Goal: Task Accomplishment & Management: Complete application form

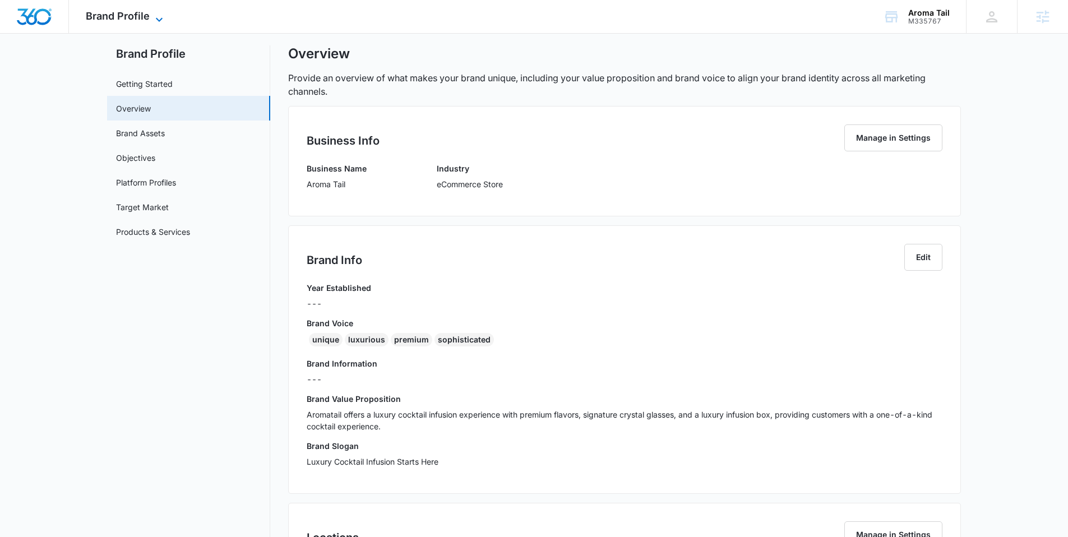
click at [158, 16] on icon at bounding box center [159, 19] width 13 height 13
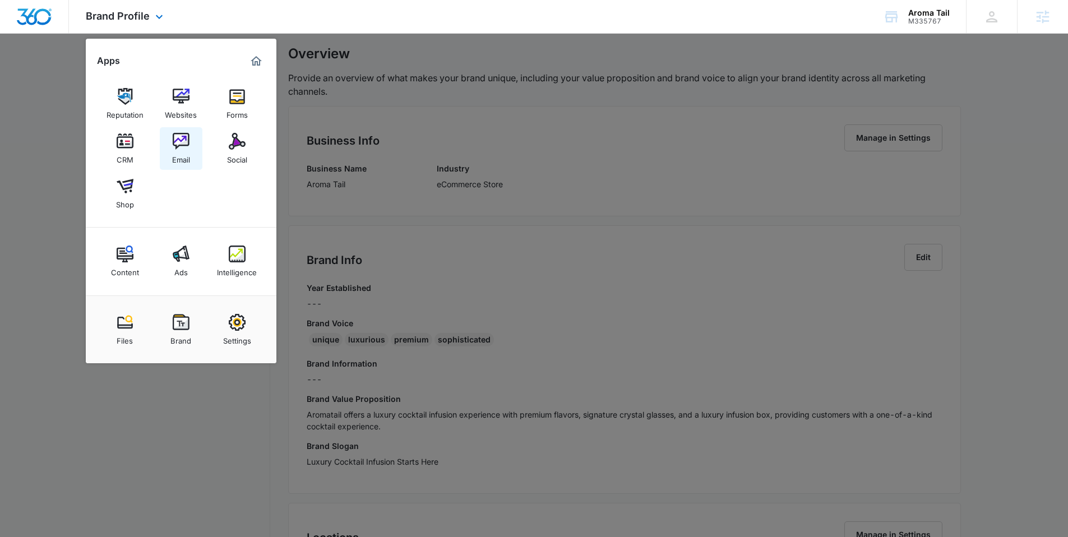
click at [178, 152] on div "Email" at bounding box center [181, 157] width 18 height 15
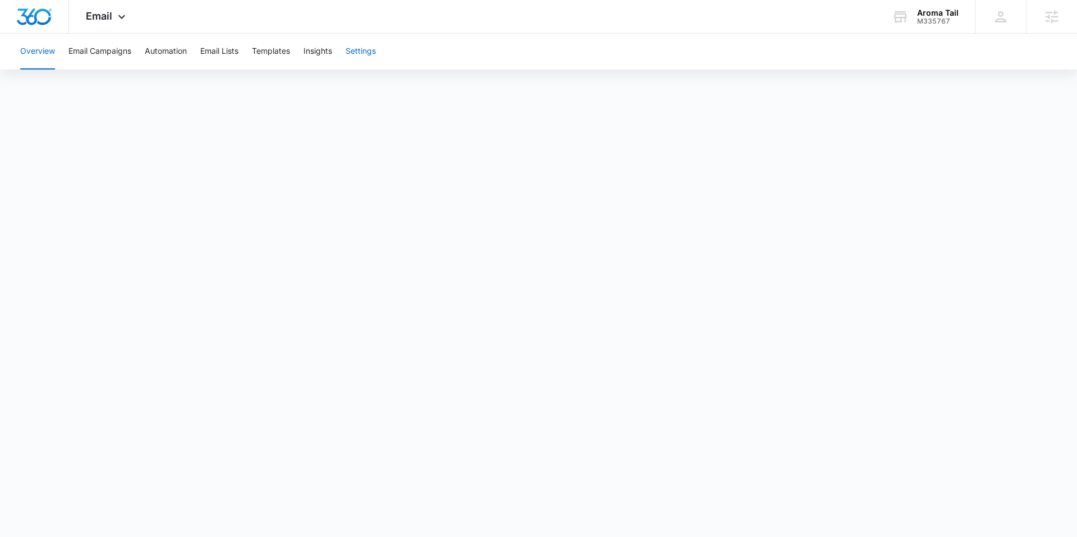
click at [370, 61] on button "Settings" at bounding box center [360, 52] width 30 height 36
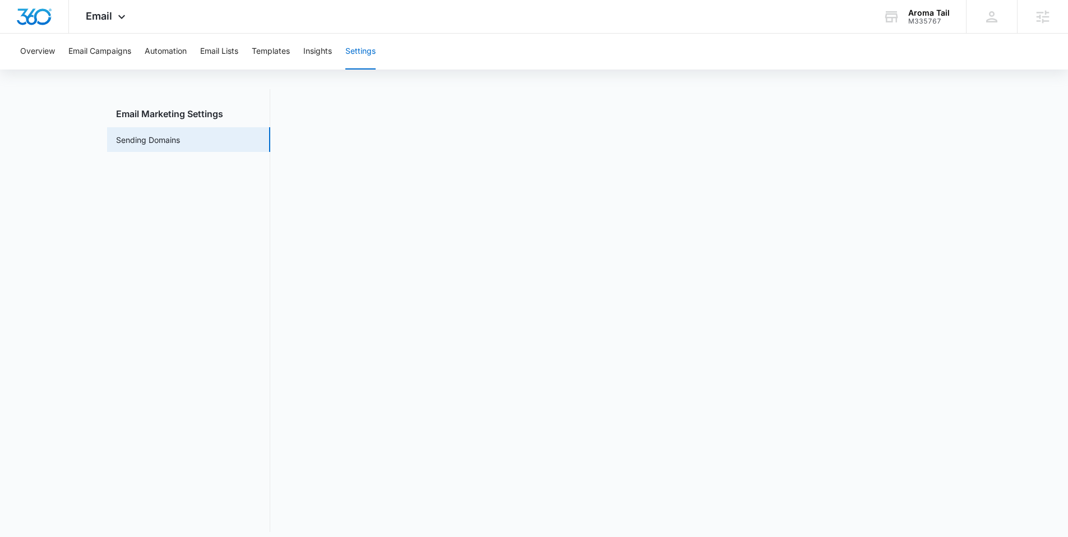
scroll to position [16, 0]
click at [100, 13] on span "Email" at bounding box center [99, 16] width 26 height 12
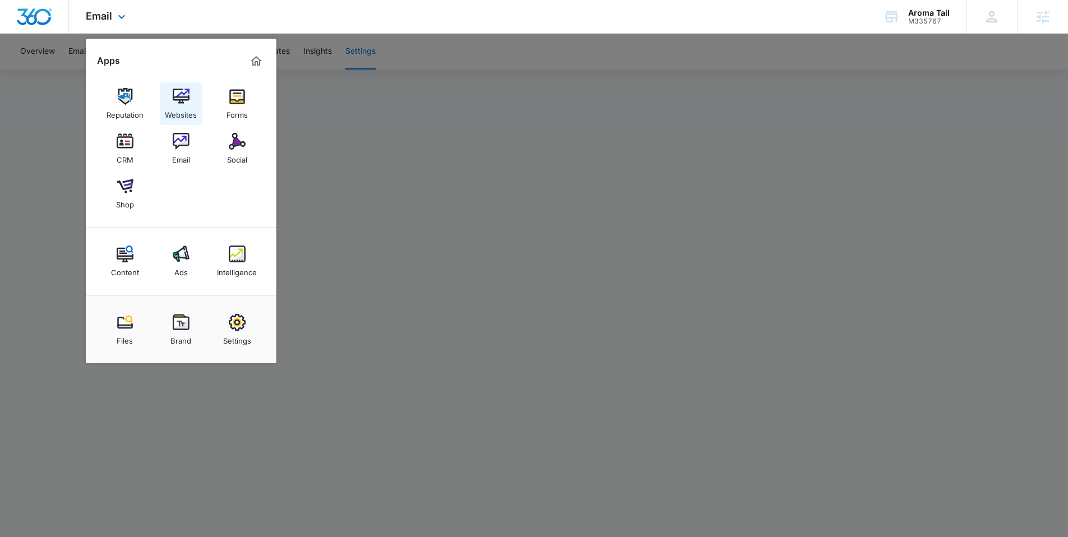
click at [177, 105] on div "Websites" at bounding box center [181, 112] width 32 height 15
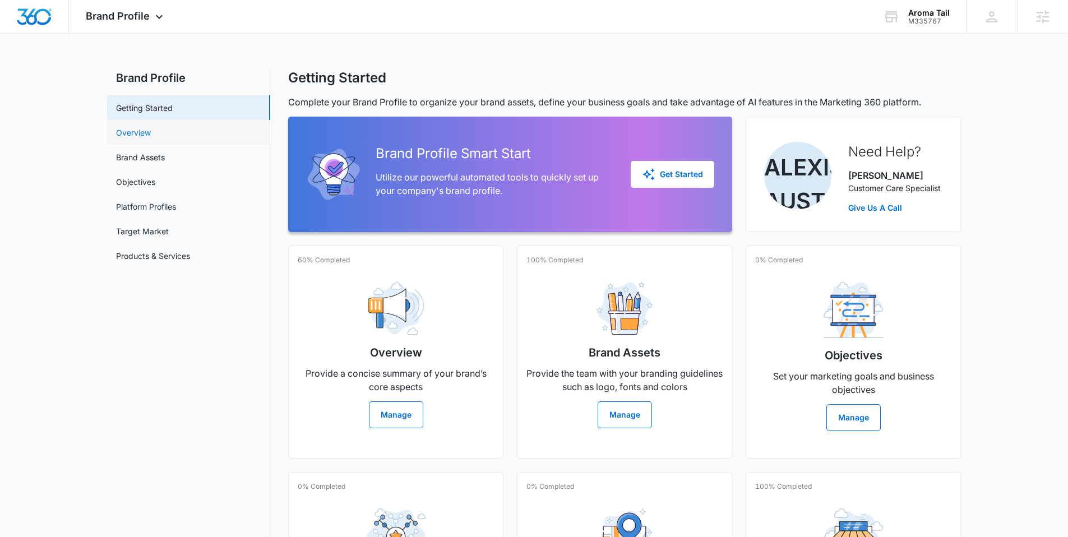
click at [148, 135] on link "Overview" at bounding box center [133, 133] width 35 height 12
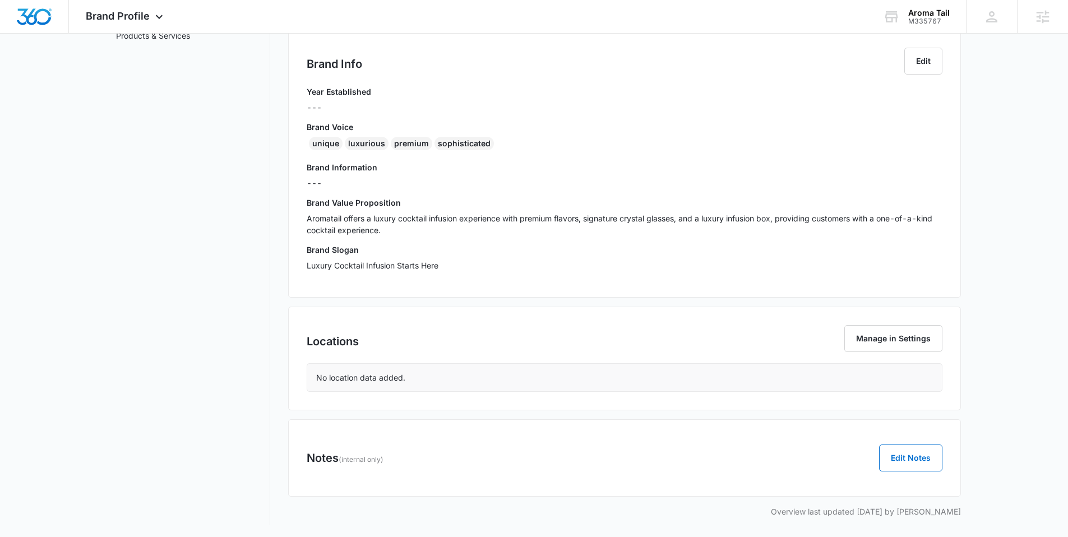
scroll to position [222, 0]
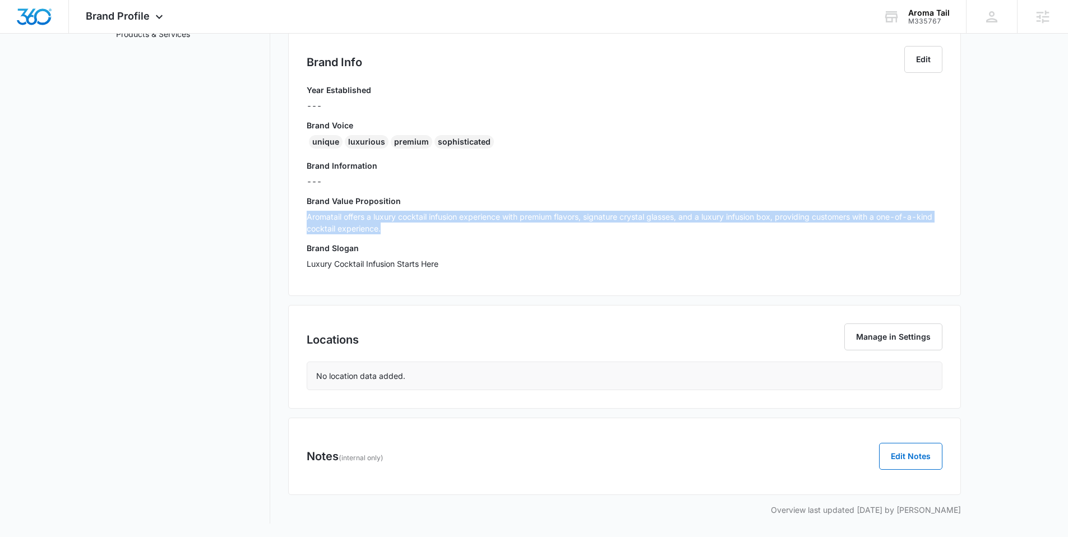
drag, startPoint x: 381, startPoint y: 229, endPoint x: 304, endPoint y: 220, distance: 77.3
click at [304, 220] on div "Brand Info Edit Year Established --- Brand Voice unique luxurious premium sophi…" at bounding box center [624, 161] width 673 height 269
copy p "Aromatail offers a luxury cocktail infusion experience with premium flavors, si…"
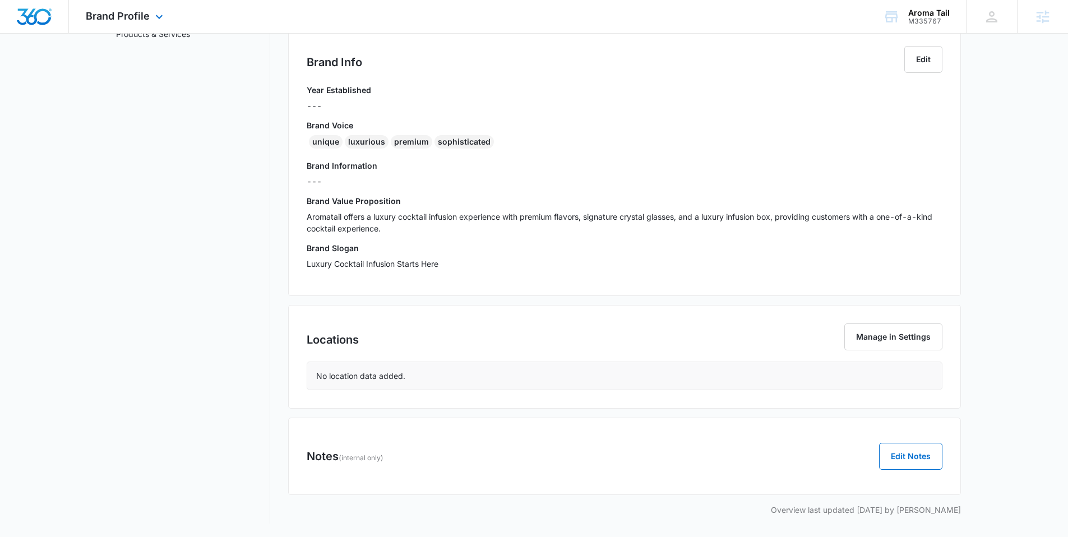
click at [100, 7] on div "Brand Profile Apps Reputation Websites Forms CRM Email Social Shop Content Ads …" at bounding box center [126, 16] width 114 height 33
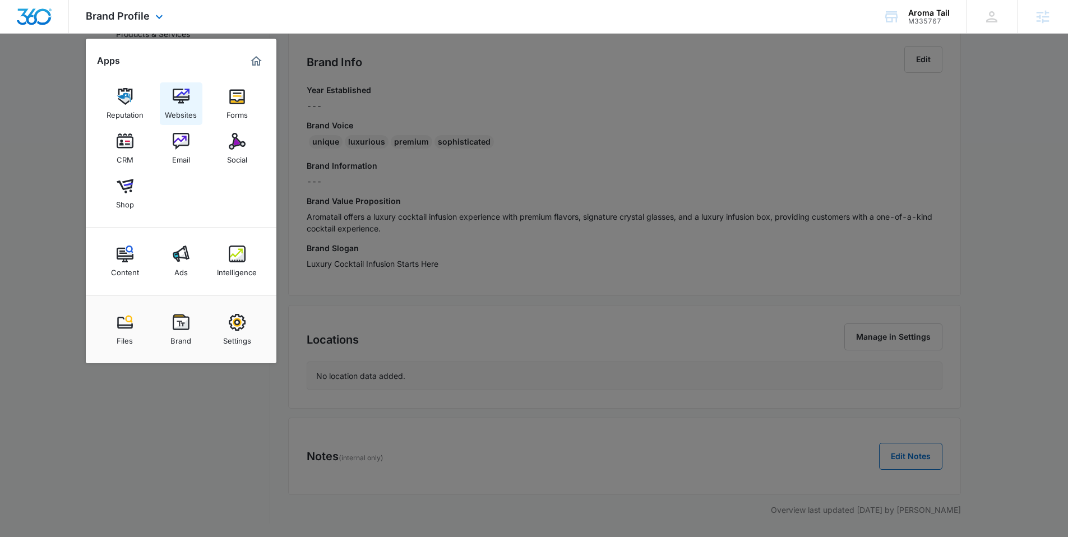
click at [179, 109] on div "Websites" at bounding box center [181, 112] width 32 height 15
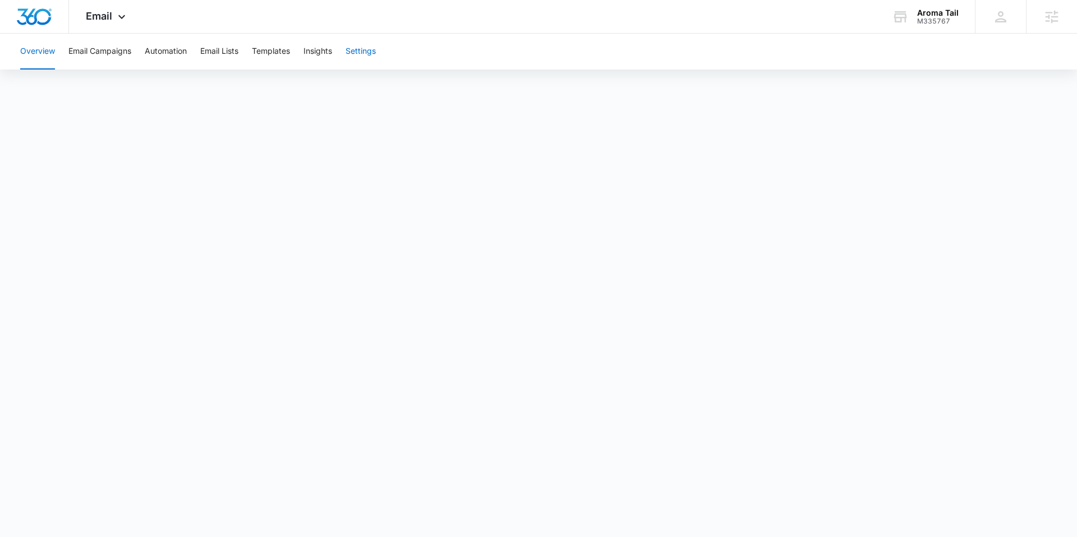
click at [376, 47] on button "Settings" at bounding box center [360, 52] width 30 height 36
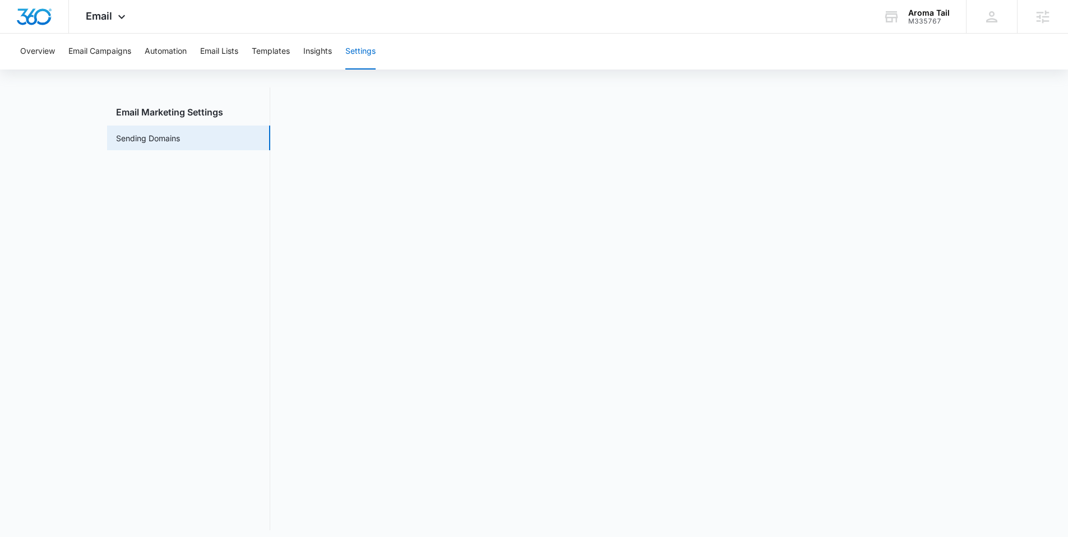
scroll to position [25, 0]
click at [524, 78] on div "Overview Email Campaigns Automation Email Lists Templates Insights Settings Ema…" at bounding box center [534, 273] width 1068 height 528
click at [35, 17] on img "Dashboard" at bounding box center [34, 16] width 36 height 17
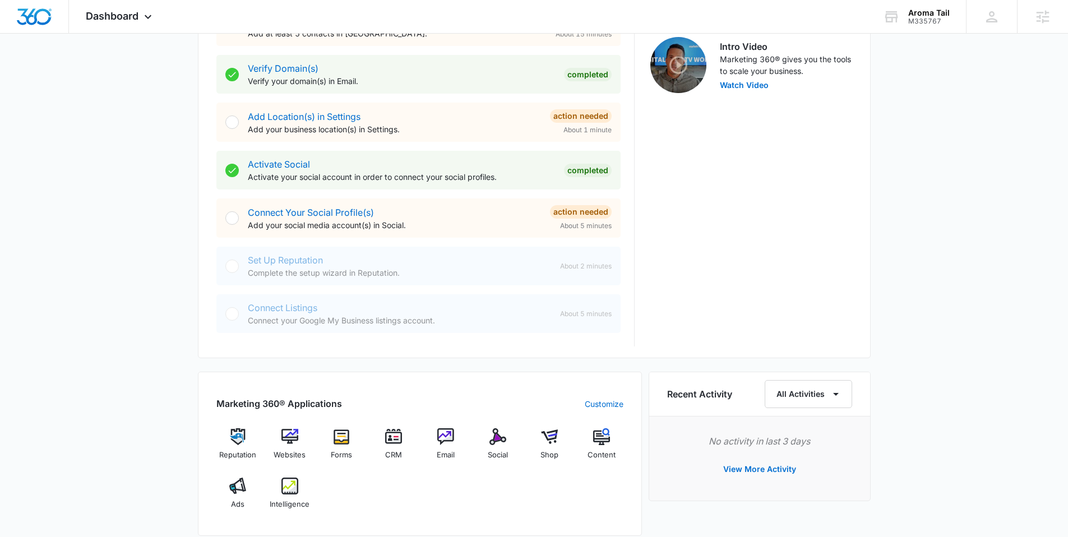
scroll to position [538, 0]
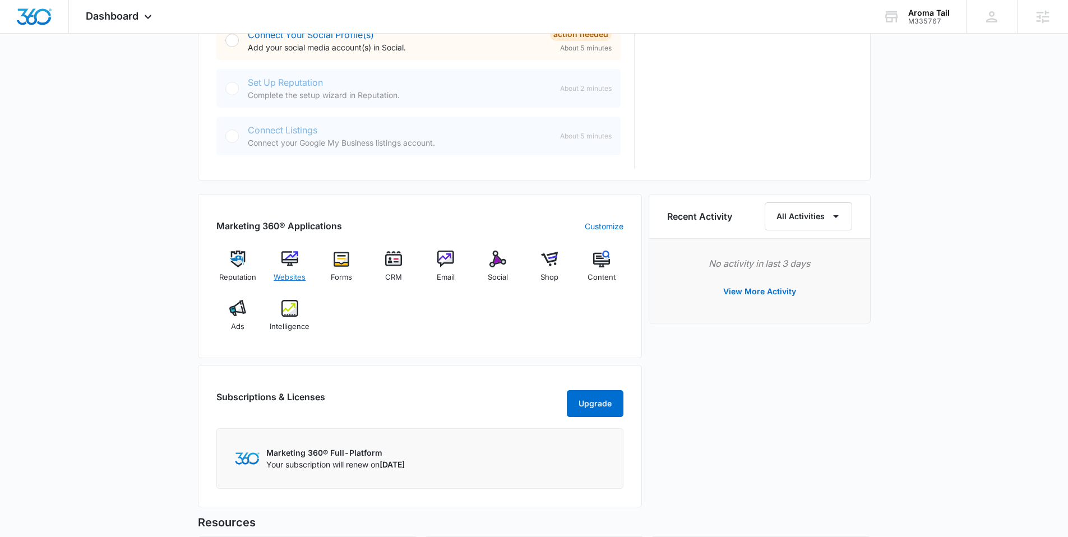
click at [292, 263] on img at bounding box center [289, 259] width 17 height 17
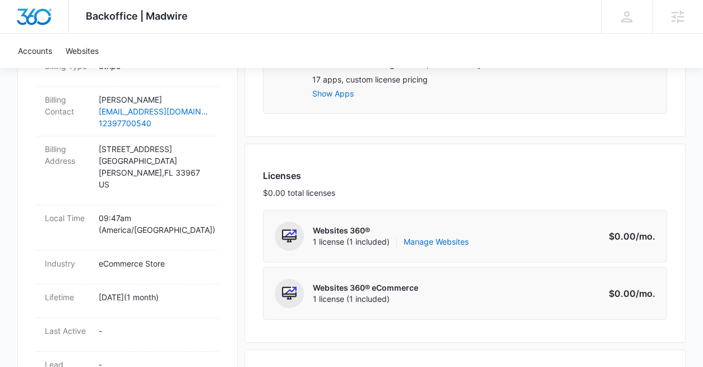
scroll to position [411, 0]
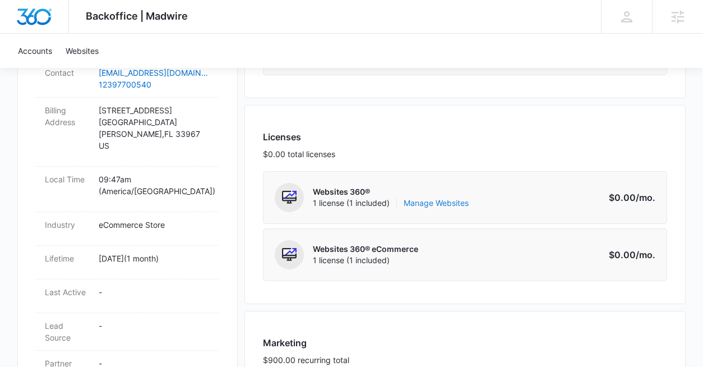
click at [450, 205] on link "Manage Websites" at bounding box center [436, 202] width 65 height 11
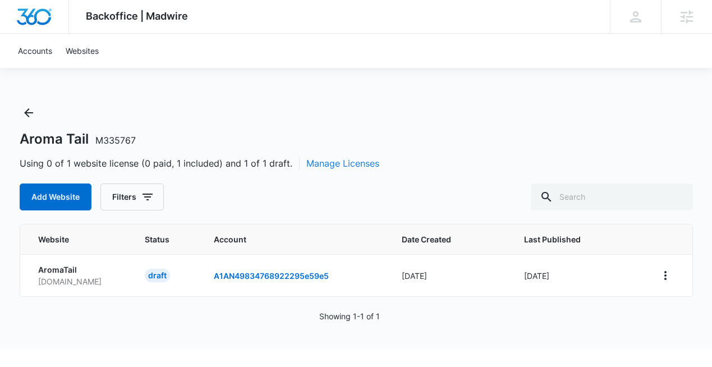
click at [352, 163] on button "Manage Licenses" at bounding box center [342, 162] width 73 height 13
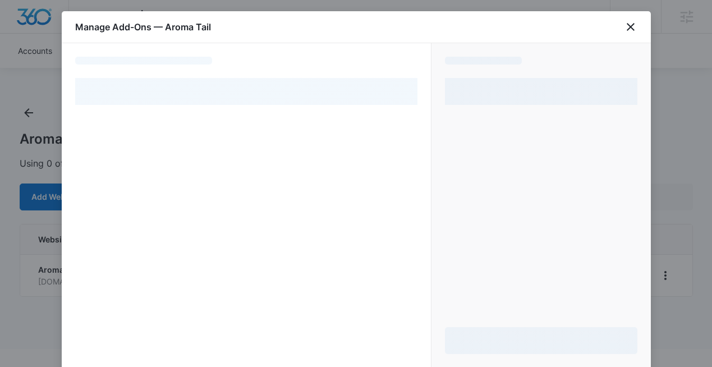
select select "pm_1RuxEOA4n8RTgNjUP2qQzwqb"
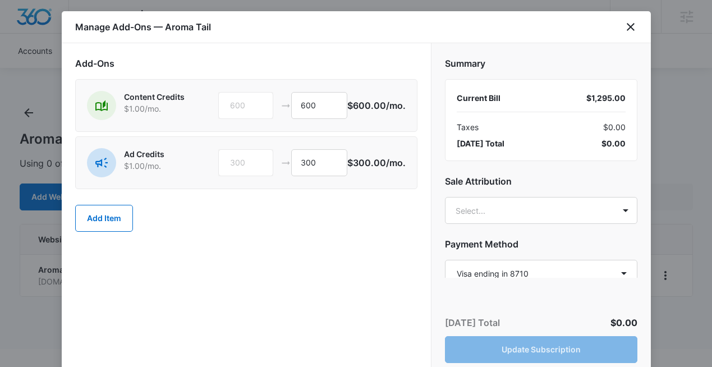
click at [634, 16] on div "Manage Add-Ons — Aroma Tail" at bounding box center [356, 27] width 589 height 32
click at [629, 27] on icon "close" at bounding box center [630, 27] width 8 height 8
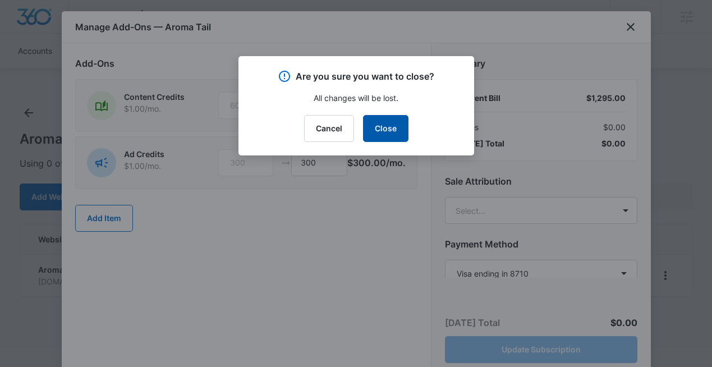
click at [400, 128] on button "Close" at bounding box center [385, 128] width 45 height 27
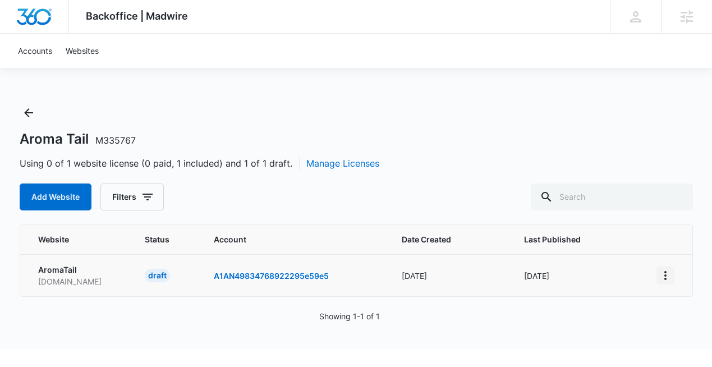
click at [667, 273] on icon "View More" at bounding box center [664, 275] width 13 height 13
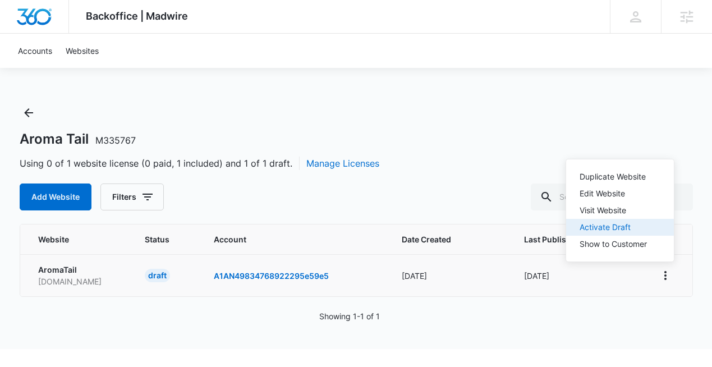
click at [624, 225] on div "Activate Draft" at bounding box center [612, 227] width 67 height 8
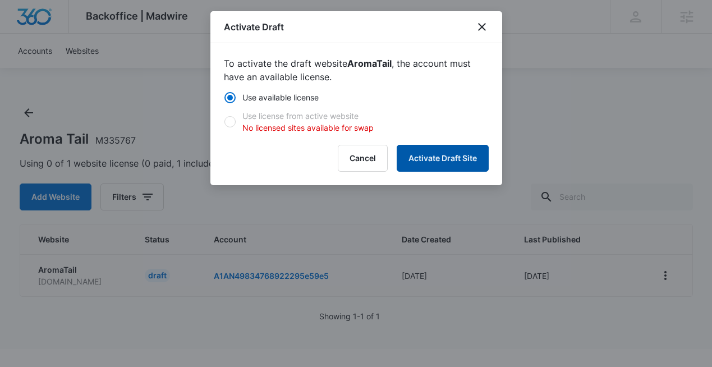
click at [444, 161] on button "Activate Draft Site" at bounding box center [442, 158] width 92 height 27
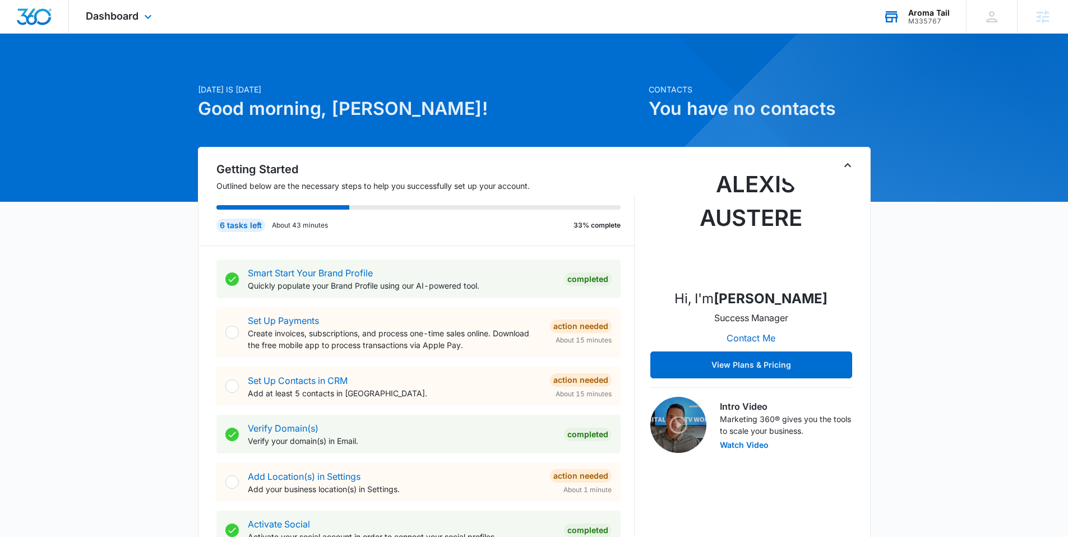
click at [930, 10] on div "Aroma Tail" at bounding box center [928, 12] width 41 height 9
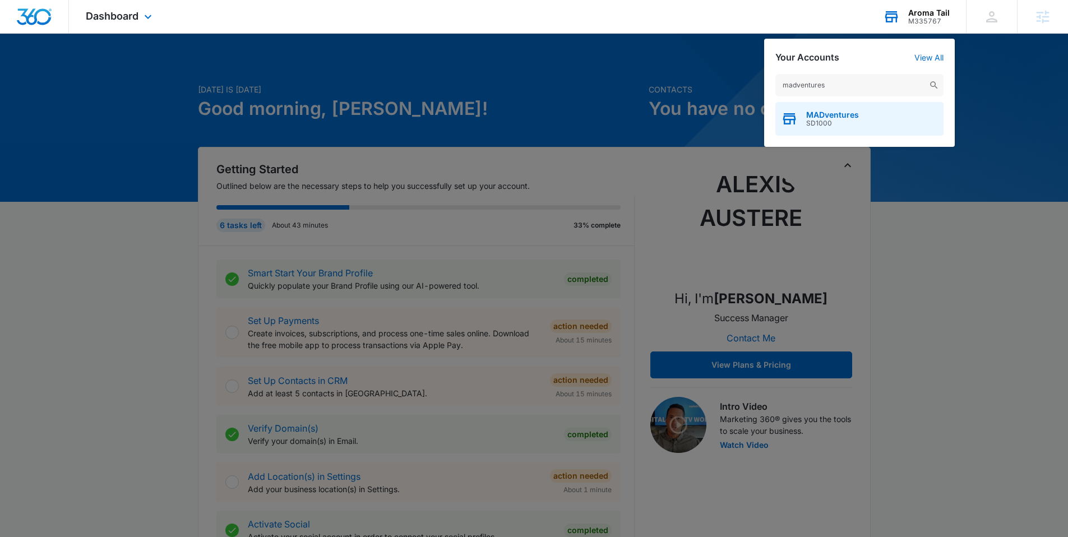
type input "madventures"
click at [829, 122] on span "SD1000" at bounding box center [832, 123] width 53 height 8
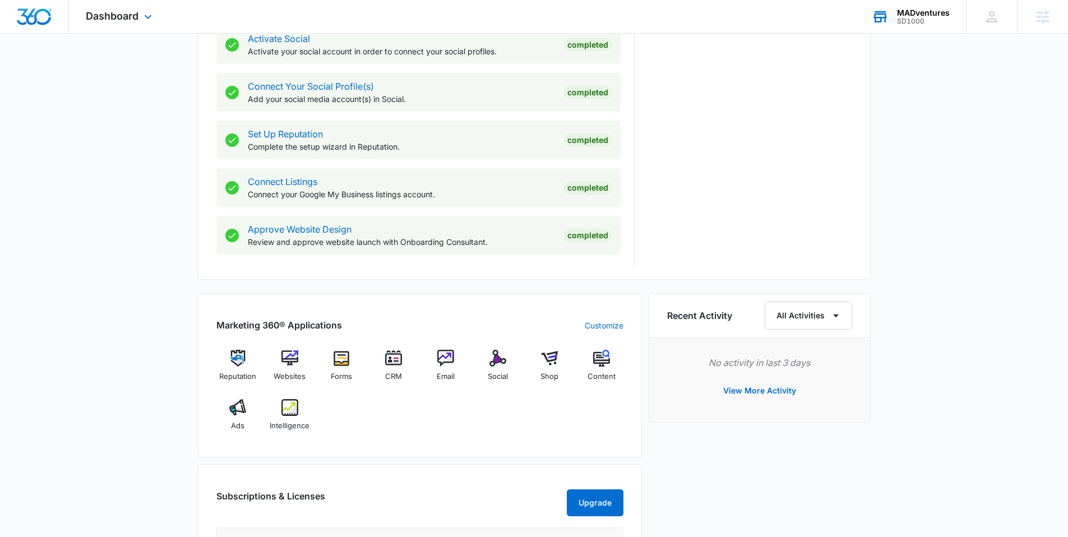
scroll to position [706, 0]
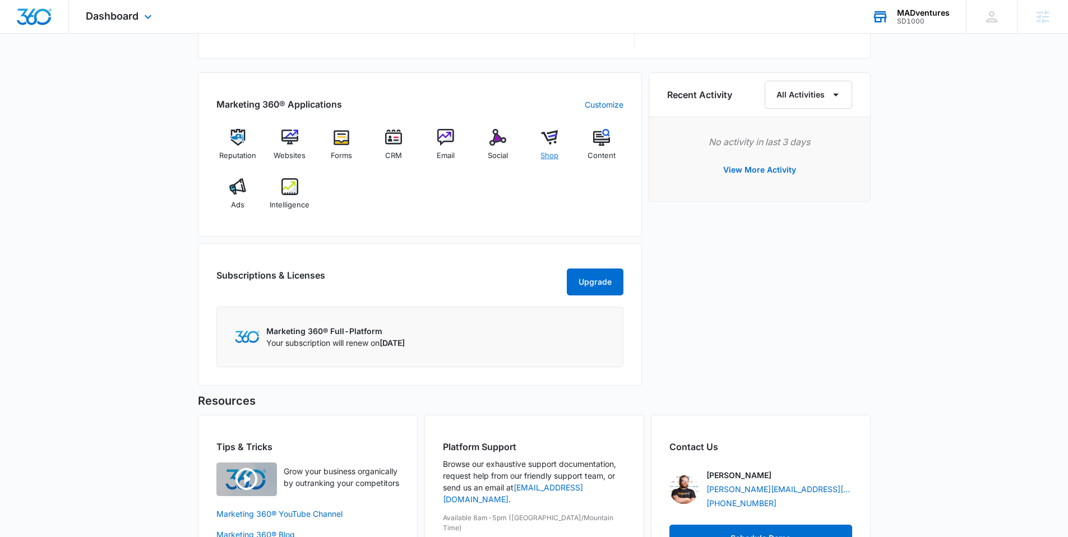
click at [542, 135] on img at bounding box center [549, 137] width 17 height 17
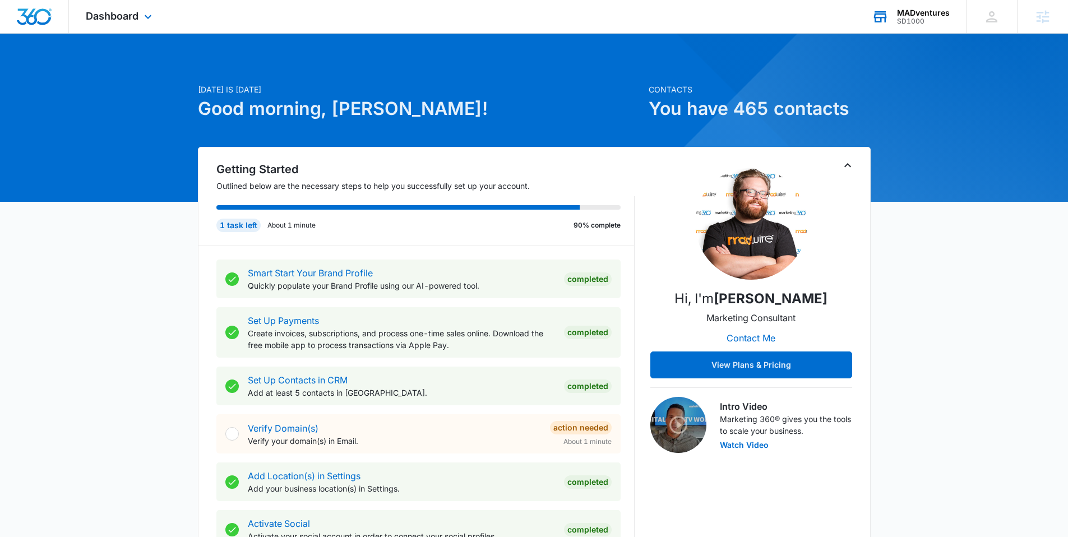
click at [919, 26] on div "MADventures SD1000 Your Accounts View All" at bounding box center [910, 16] width 111 height 33
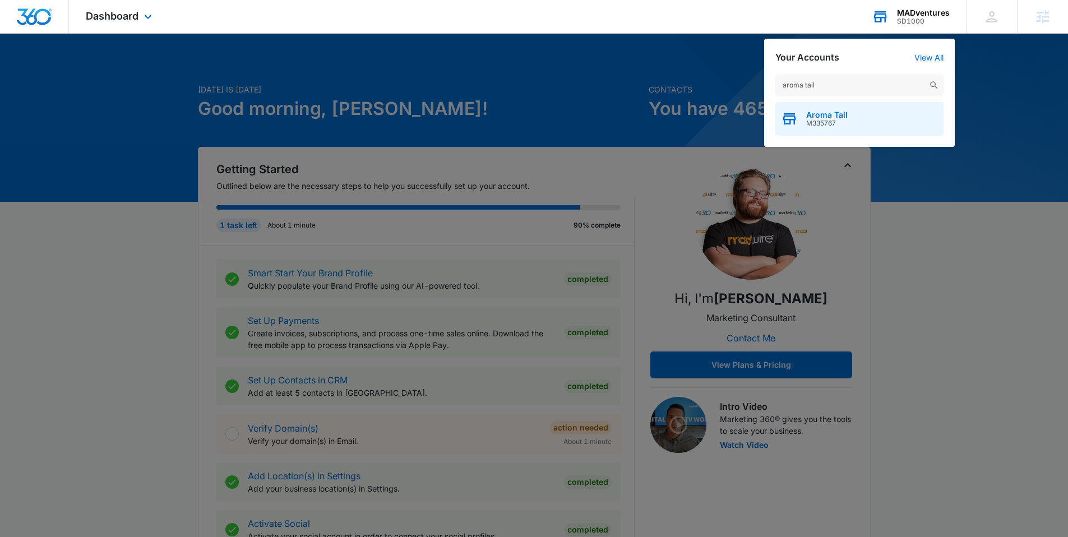
type input "aroma tail"
click at [837, 117] on span "Aroma Tail" at bounding box center [826, 114] width 41 height 9
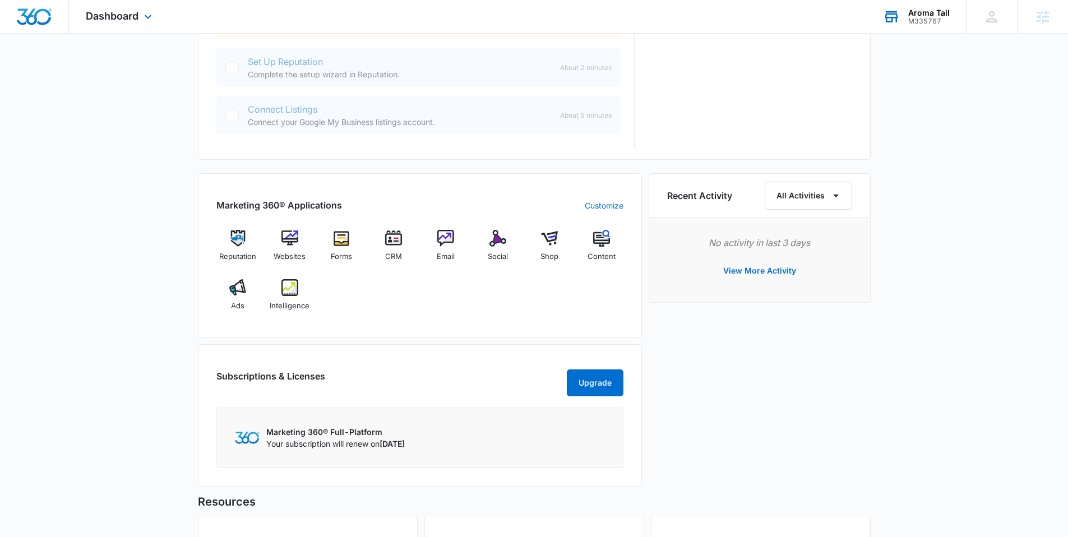
scroll to position [555, 0]
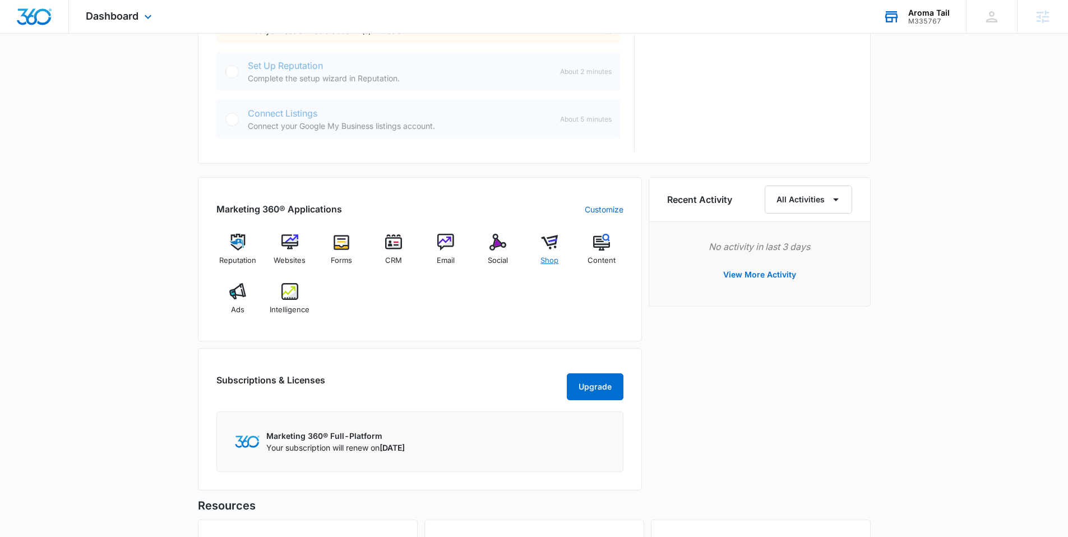
click at [553, 246] on img at bounding box center [549, 242] width 17 height 17
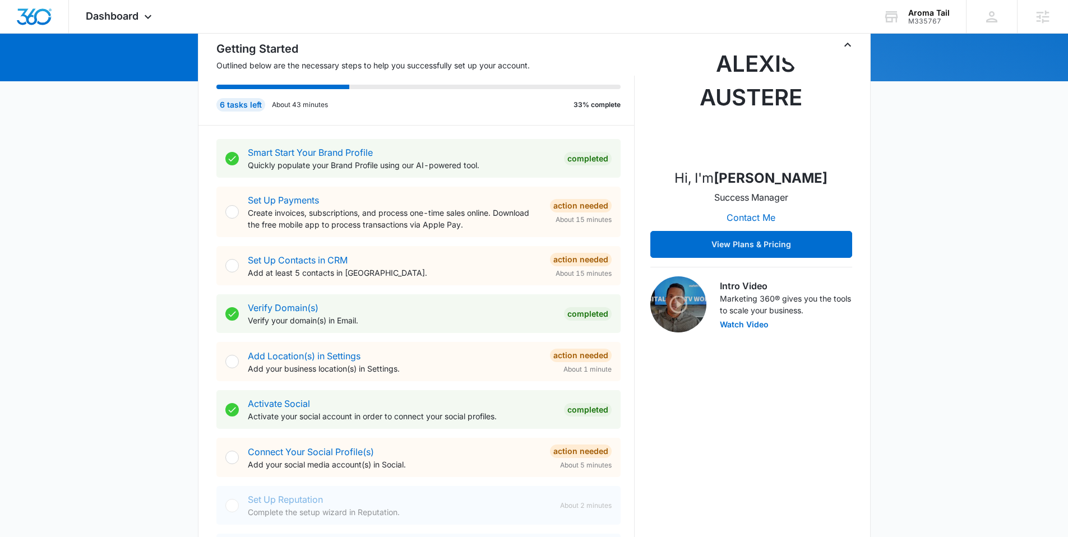
scroll to position [118, 0]
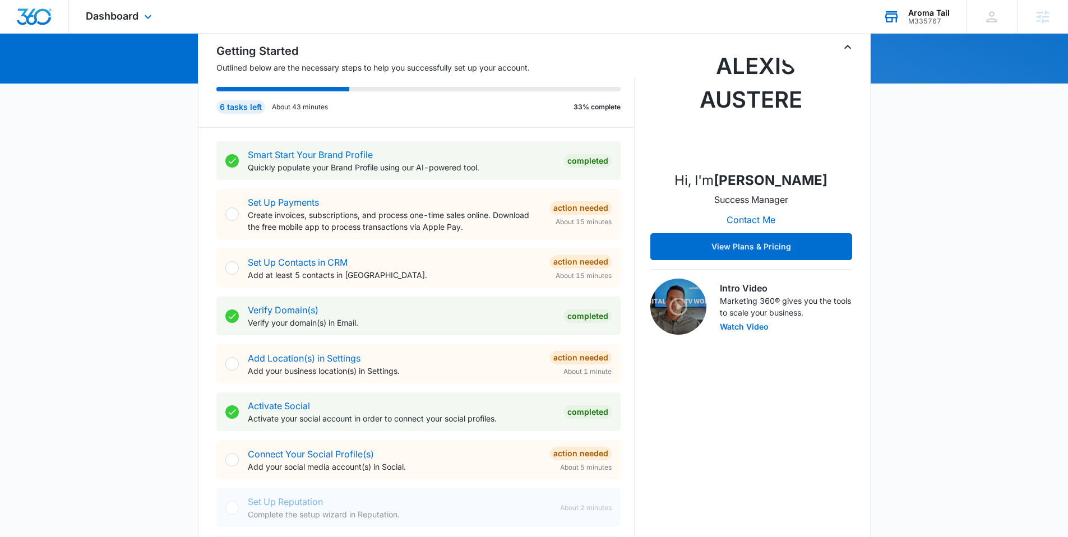
click at [928, 19] on div "M335767" at bounding box center [928, 21] width 41 height 8
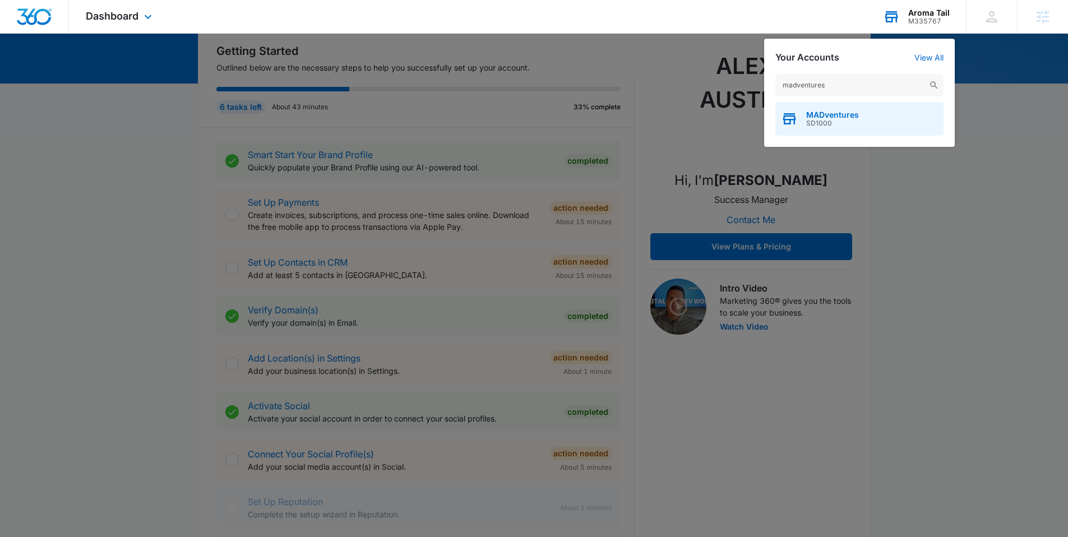
type input "madventures"
click at [833, 108] on div "MADventures SD1000" at bounding box center [859, 119] width 168 height 34
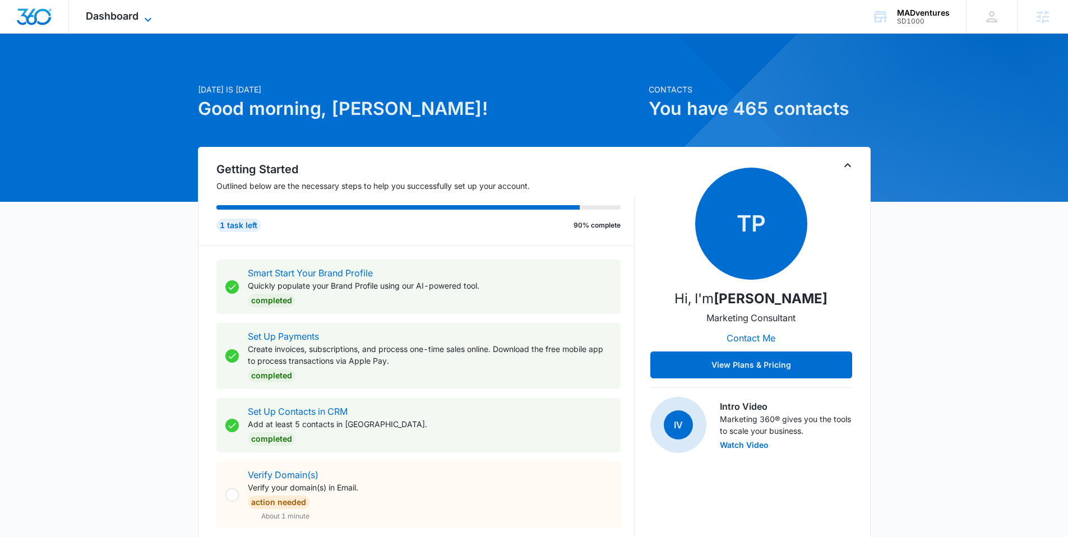
click at [144, 23] on icon at bounding box center [147, 19] width 13 height 13
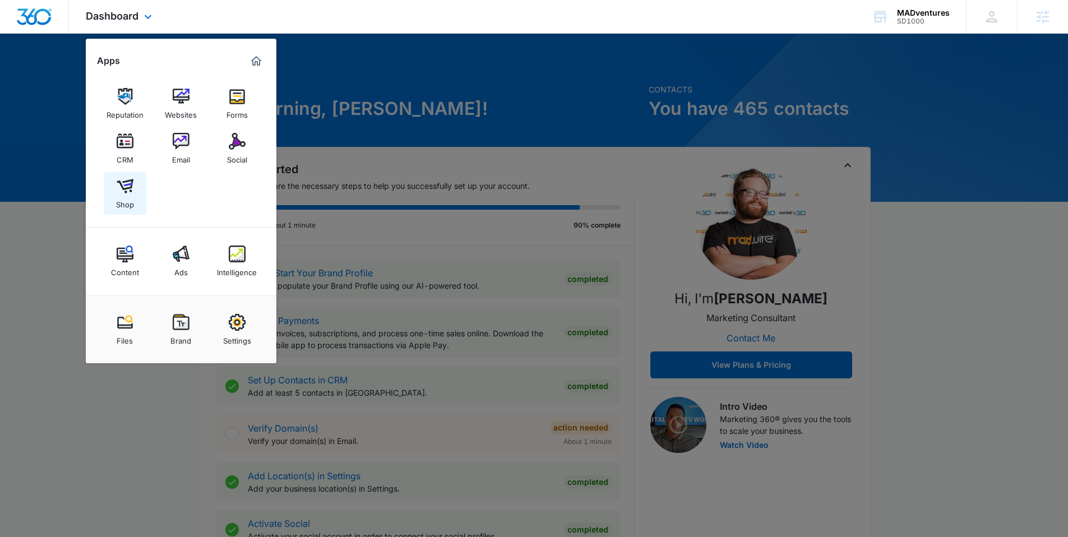
click at [131, 191] on img at bounding box center [125, 186] width 17 height 17
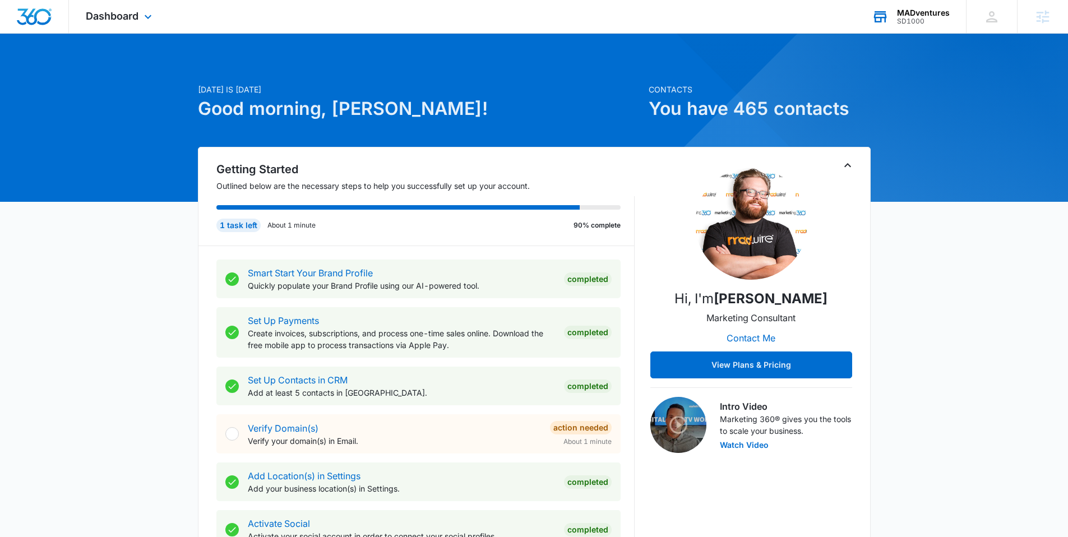
click at [913, 13] on div "MADventures" at bounding box center [923, 12] width 53 height 9
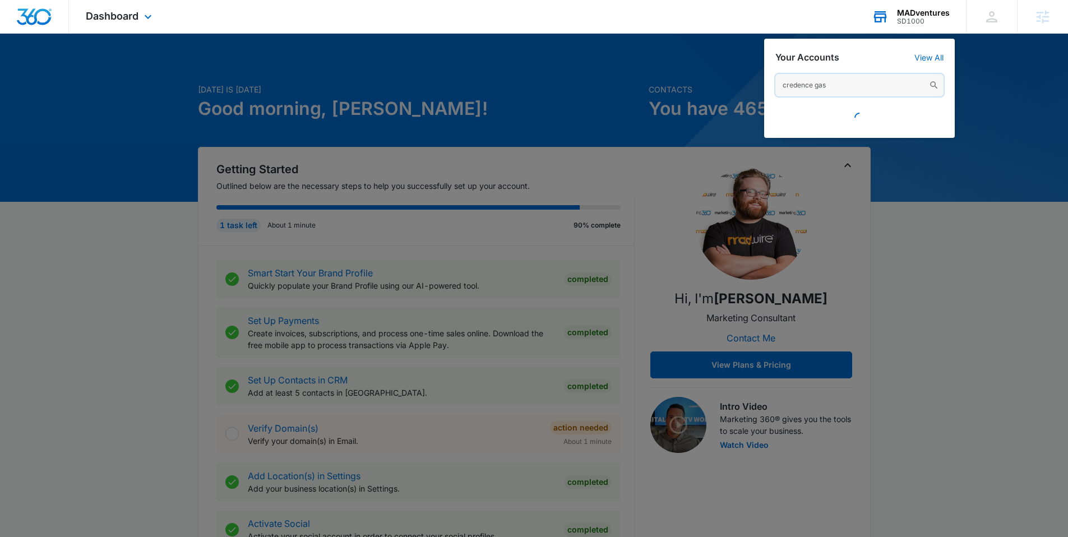
drag, startPoint x: 856, startPoint y: 84, endPoint x: 768, endPoint y: 86, distance: 88.1
click at [768, 86] on div "credence gas" at bounding box center [859, 100] width 191 height 75
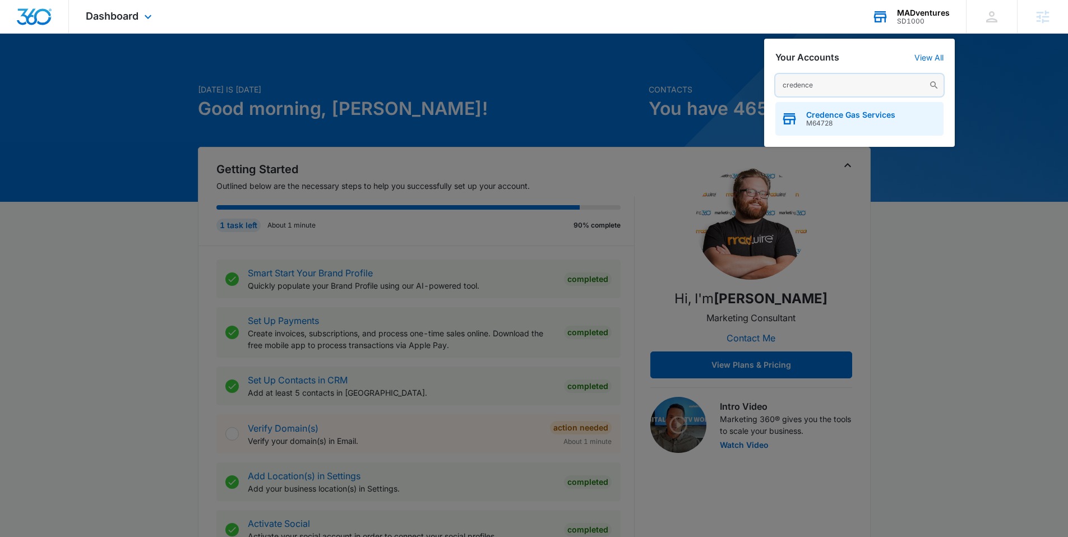
type input "credence"
click at [827, 125] on span "M64728" at bounding box center [850, 123] width 89 height 8
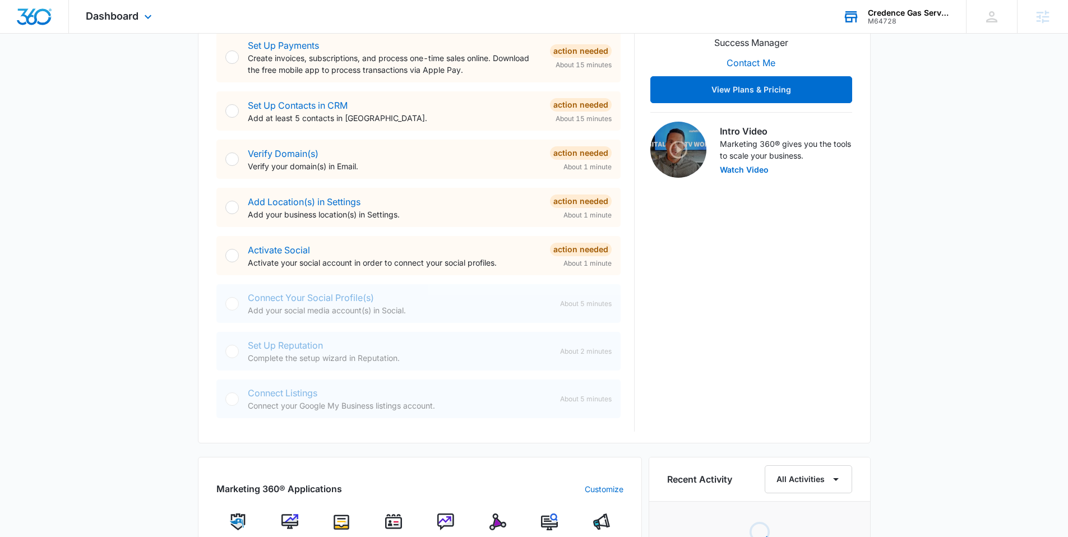
scroll to position [474, 0]
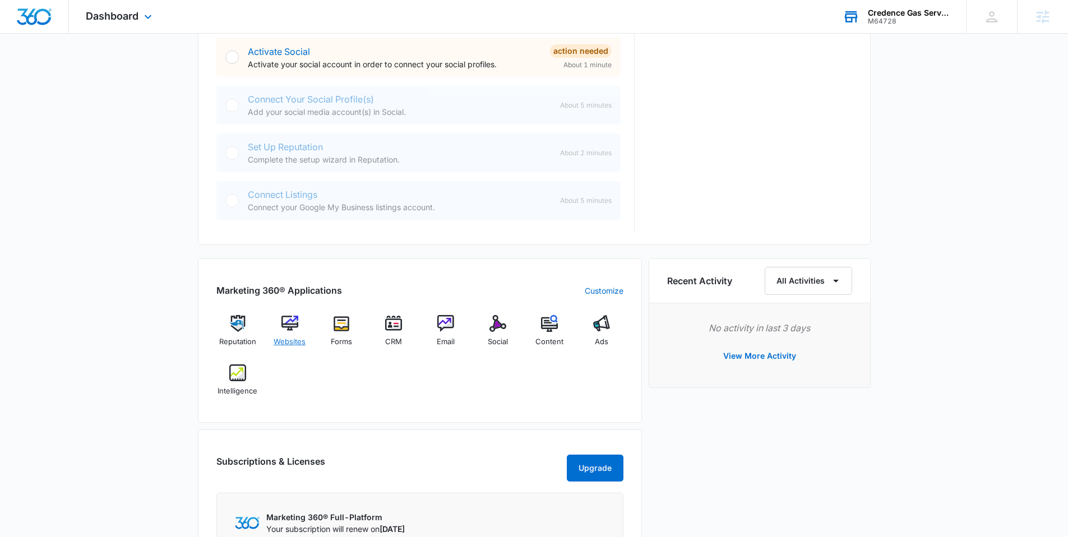
click at [285, 320] on img at bounding box center [289, 323] width 17 height 17
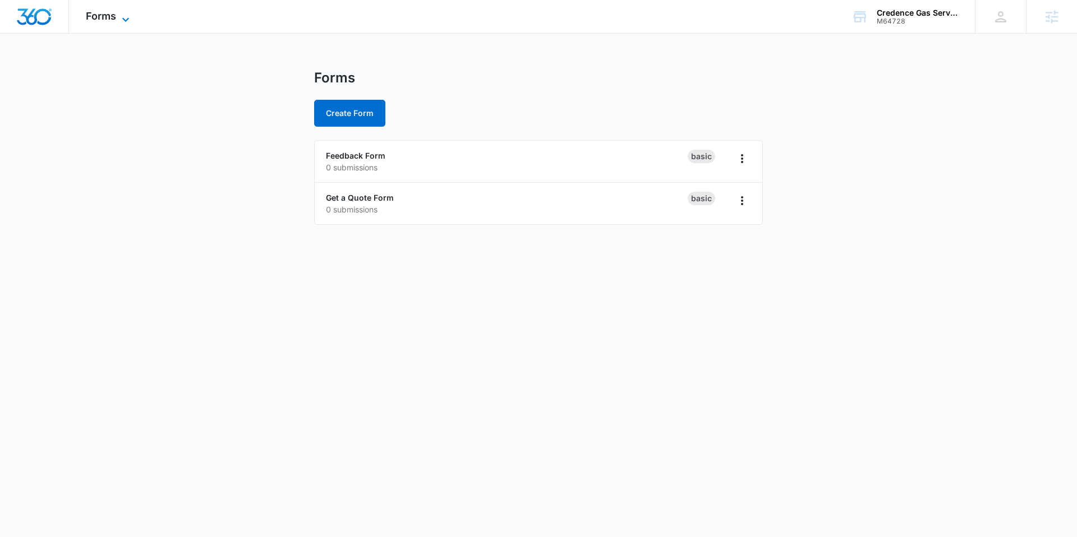
click at [121, 20] on icon at bounding box center [125, 19] width 13 height 13
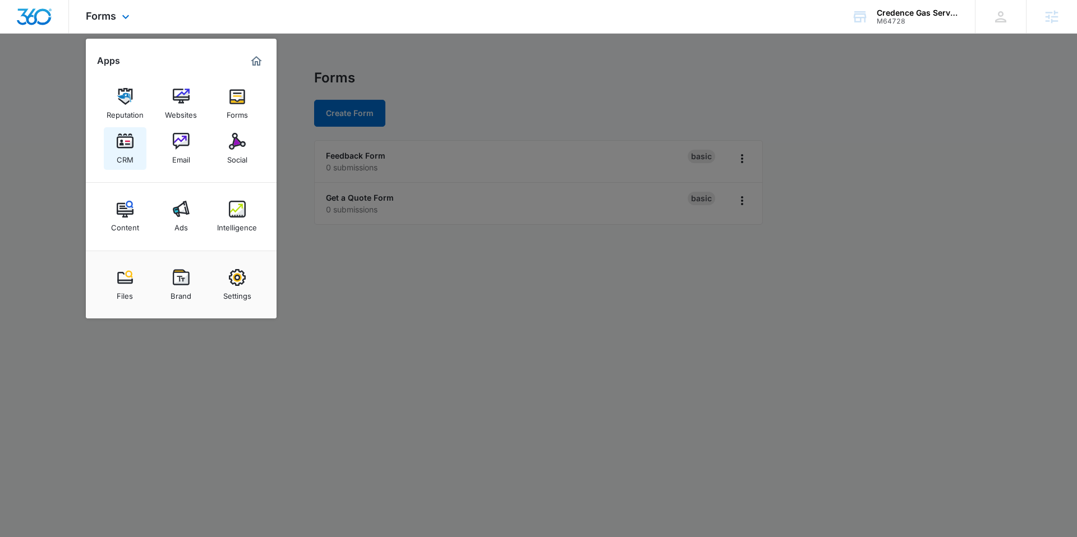
click at [123, 152] on div "CRM" at bounding box center [125, 157] width 17 height 15
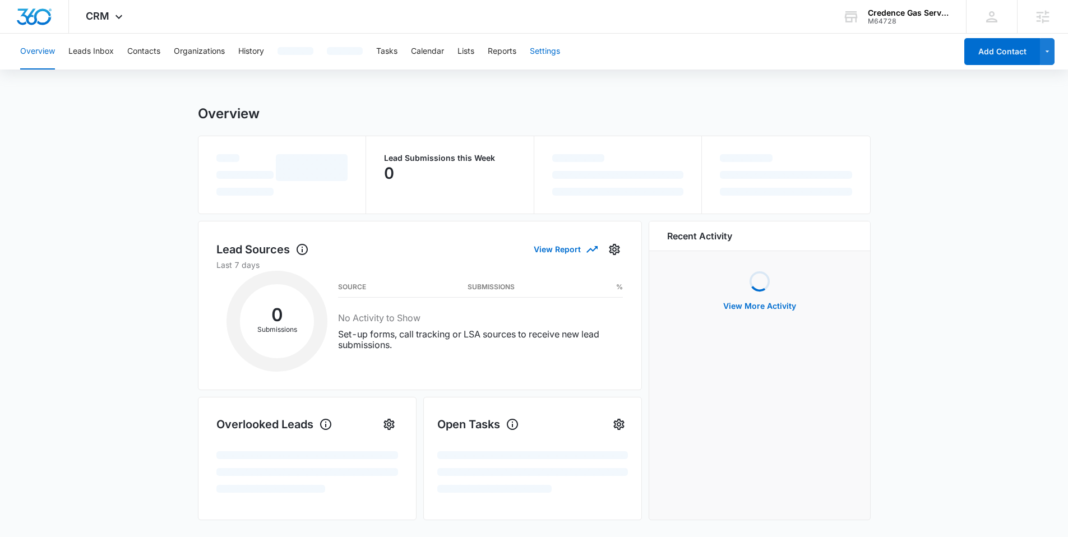
click at [551, 52] on button "Settings" at bounding box center [545, 52] width 30 height 36
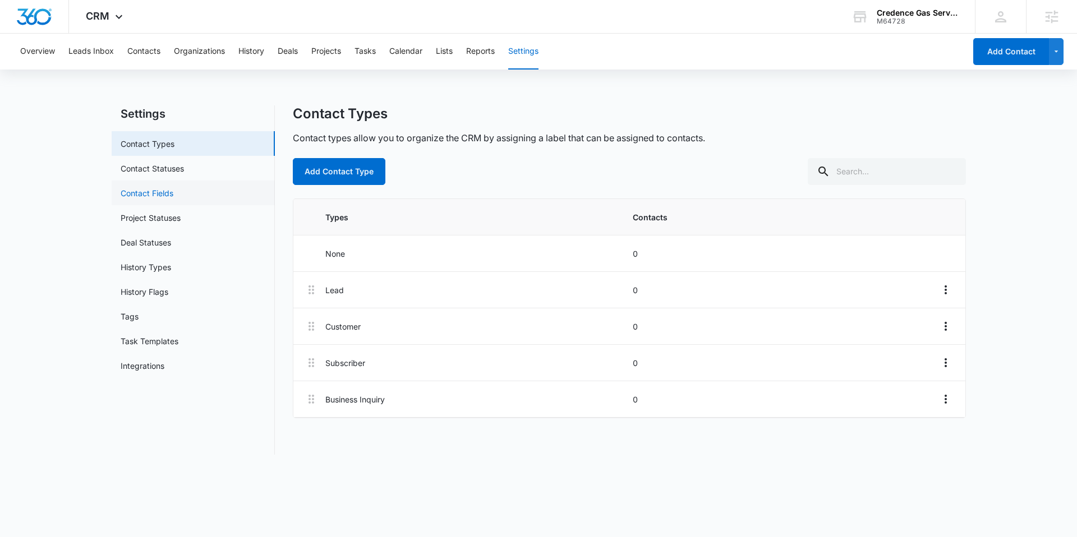
click at [160, 189] on link "Contact Fields" at bounding box center [147, 193] width 53 height 12
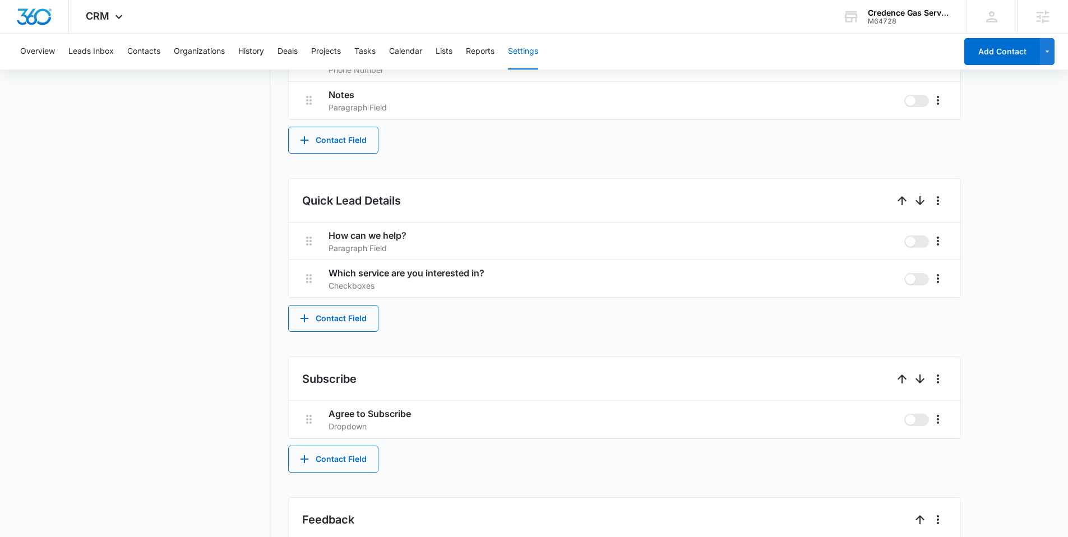
scroll to position [574, 0]
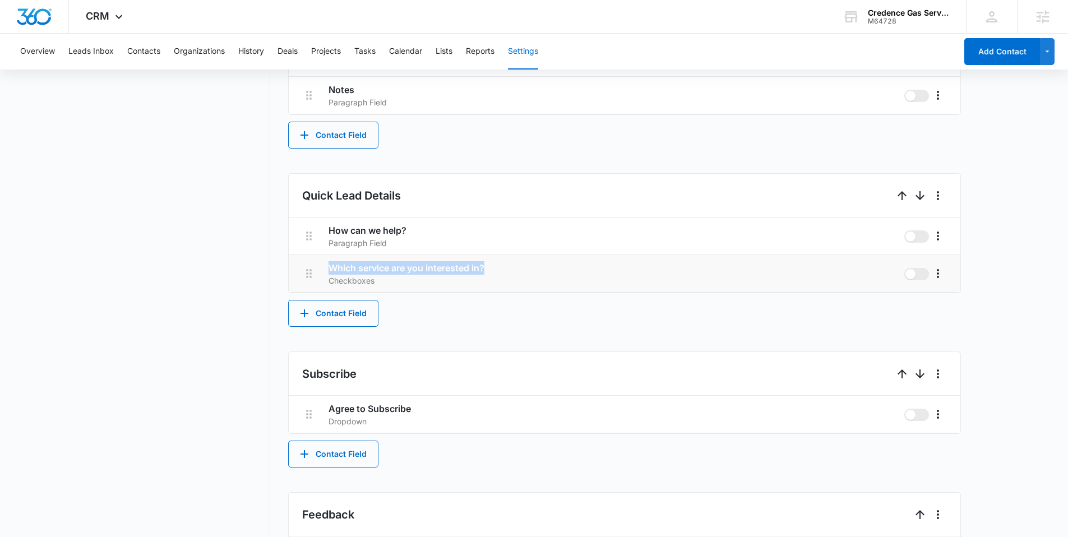
drag, startPoint x: 496, startPoint y: 266, endPoint x: 325, endPoint y: 267, distance: 171.0
click at [325, 267] on li "Which service are you interested in? Checkboxes" at bounding box center [625, 274] width 672 height 38
copy h3 "Which service are you interested in?"
click at [937, 271] on icon "More" at bounding box center [937, 273] width 13 height 13
click at [953, 318] on div "Delete" at bounding box center [955, 322] width 24 height 8
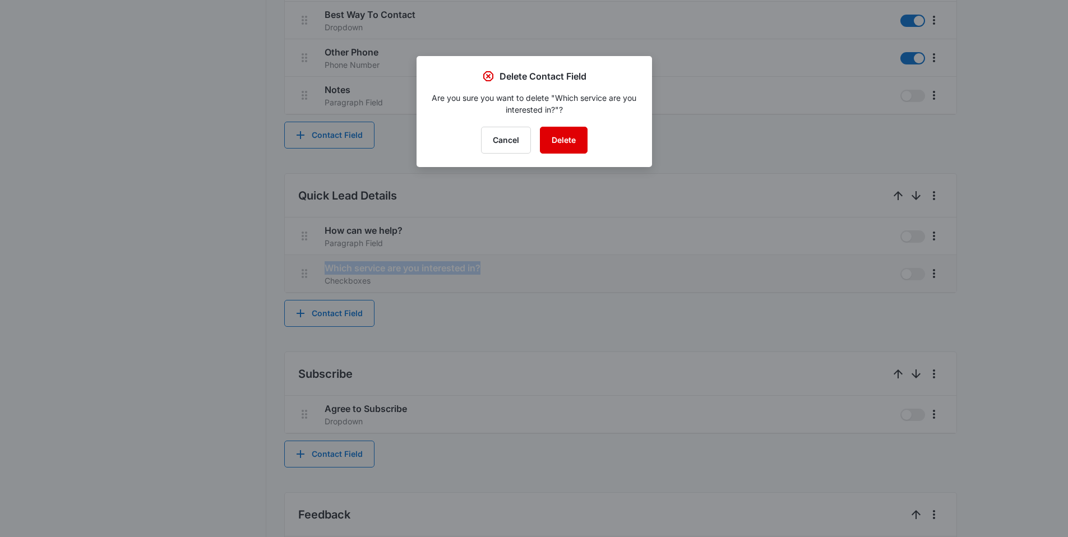
click at [576, 132] on button "Delete" at bounding box center [564, 140] width 48 height 27
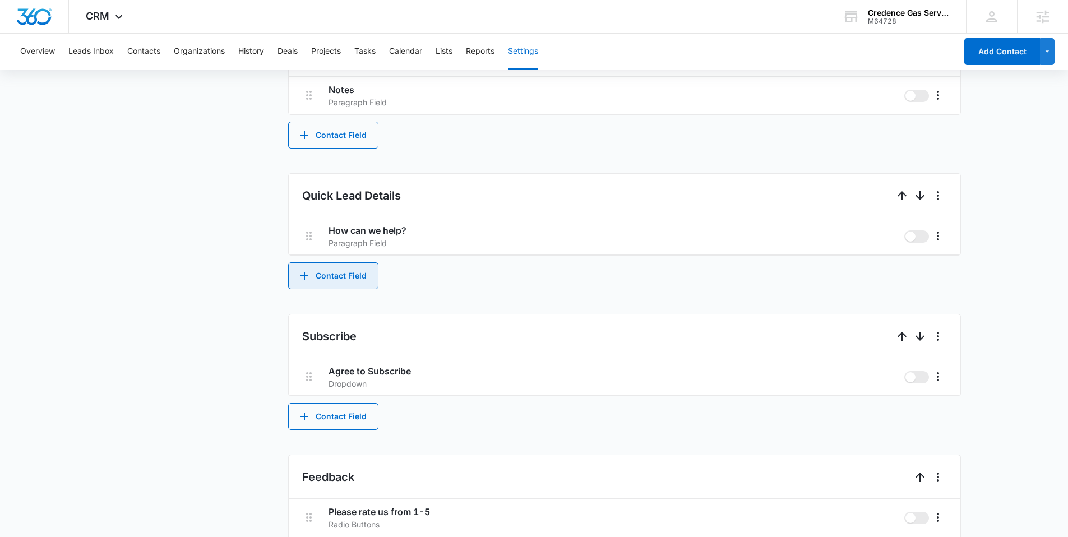
click at [348, 287] on button "Contact Field" at bounding box center [333, 275] width 90 height 27
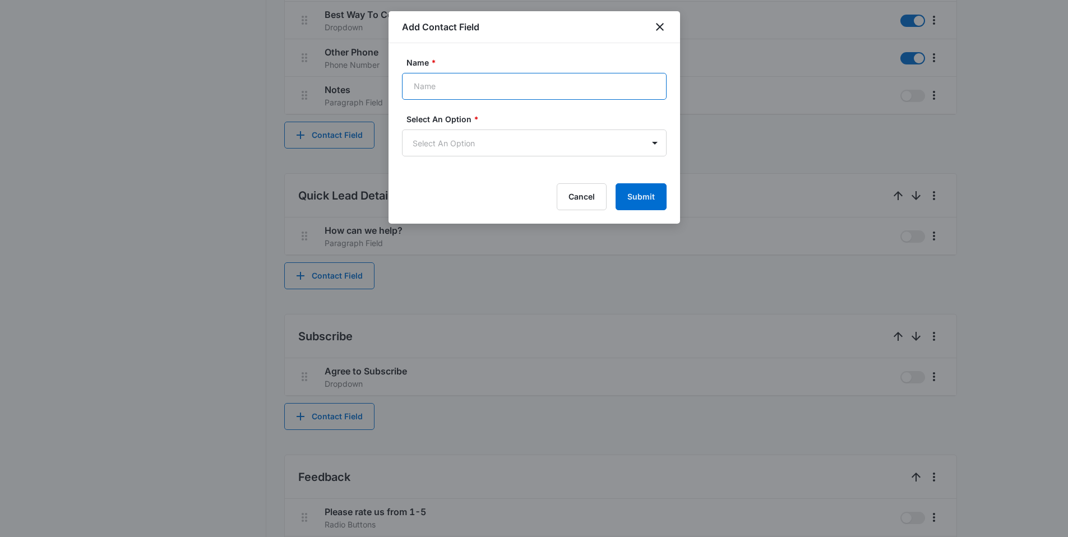
click at [473, 85] on input "Name *" at bounding box center [534, 86] width 265 height 27
paste input "Which service are you interested in?"
type input "Which service are you interested in?"
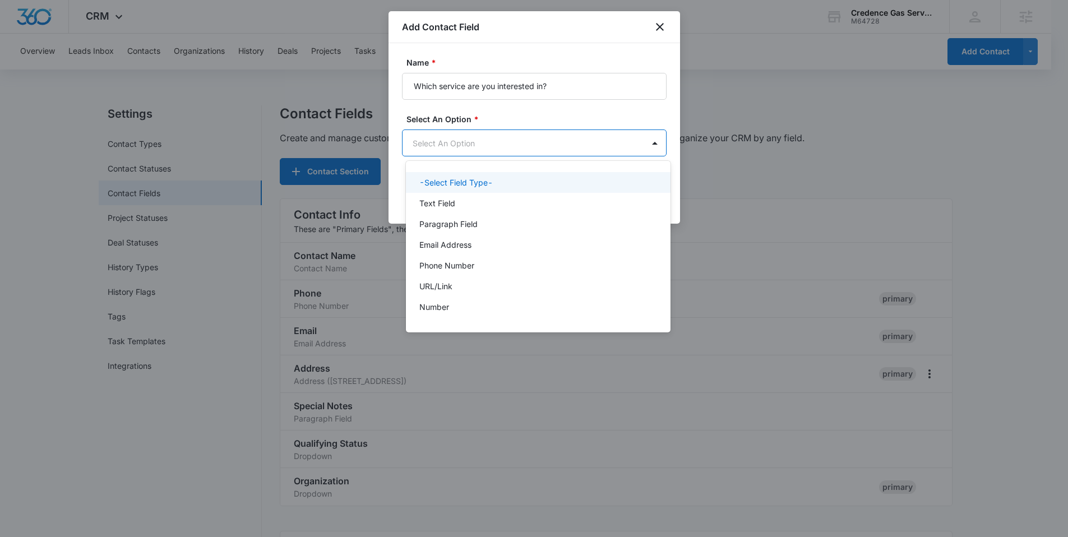
click at [491, 141] on body "CRM Apps Reputation Websites Forms CRM Email Social Content Ads Intelligence Fi…" at bounding box center [534, 268] width 1068 height 537
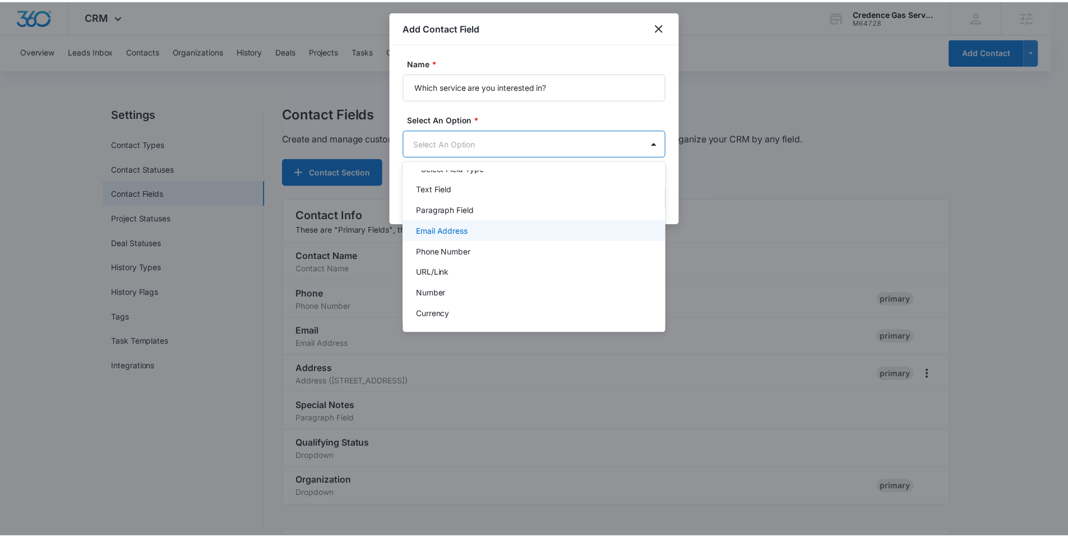
scroll to position [128, 0]
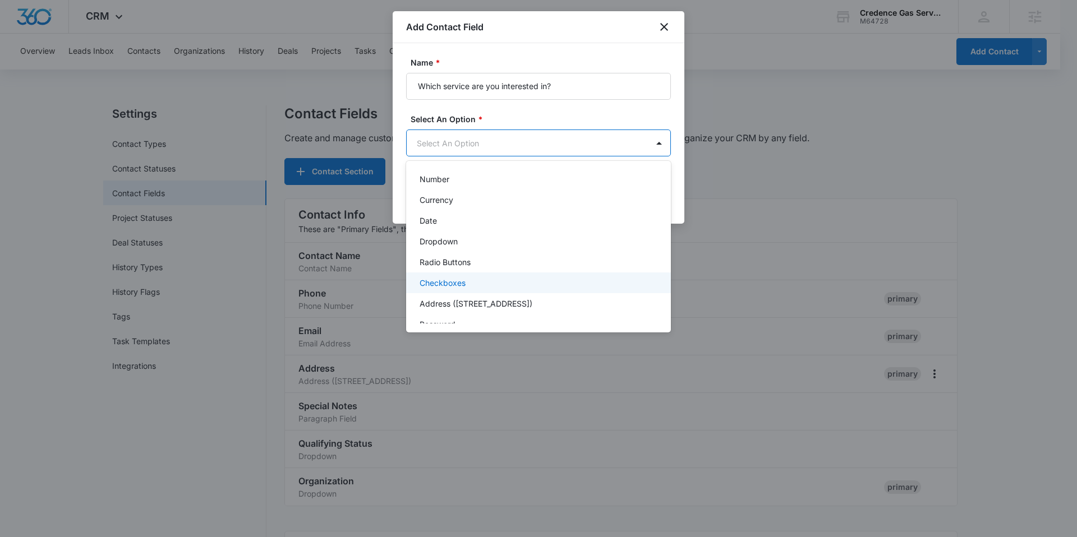
click at [452, 272] on div "Checkboxes" at bounding box center [538, 282] width 265 height 21
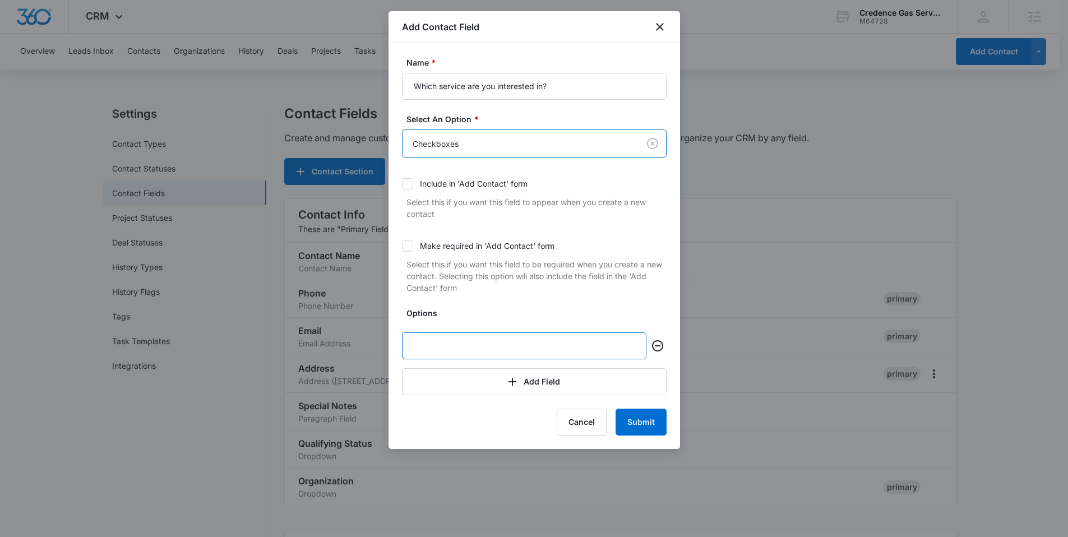
click at [439, 349] on input "text" at bounding box center [524, 345] width 244 height 27
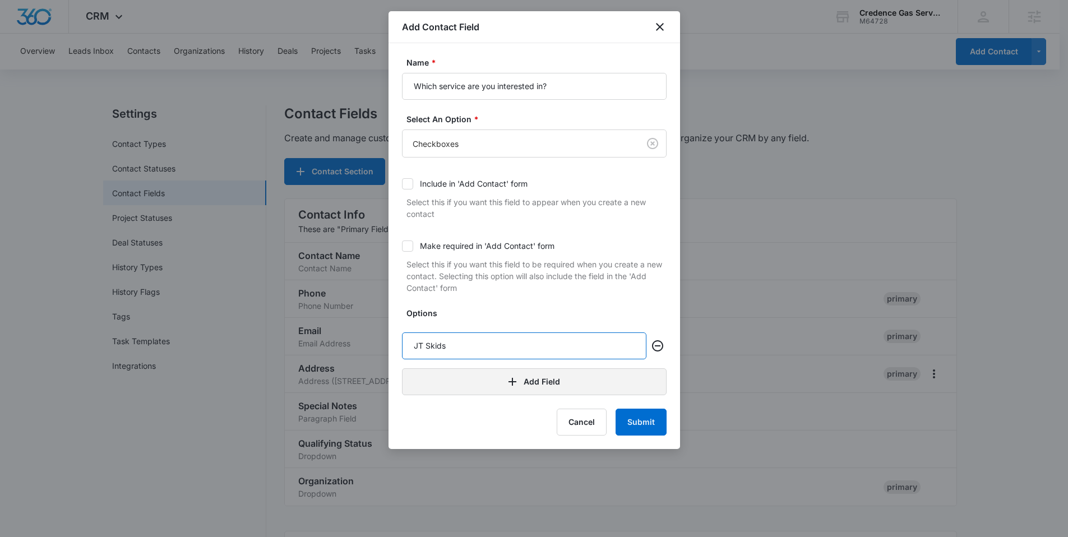
type input "JT Skids"
click at [518, 385] on icon "button" at bounding box center [512, 381] width 13 height 13
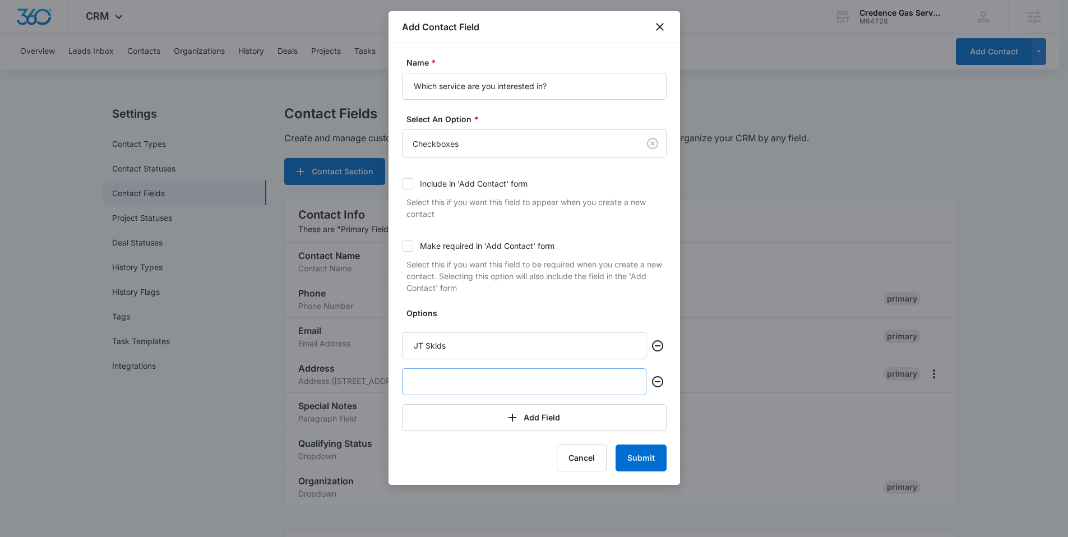
click at [465, 387] on input "text" at bounding box center [524, 381] width 244 height 27
type input "Refrigeration Plants"
click at [539, 421] on button "Add Field" at bounding box center [534, 417] width 265 height 27
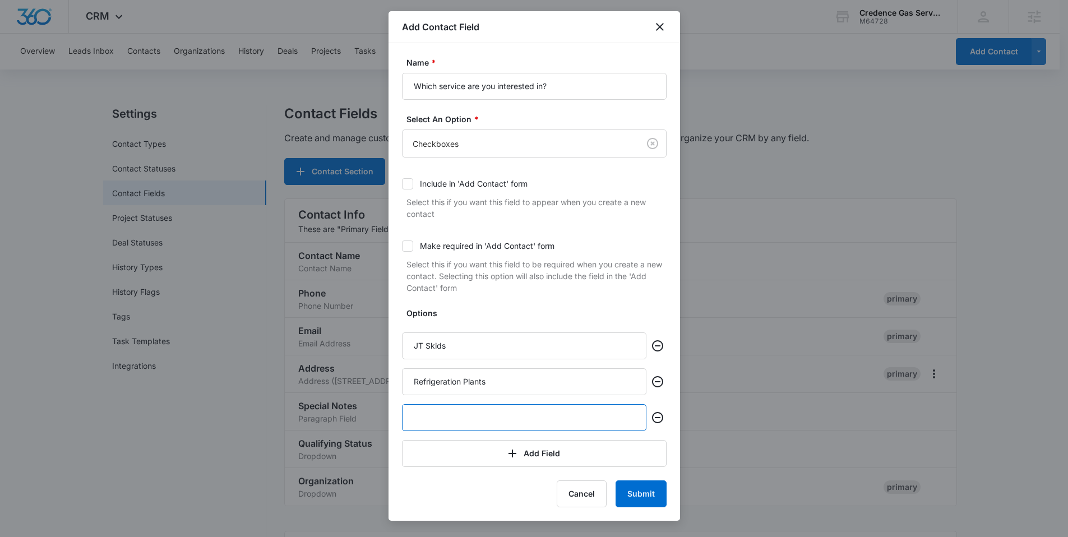
click at [412, 414] on input "text" at bounding box center [524, 417] width 244 height 27
type input "NGL Processing Tanks"
click at [532, 455] on button "Add Field" at bounding box center [534, 453] width 265 height 27
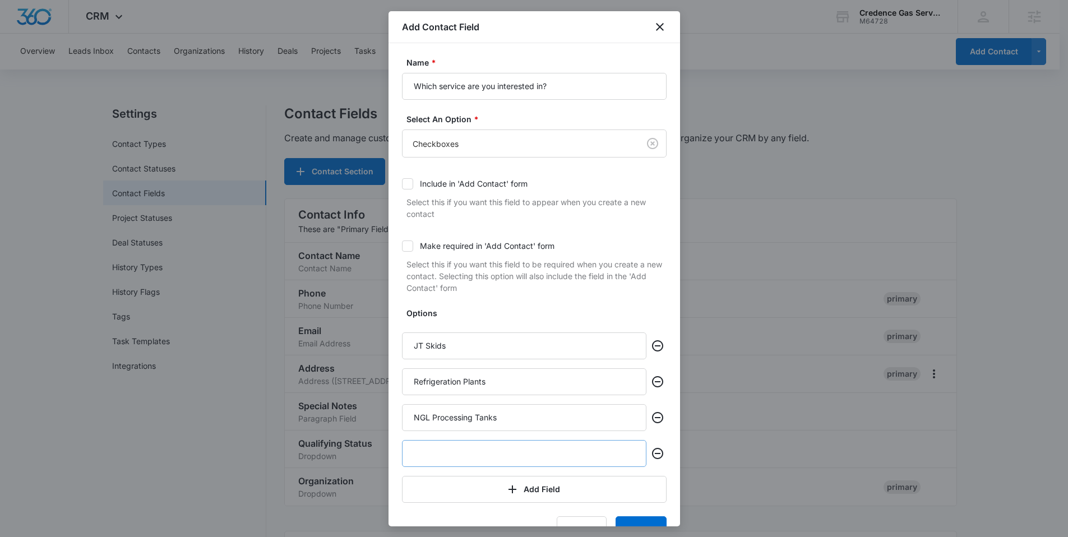
click at [513, 457] on input "text" at bounding box center [524, 453] width 244 height 27
type input "Electric Powered Air Coolers"
click at [542, 489] on button "Add Field" at bounding box center [534, 489] width 265 height 27
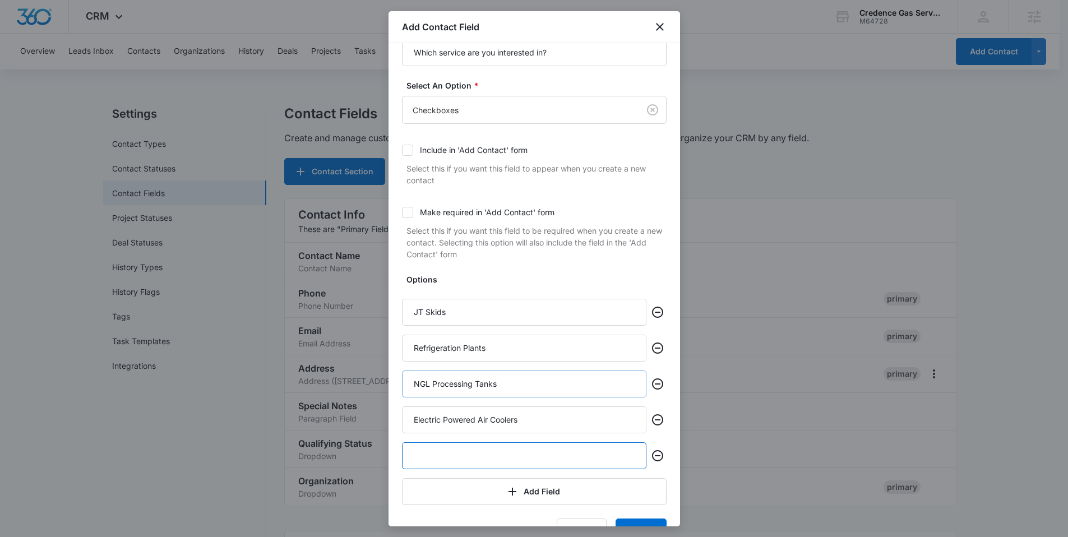
scroll to position [49, 0]
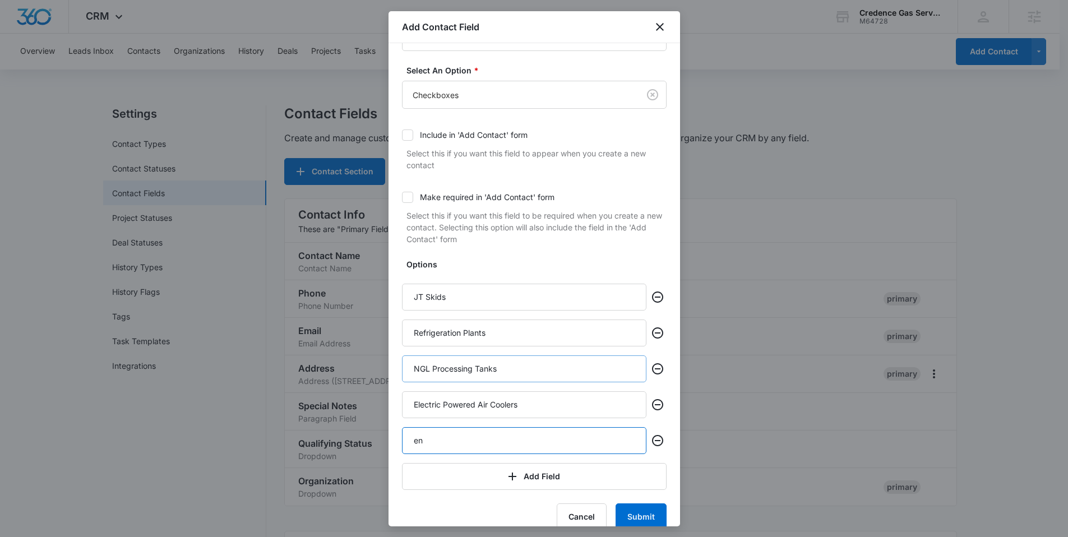
type input "e"
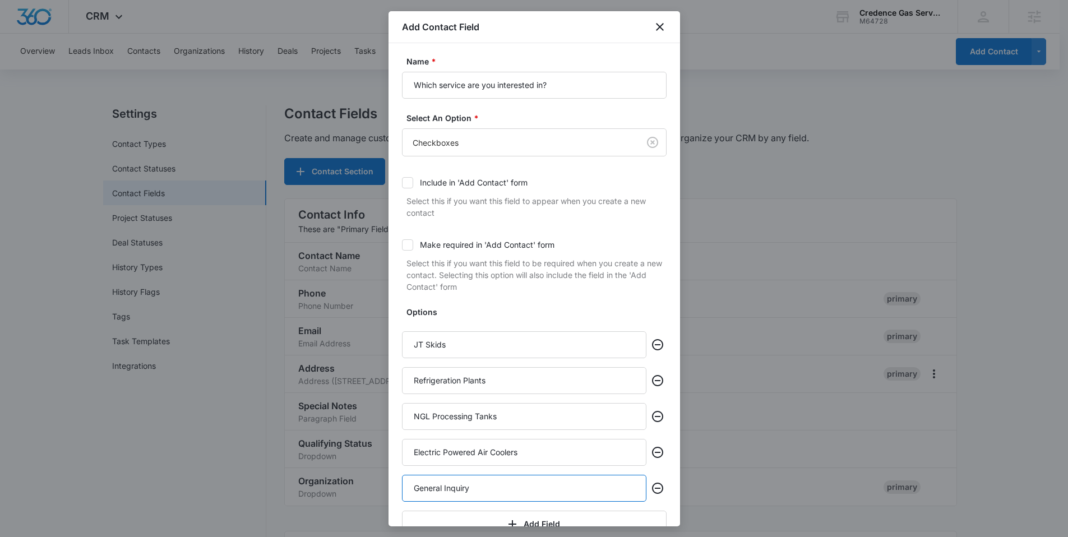
scroll to position [0, 0]
type input "General Inquiry"
drag, startPoint x: 466, startPoint y: 87, endPoint x: 443, endPoint y: 93, distance: 23.8
click at [439, 86] on input "Which service are you interested in?" at bounding box center [534, 86] width 265 height 27
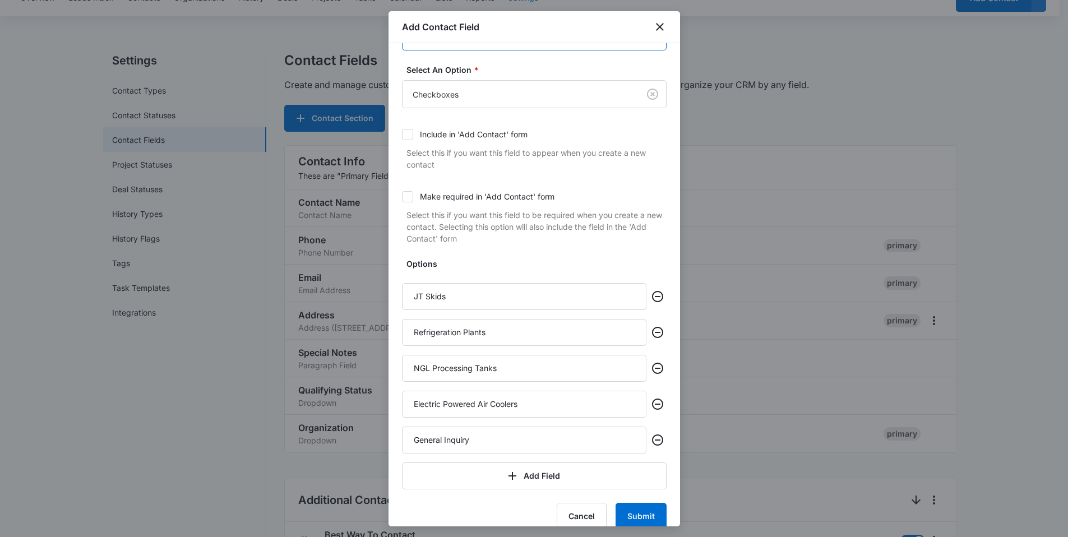
scroll to position [57, 0]
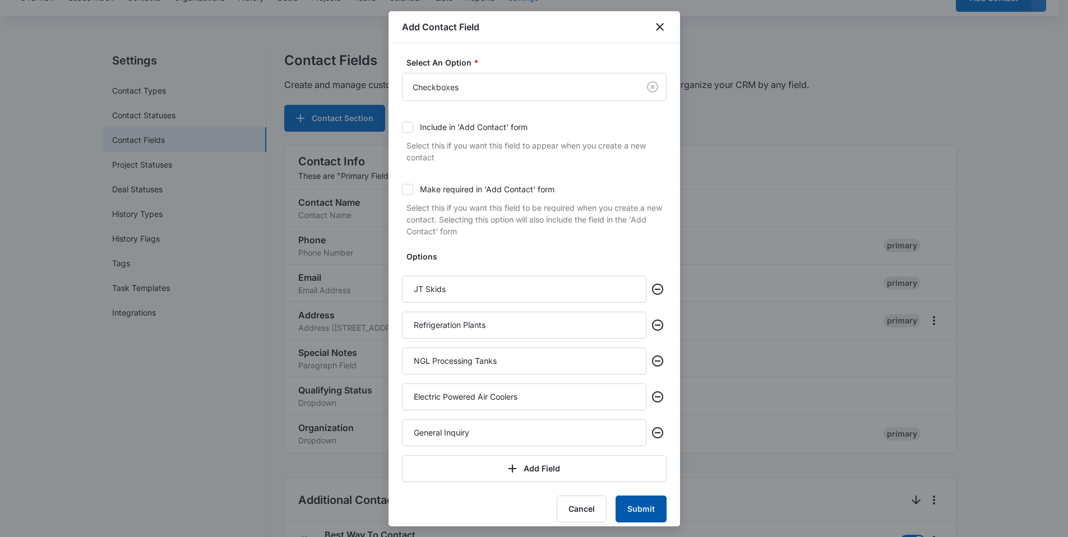
type input "Which products are you interested in?"
click at [640, 509] on button "Submit" at bounding box center [641, 509] width 51 height 27
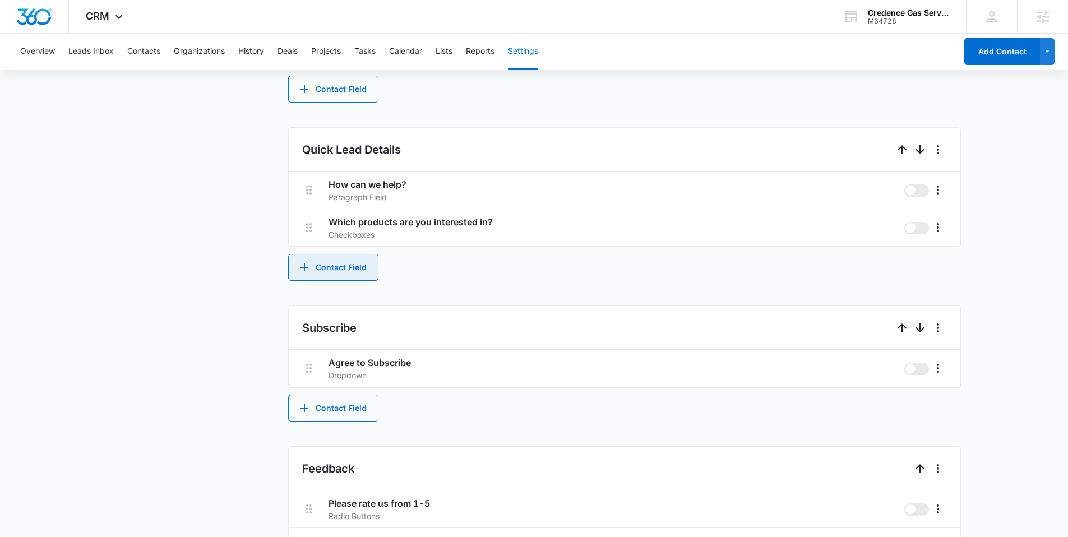
scroll to position [621, 0]
click at [362, 262] on button "Contact Field" at bounding box center [333, 266] width 90 height 27
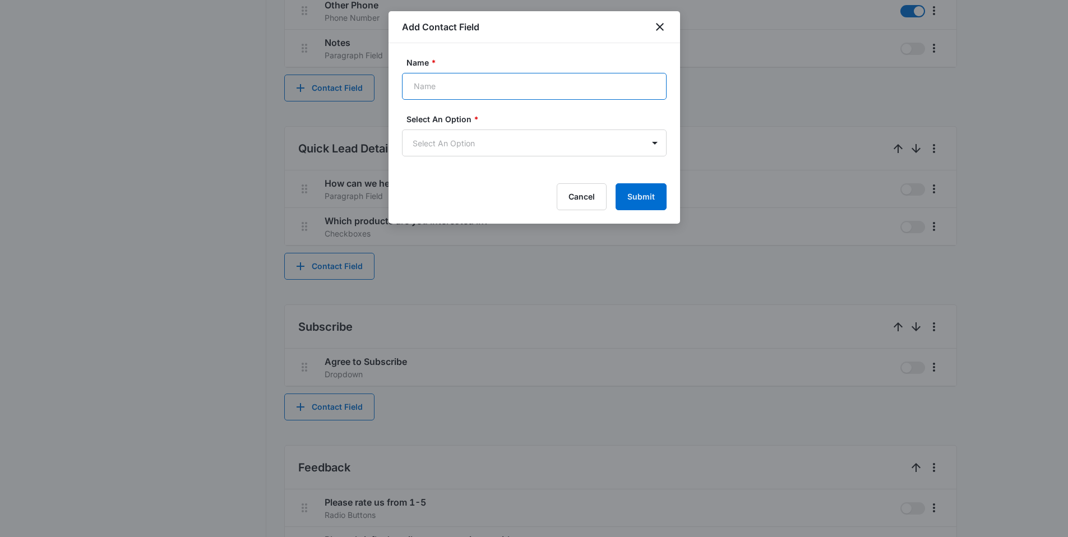
click at [455, 87] on input "Name *" at bounding box center [534, 86] width 265 height 27
type input "Rent or Own?"
click at [464, 134] on body "CRM Apps Reputation Websites Forms CRM Email Social Content Ads Intelligence Fi…" at bounding box center [534, 14] width 1068 height 1271
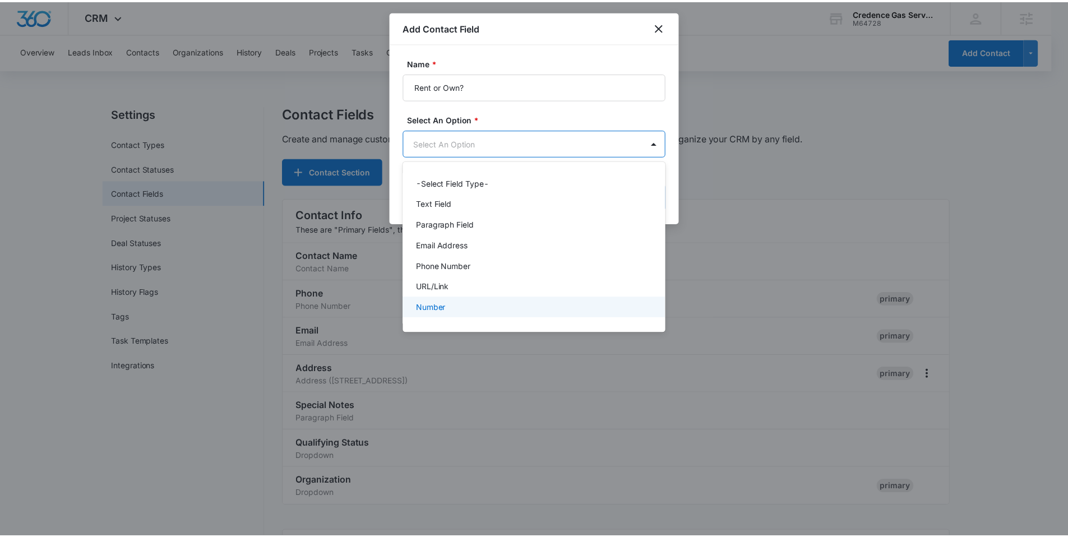
scroll to position [141, 0]
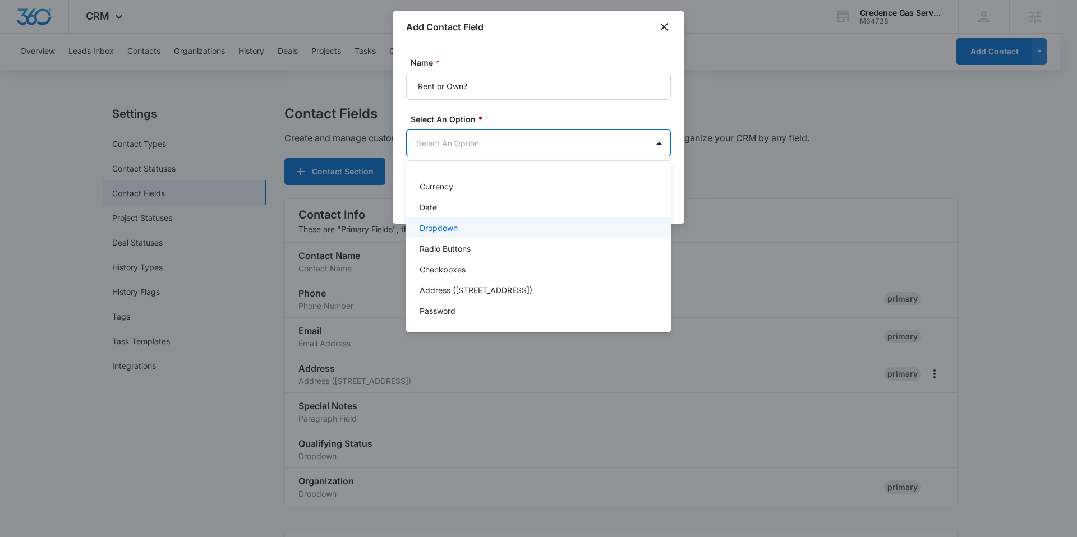
click at [448, 229] on p "Dropdown" at bounding box center [438, 228] width 38 height 12
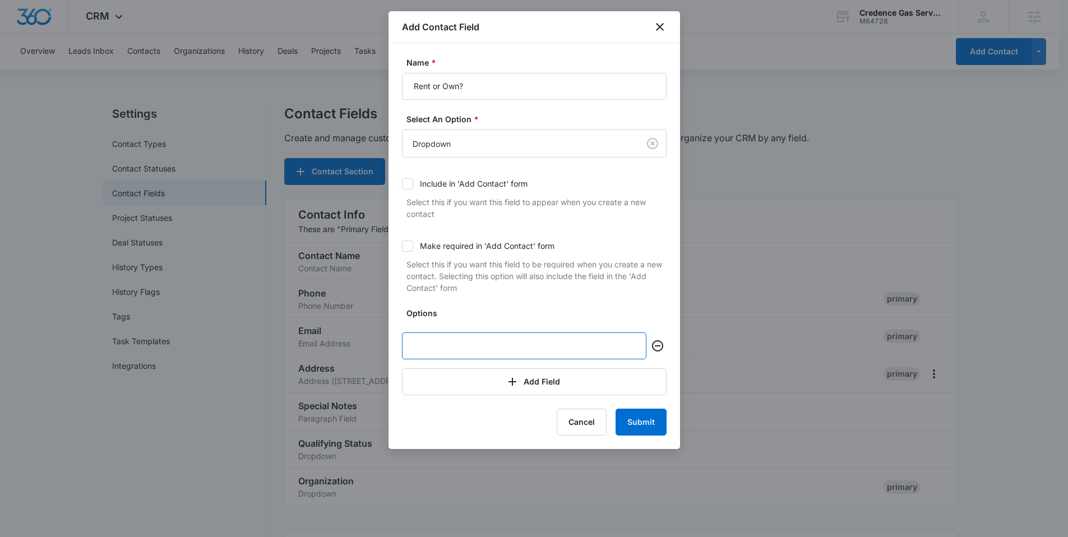
click at [443, 341] on input "text" at bounding box center [524, 345] width 244 height 27
type input "Rent"
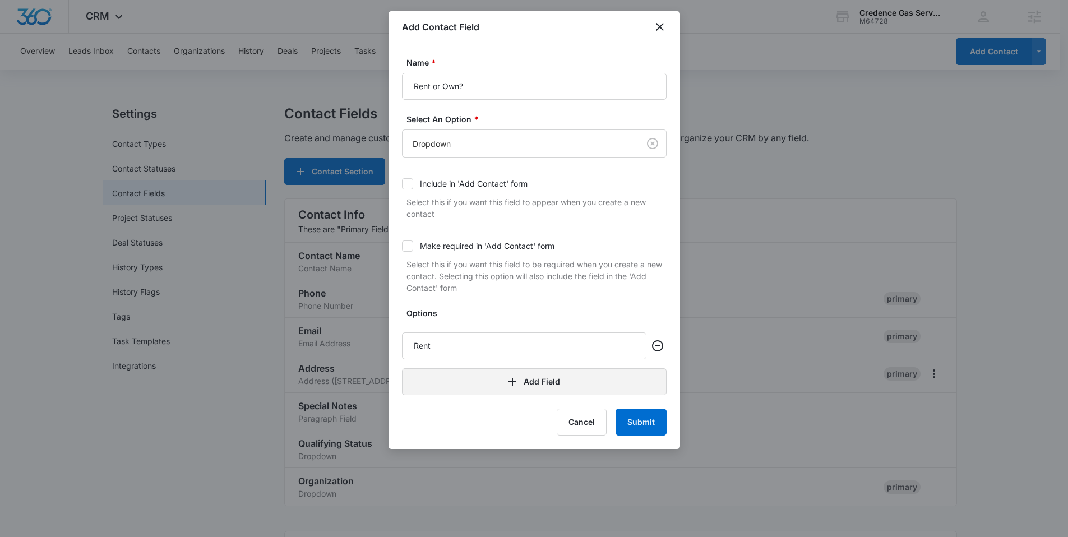
click at [524, 384] on button "Add Field" at bounding box center [534, 381] width 265 height 27
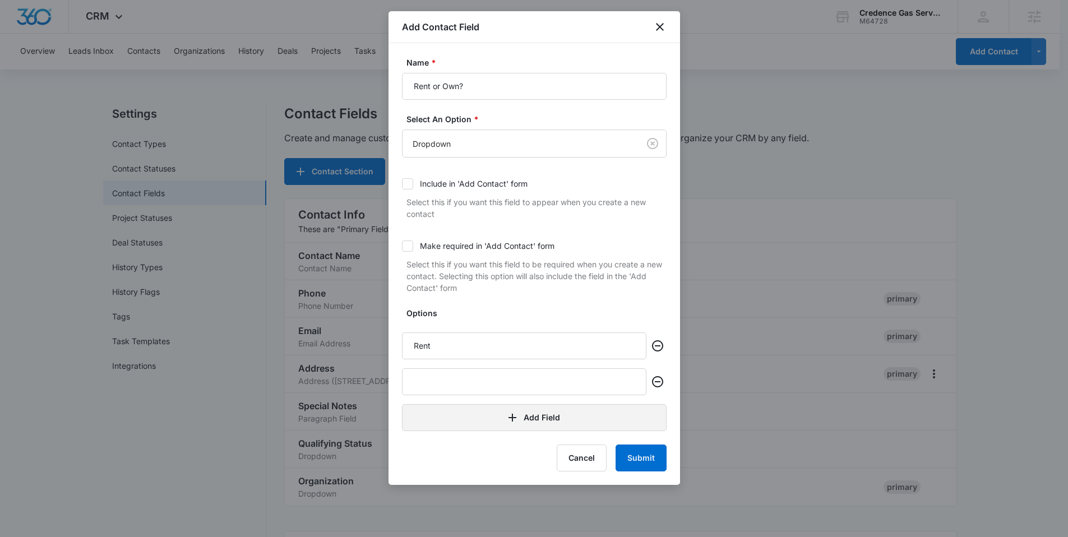
click at [503, 379] on input "text" at bounding box center [524, 381] width 244 height 27
type input "Own"
click at [653, 451] on button "Submit" at bounding box center [641, 458] width 51 height 27
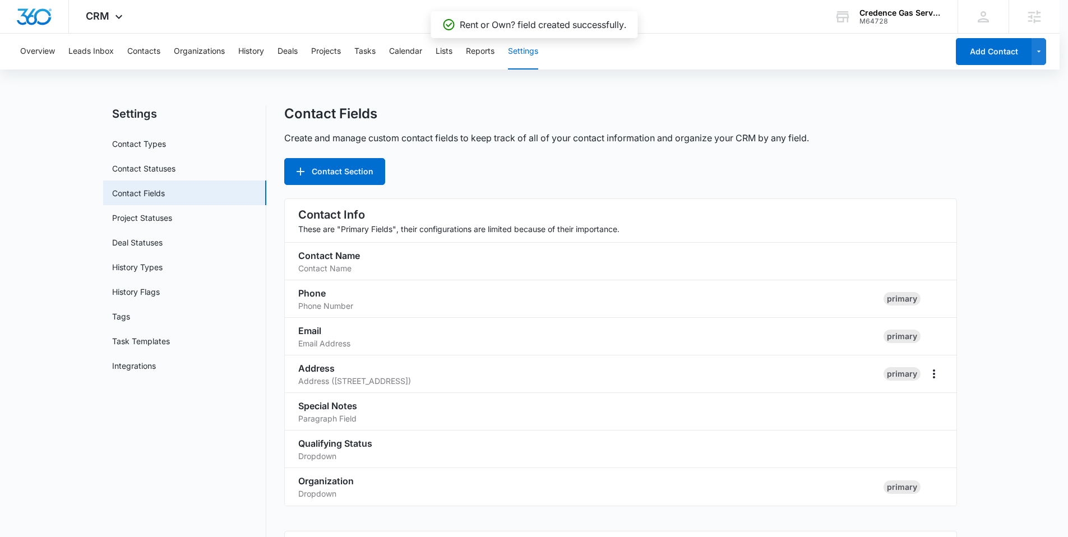
scroll to position [656, 0]
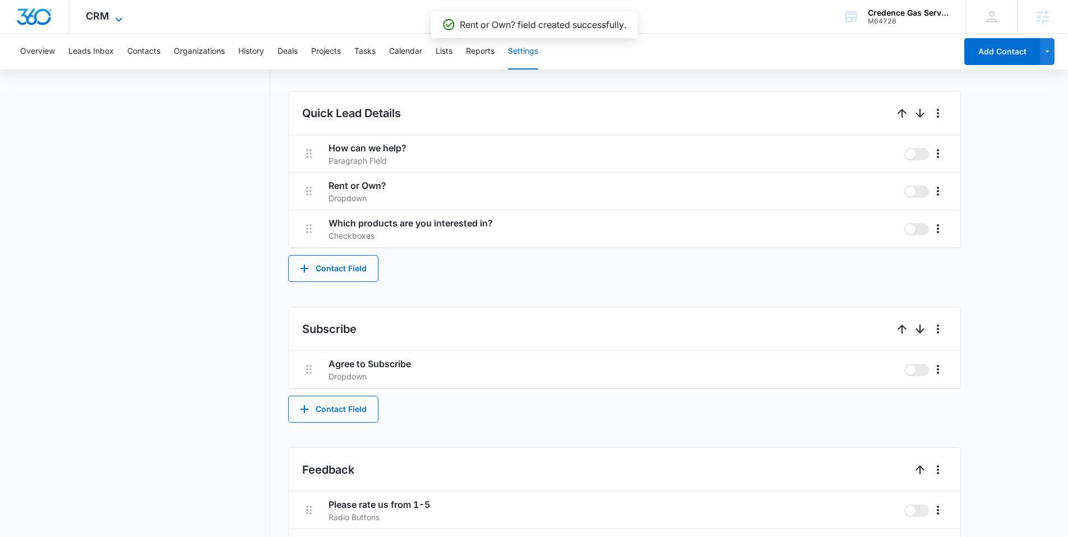
click at [122, 16] on icon at bounding box center [118, 19] width 13 height 13
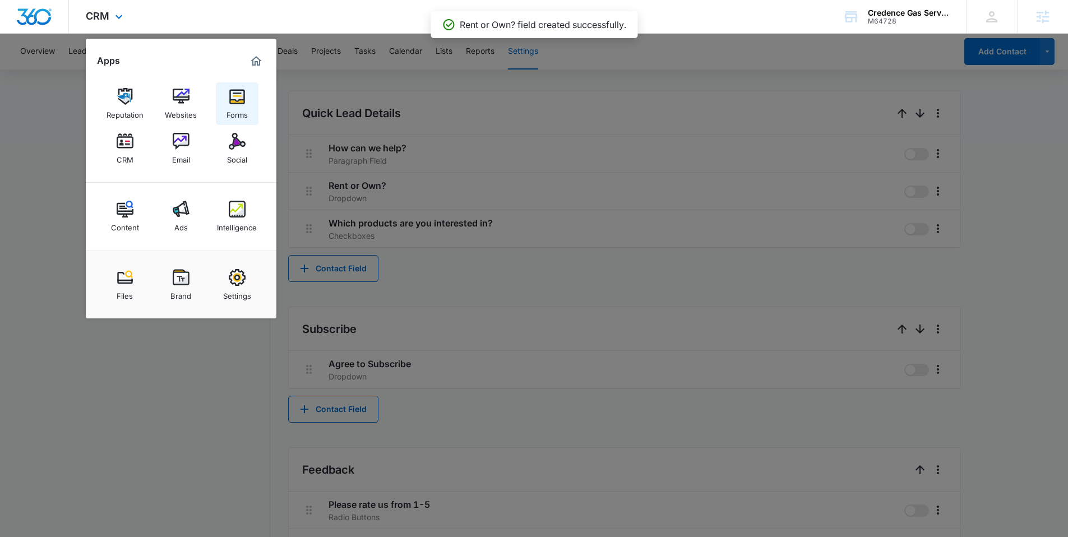
click at [233, 102] on img at bounding box center [237, 96] width 17 height 17
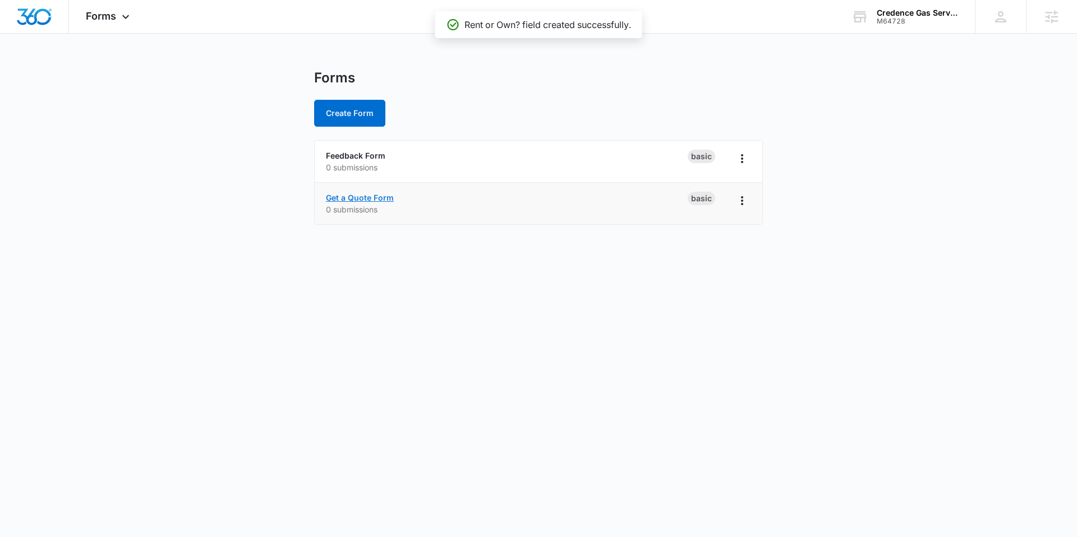
click at [362, 200] on link "Get a Quote Form" at bounding box center [360, 198] width 68 height 10
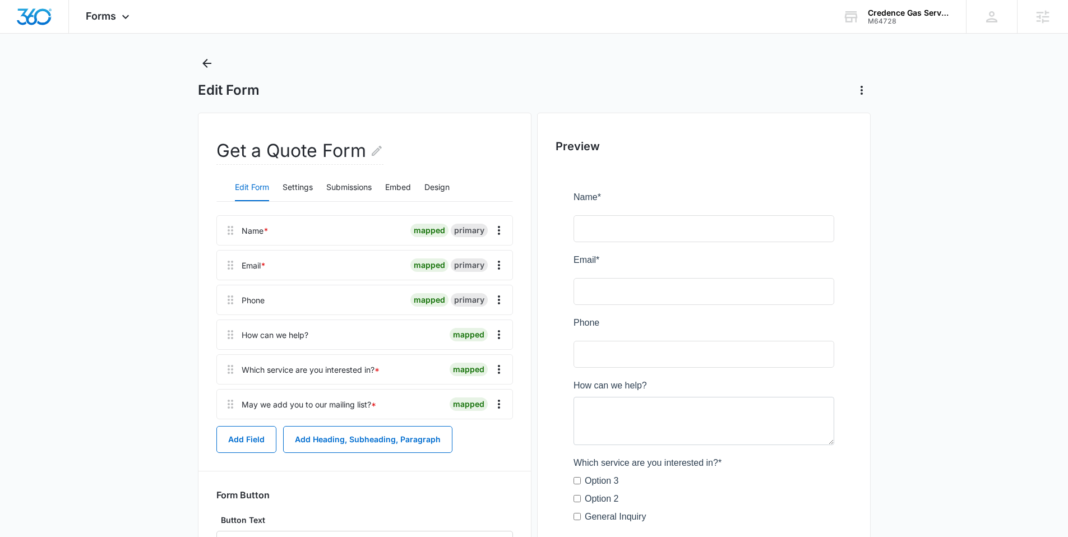
scroll to position [28, 0]
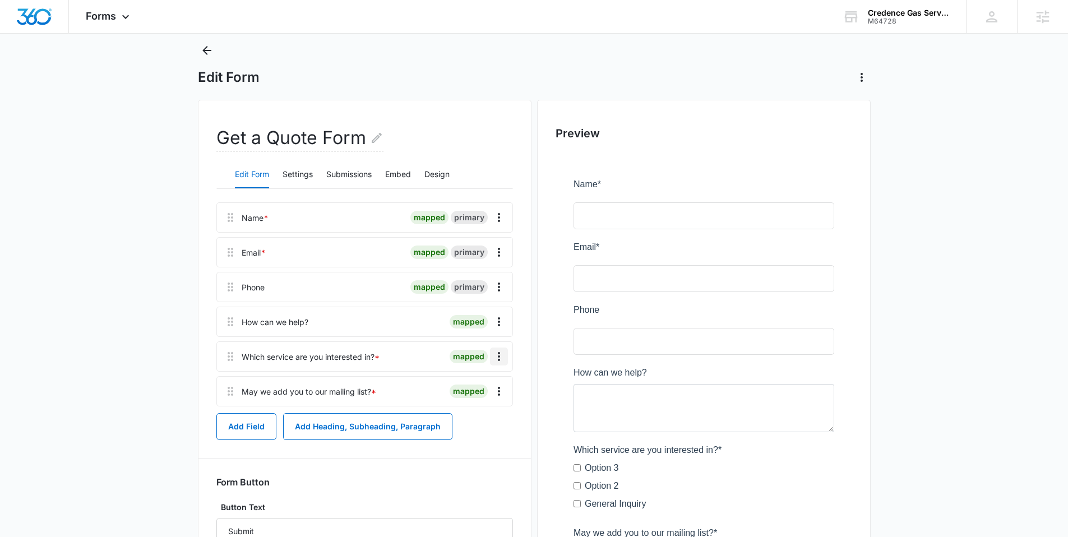
click at [503, 358] on icon "Overflow Menu" at bounding box center [498, 356] width 13 height 13
click at [473, 403] on div "Delete" at bounding box center [469, 405] width 24 height 8
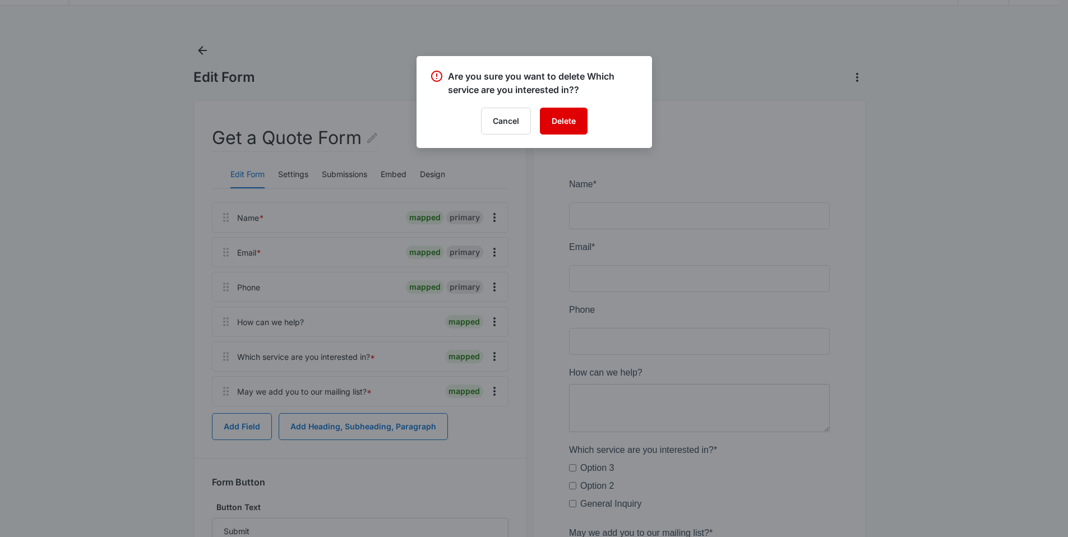
click at [578, 114] on button "Delete" at bounding box center [564, 121] width 48 height 27
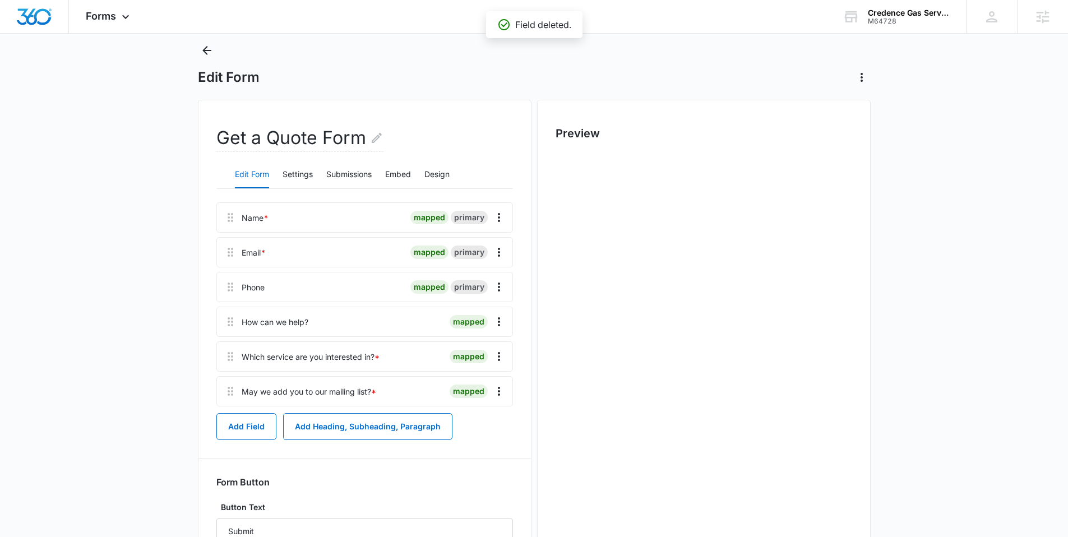
scroll to position [0, 0]
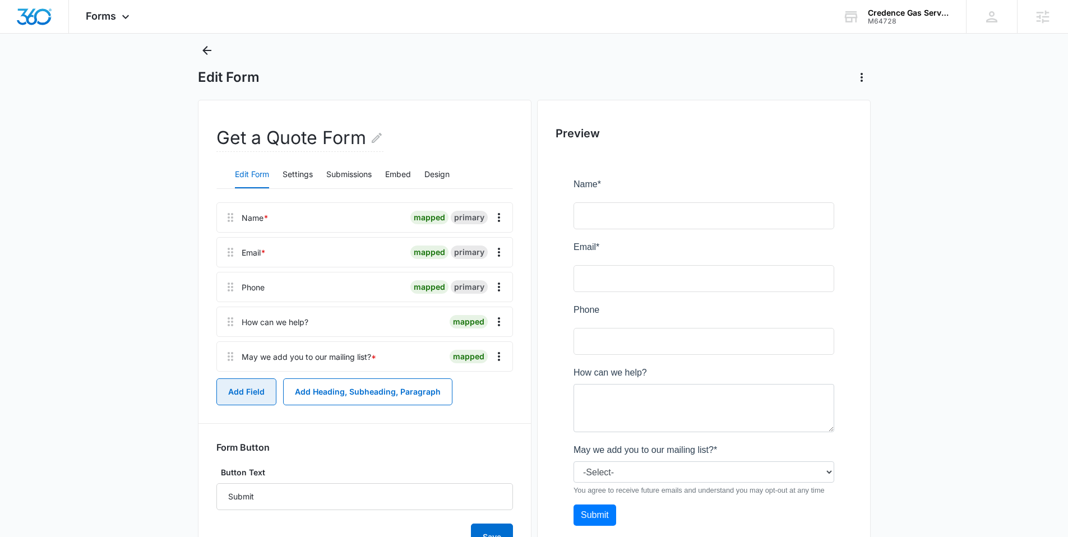
click at [257, 387] on button "Add Field" at bounding box center [246, 391] width 60 height 27
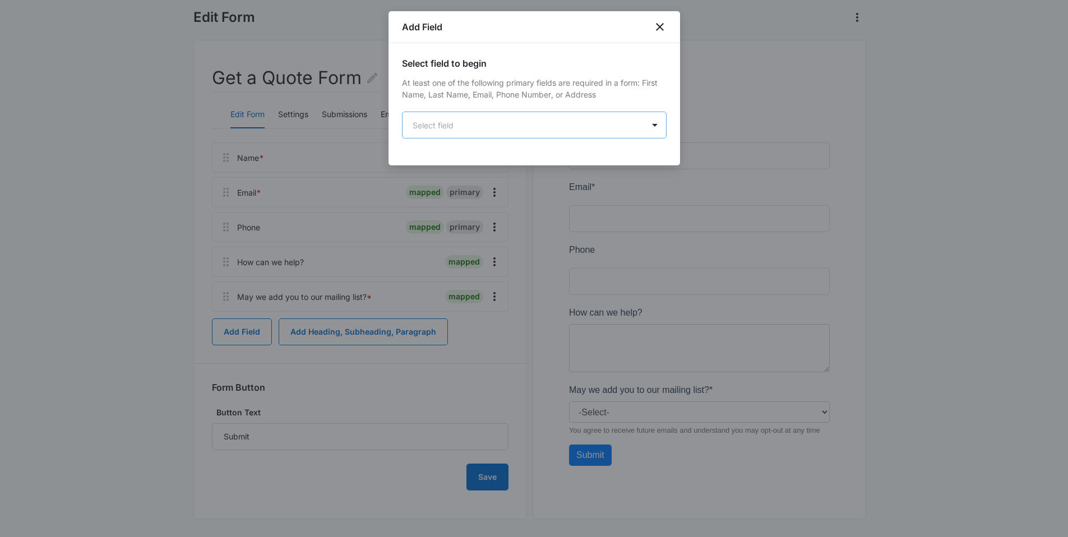
scroll to position [93, 0]
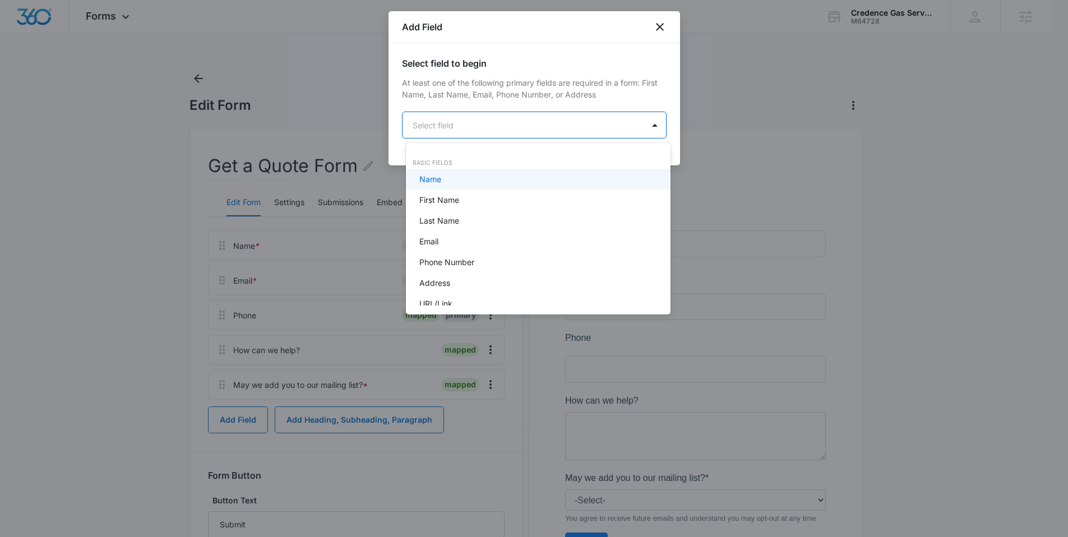
click at [529, 118] on body "Forms Apps Reputation Websites Forms CRM Email Social Content Ads Intelligence …" at bounding box center [534, 268] width 1068 height 537
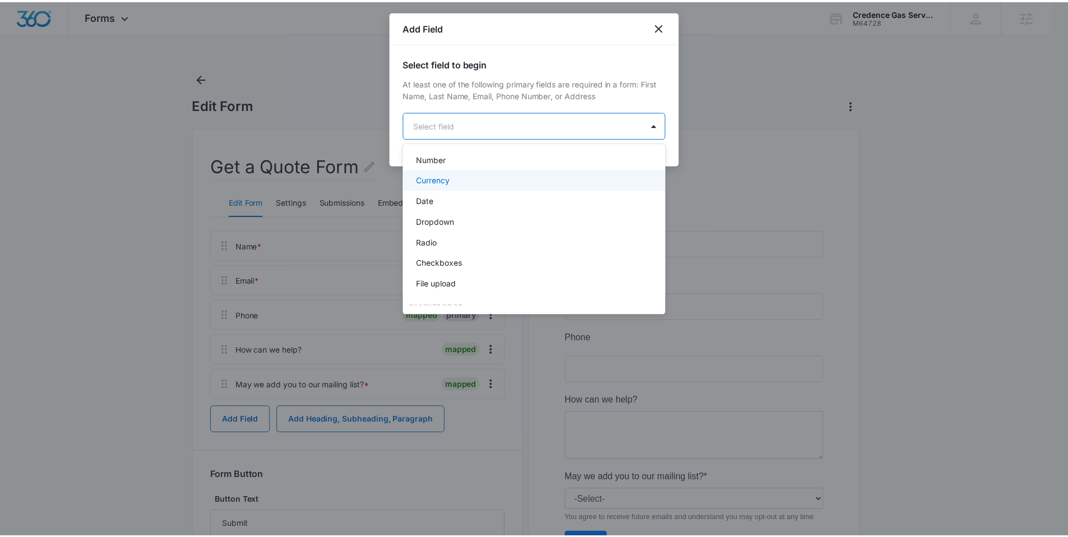
scroll to position [245, 0]
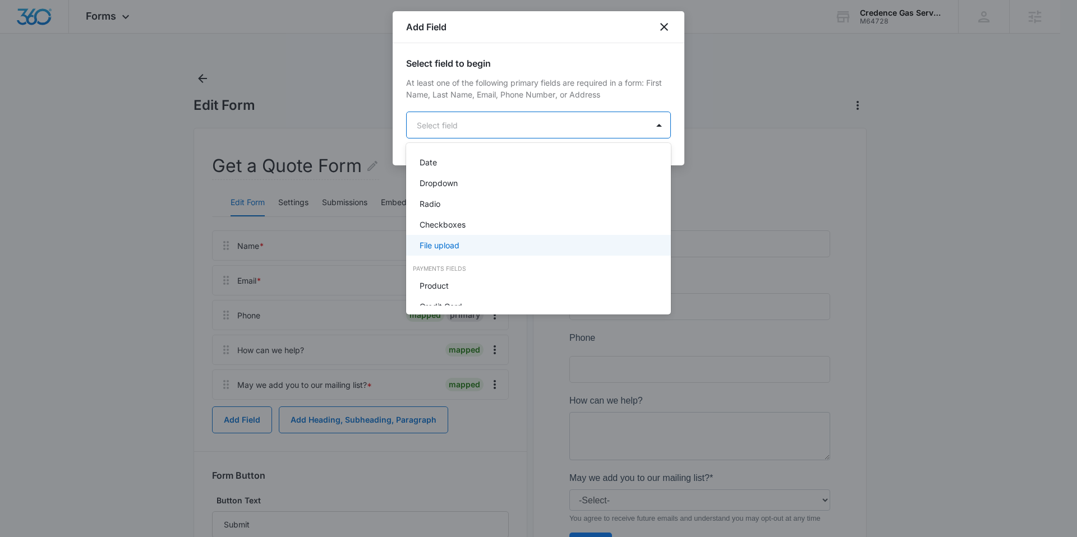
click at [446, 242] on p "File upload" at bounding box center [439, 245] width 40 height 12
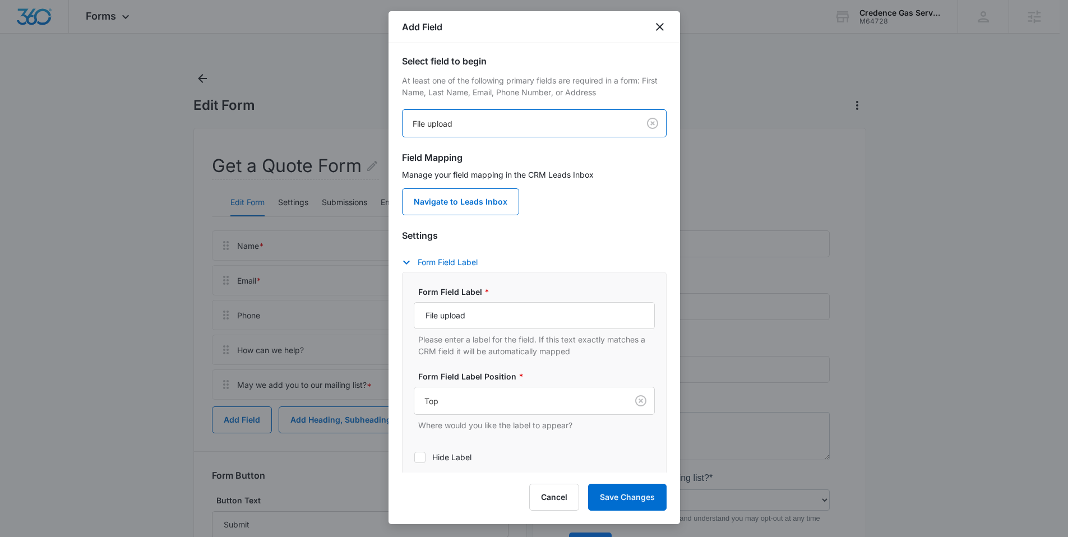
scroll to position [4, 0]
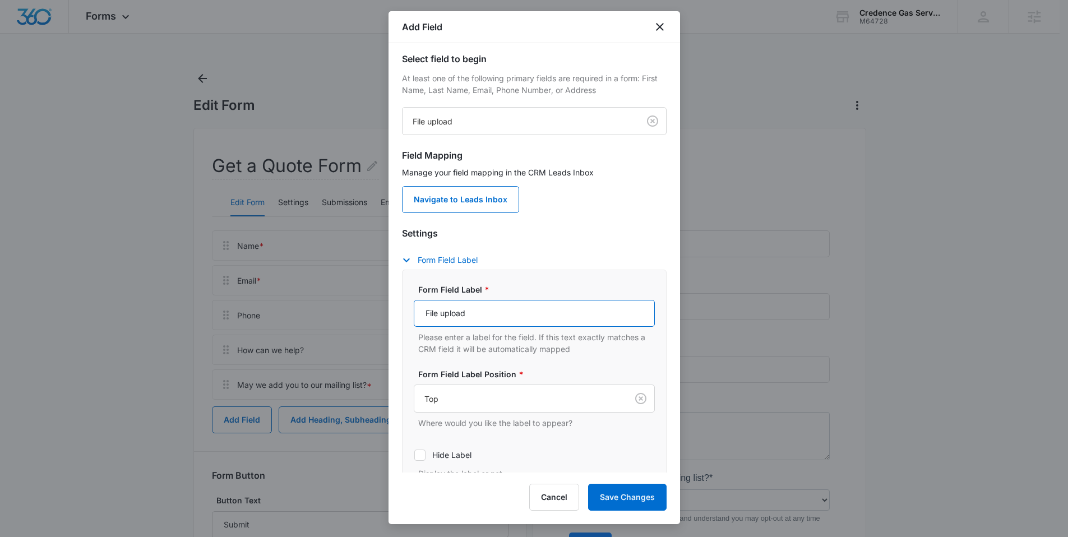
drag, startPoint x: 473, startPoint y: 313, endPoint x: 410, endPoint y: 316, distance: 63.4
click at [410, 316] on div "Form Field Label * File upload Please enter a label for the field. If this text…" at bounding box center [534, 382] width 265 height 224
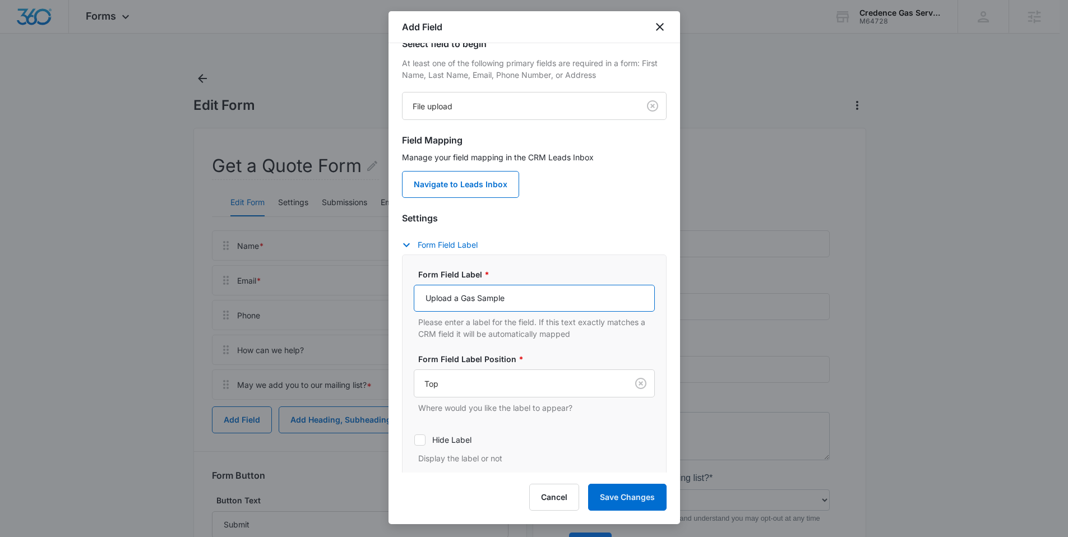
scroll to position [275, 0]
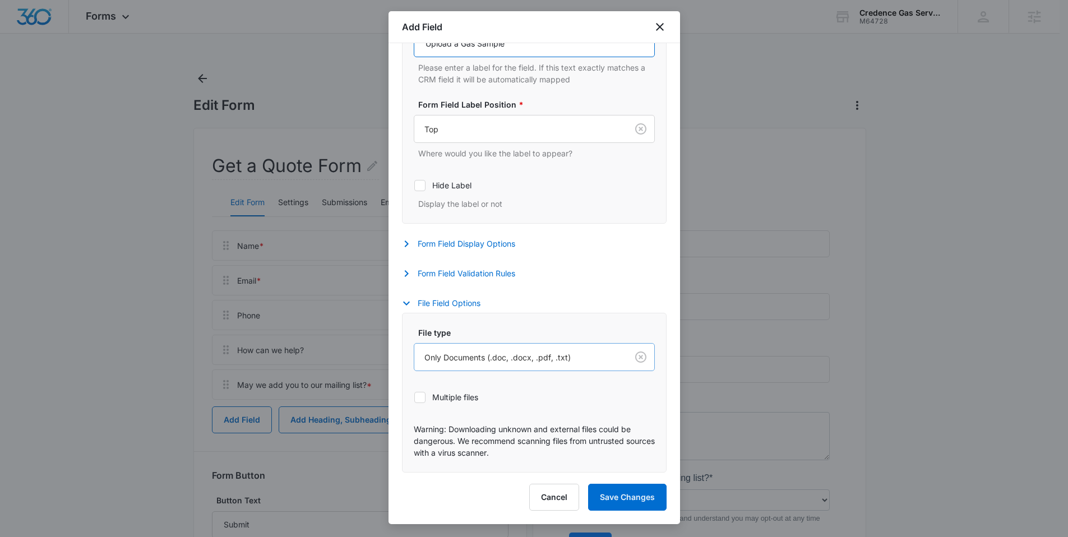
type input "Upload a Gas Sample"
click at [472, 349] on div "Only Documents (.doc, .docx, .pdf, .txt)" at bounding box center [520, 357] width 213 height 25
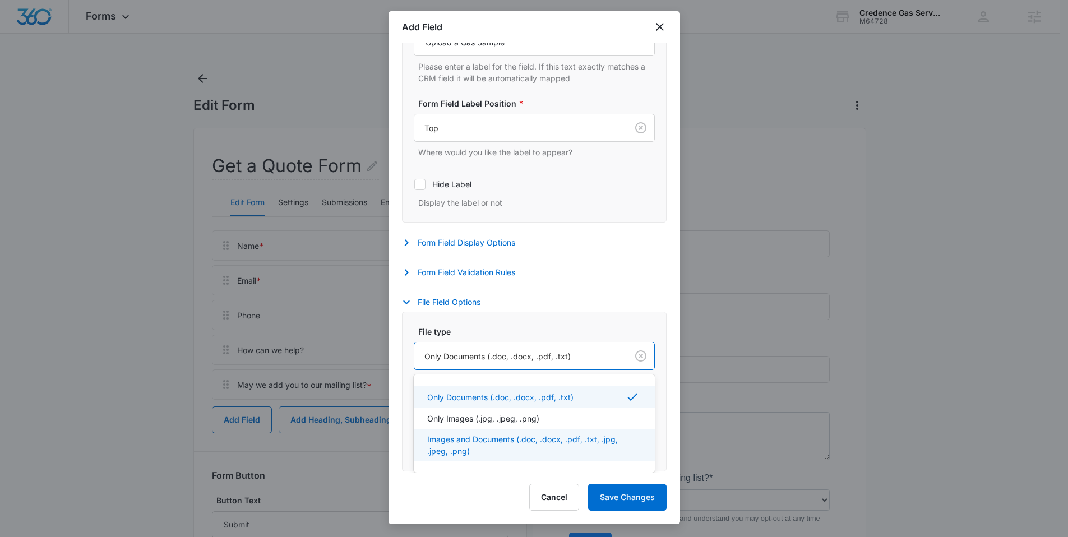
click at [447, 442] on p "Images and Documents (.doc, .docx, .pdf, .txt, .jpg, .jpeg, .png)" at bounding box center [533, 445] width 212 height 24
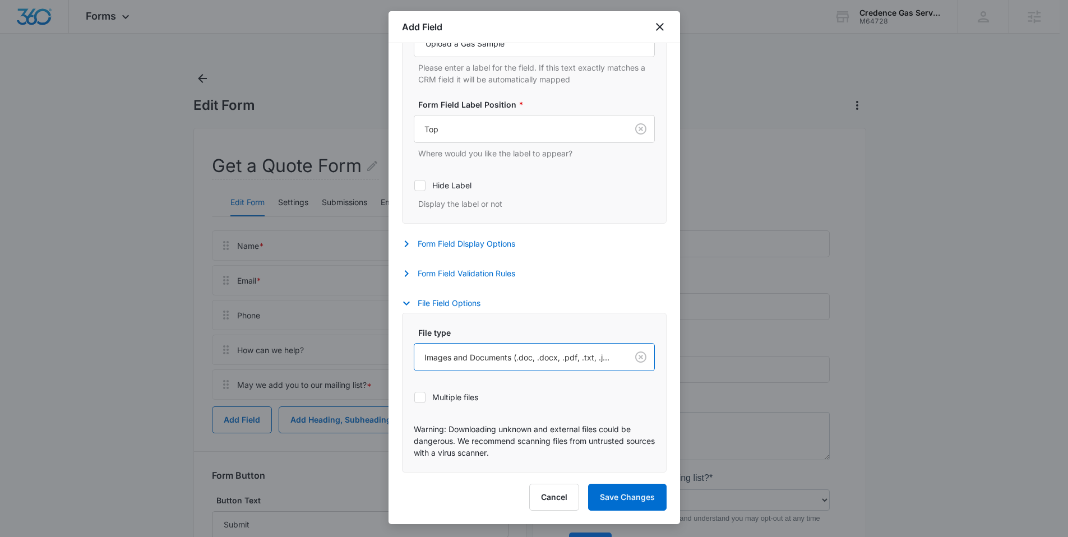
click at [426, 394] on label "Multiple files" at bounding box center [534, 397] width 241 height 12
click at [414, 397] on input "Multiple files" at bounding box center [414, 397] width 1 height 1
checkbox input "true"
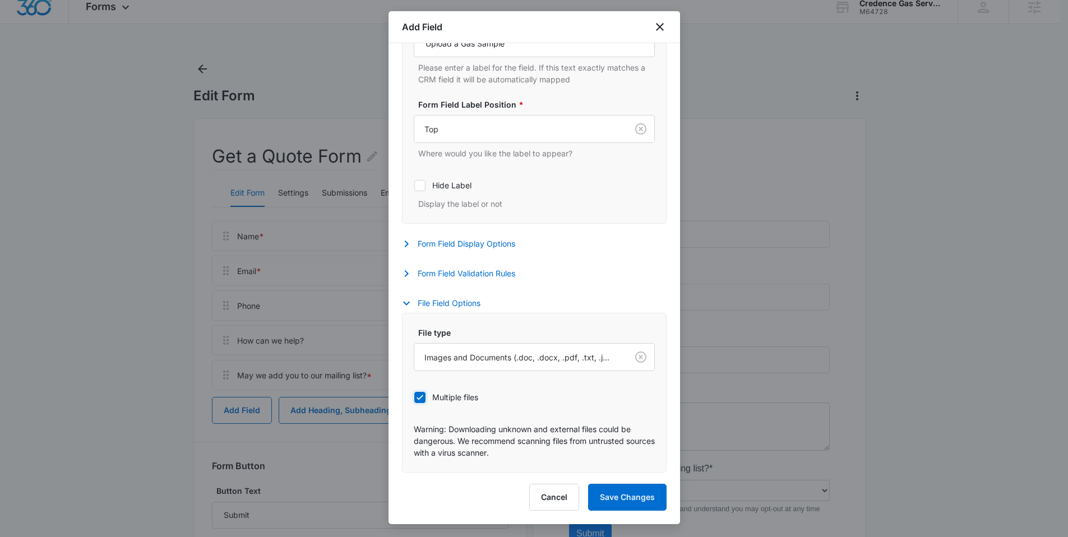
scroll to position [10, 0]
click at [639, 502] on button "Save Changes" at bounding box center [627, 497] width 78 height 27
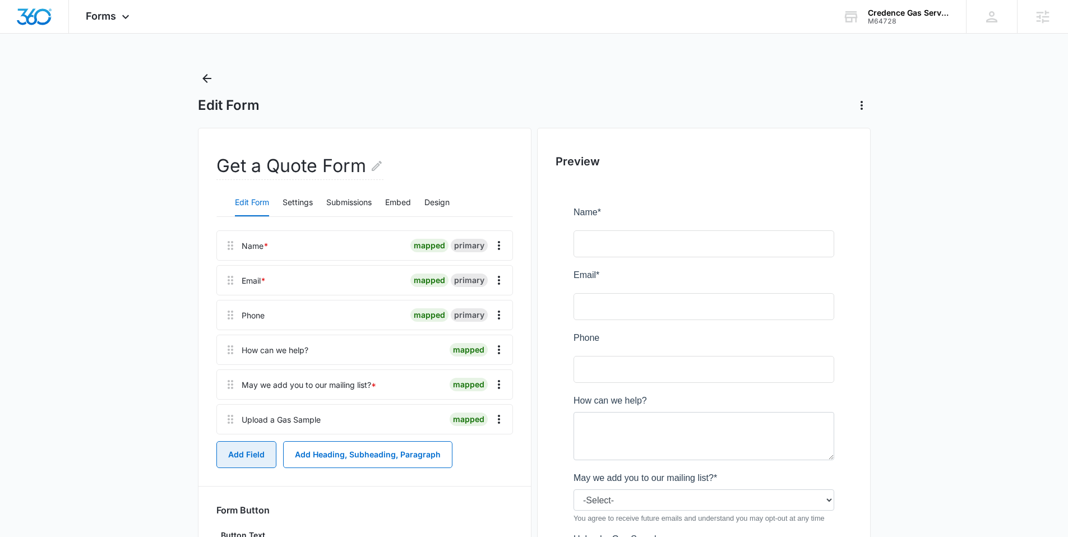
scroll to position [2, 0]
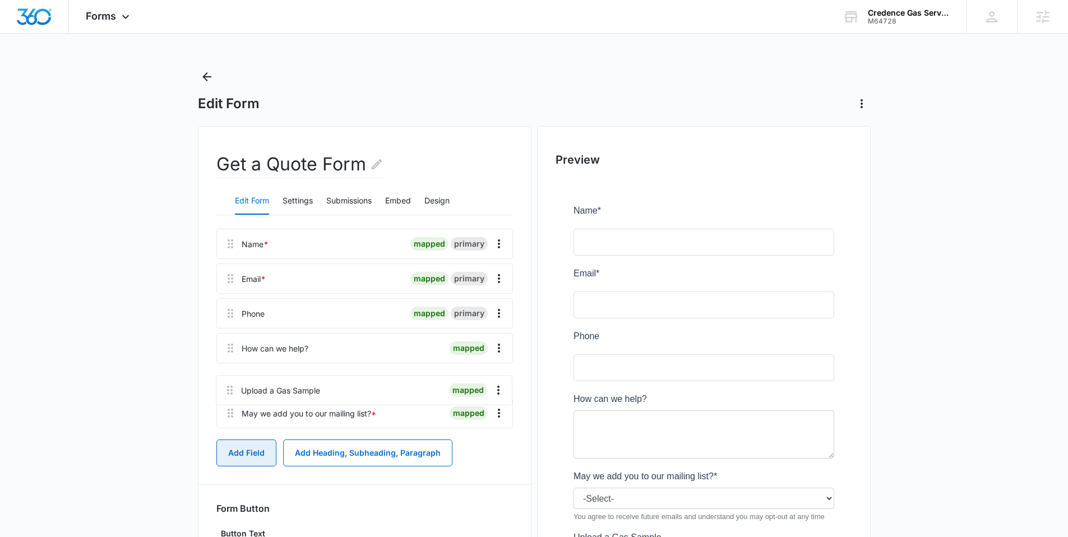
drag, startPoint x: 227, startPoint y: 419, endPoint x: 229, endPoint y: 373, distance: 46.0
click at [229, 373] on div "Name * mapped primary Email * mapped primary Phone mapped primary How can we he…" at bounding box center [364, 331] width 297 height 204
click at [247, 451] on button "Add Field" at bounding box center [246, 453] width 60 height 27
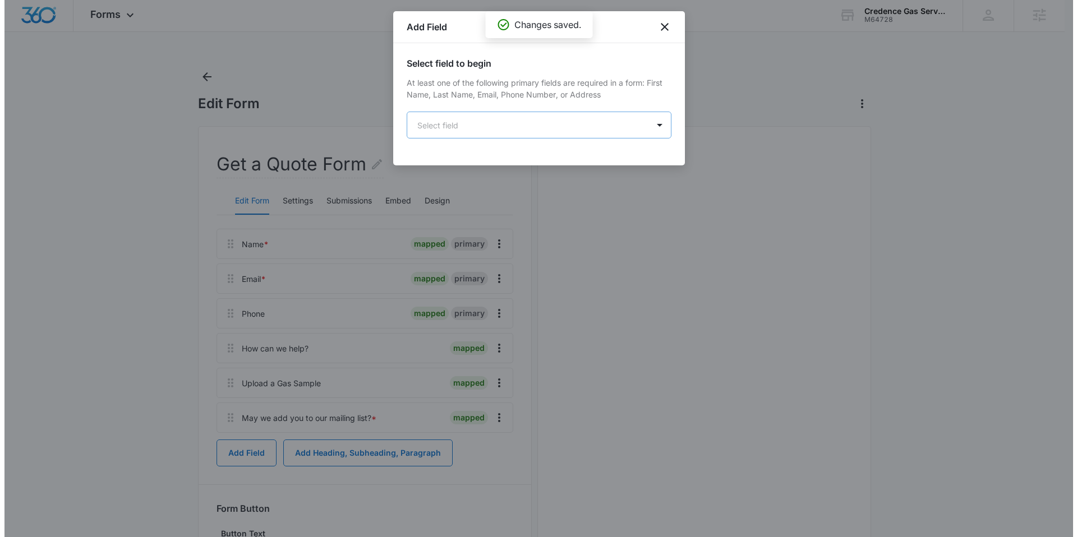
scroll to position [0, 0]
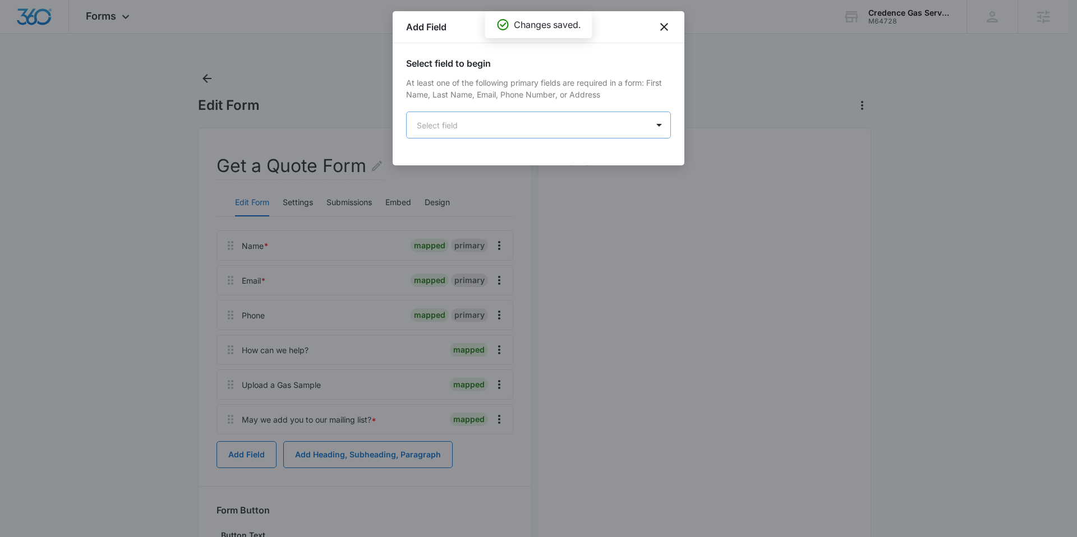
click at [499, 118] on body "Forms Apps Reputation Websites Forms CRM Email Social Content Ads Intelligence …" at bounding box center [538, 327] width 1077 height 654
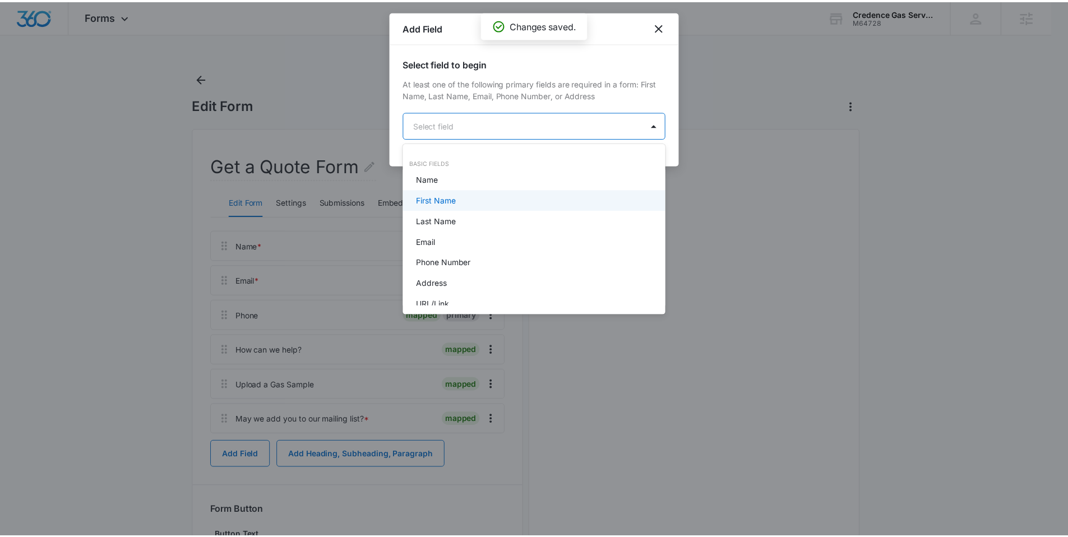
scroll to position [263, 0]
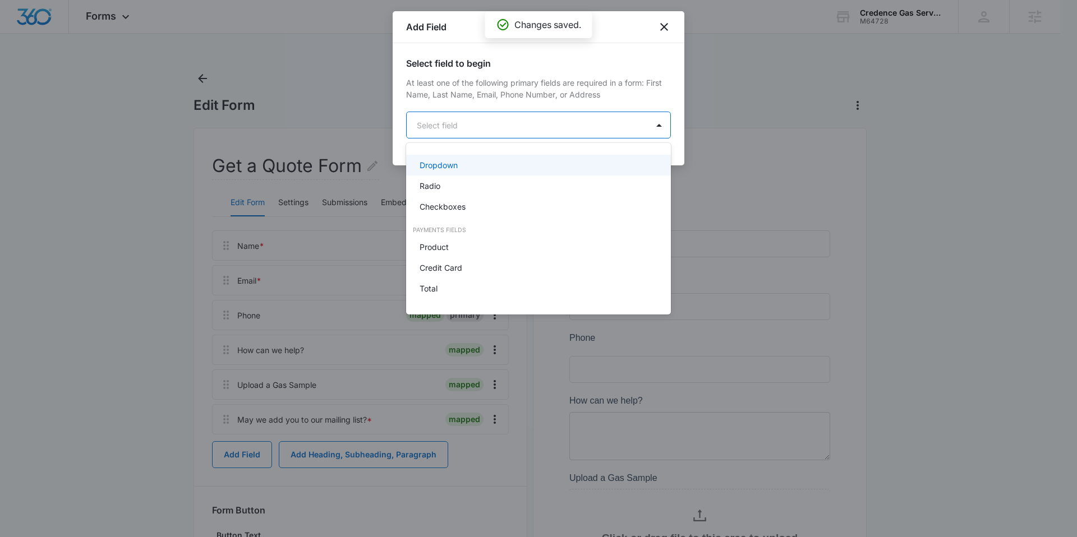
click at [450, 171] on div "Dropdown" at bounding box center [538, 165] width 265 height 21
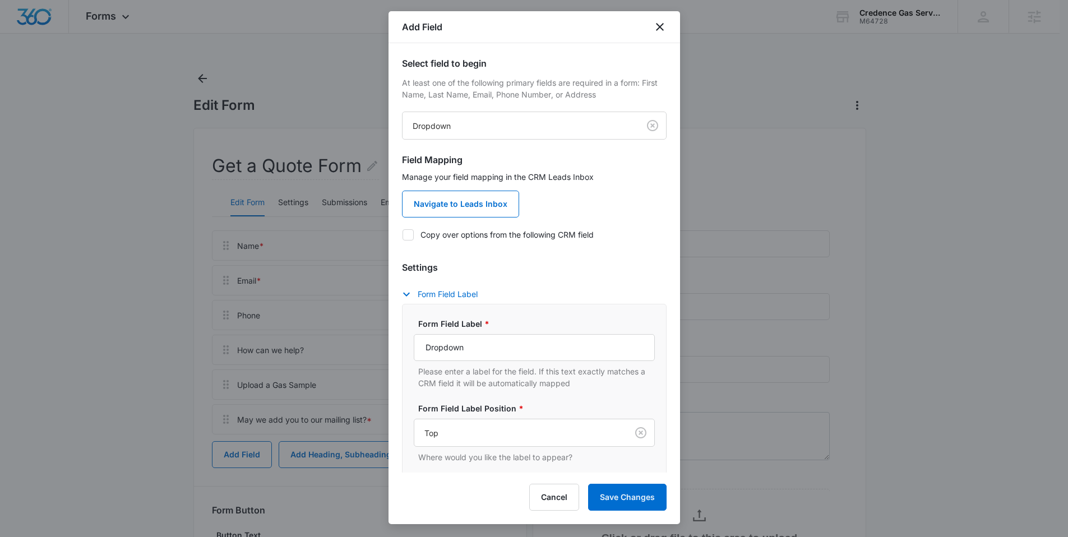
click at [451, 233] on label "Copy over options from the following CRM field" at bounding box center [534, 235] width 265 height 12
click at [403, 234] on input "Copy over options from the following CRM field" at bounding box center [402, 234] width 1 height 1
checkbox input "true"
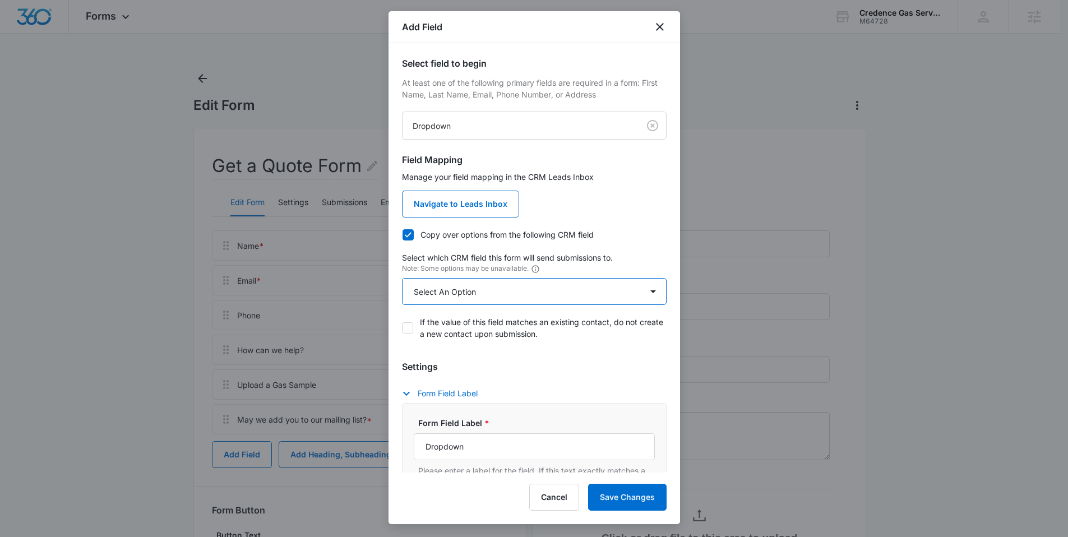
click at [445, 288] on select "Select An Option Select An Option Best Way To Contact Qualifying Status Rent or…" at bounding box center [534, 291] width 265 height 27
select select "369"
click at [402, 278] on select "Select An Option Select An Option Best Way To Contact Qualifying Status Rent or…" at bounding box center [534, 291] width 265 height 27
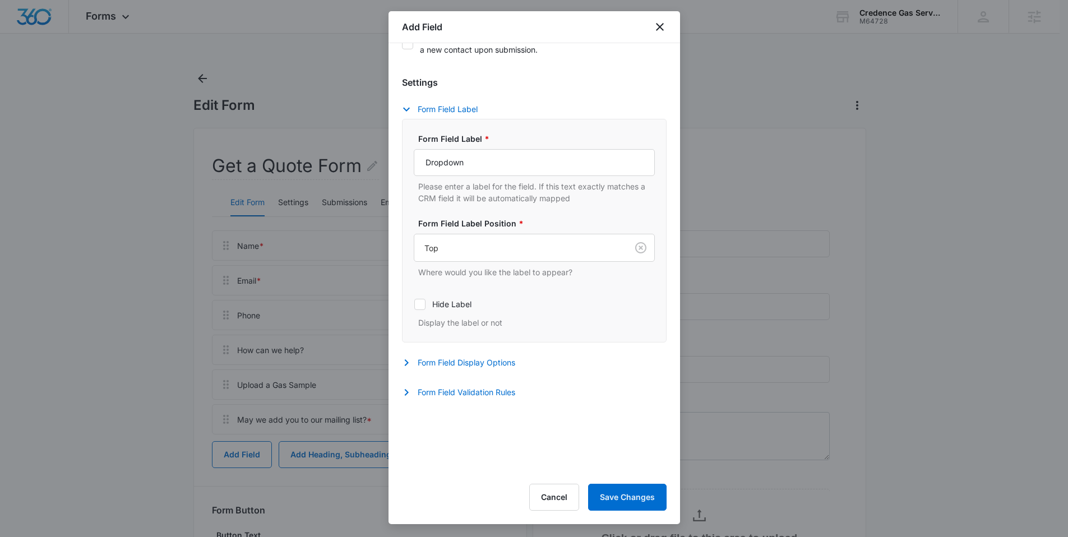
scroll to position [300, 0]
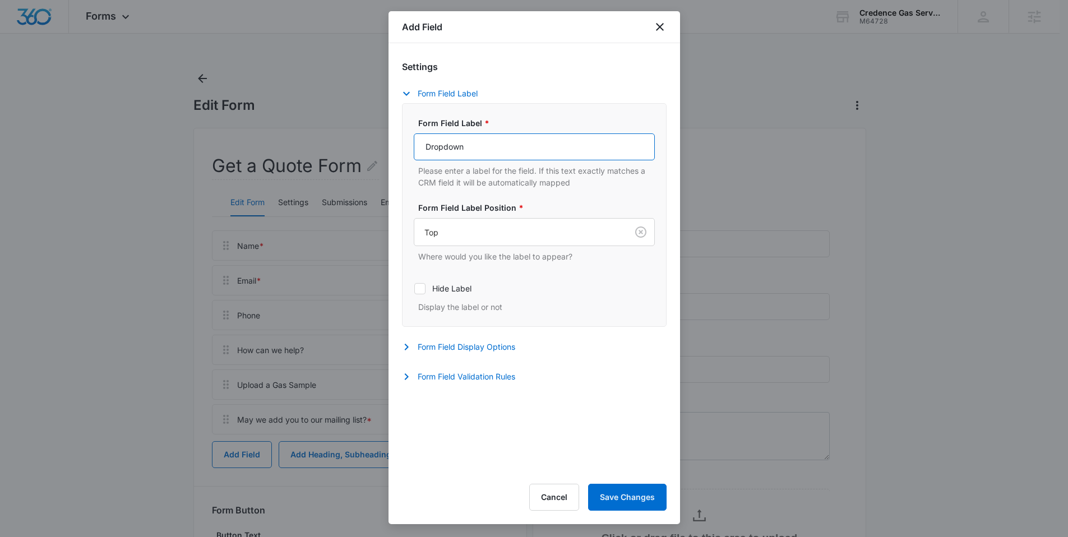
drag, startPoint x: 477, startPoint y: 147, endPoint x: 376, endPoint y: 153, distance: 101.1
click at [376, 153] on body "Forms Apps Reputation Websites Forms CRM Email Social Content Ads Intelligence …" at bounding box center [534, 377] width 1068 height 754
type input "Rent or Own?"
click at [621, 491] on button "Save Changes" at bounding box center [627, 497] width 78 height 27
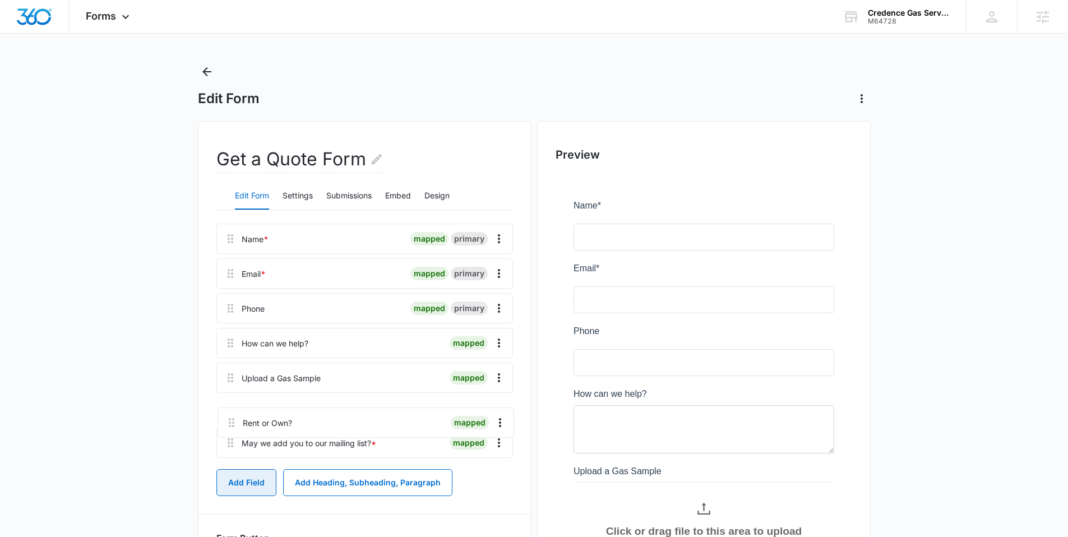
scroll to position [11, 0]
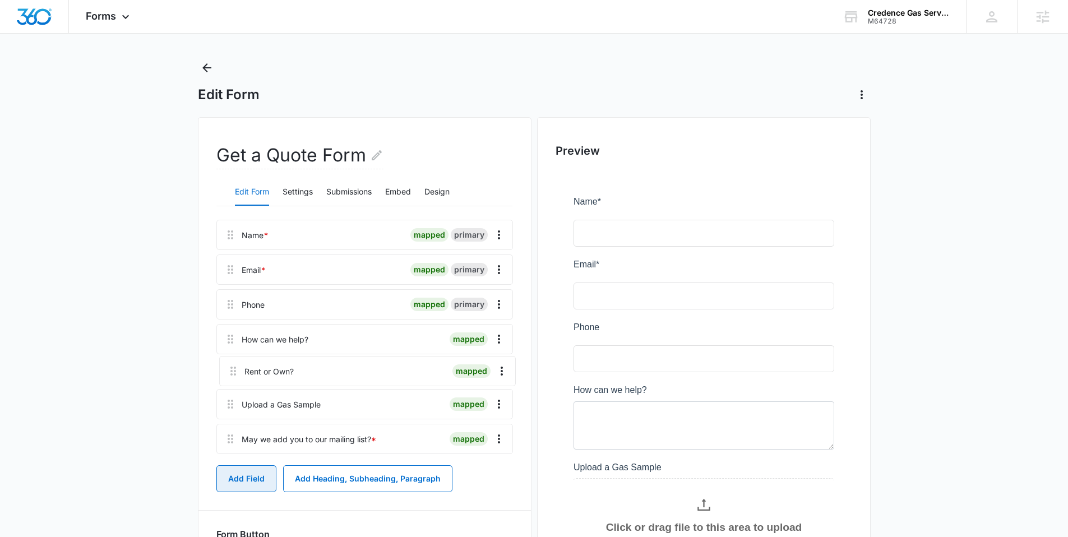
drag, startPoint x: 230, startPoint y: 445, endPoint x: 233, endPoint y: 360, distance: 84.7
click at [233, 360] on div "Name * mapped primary Email * mapped primary Phone mapped primary How can we he…" at bounding box center [364, 339] width 297 height 239
click at [249, 472] on button "Add Field" at bounding box center [246, 478] width 60 height 27
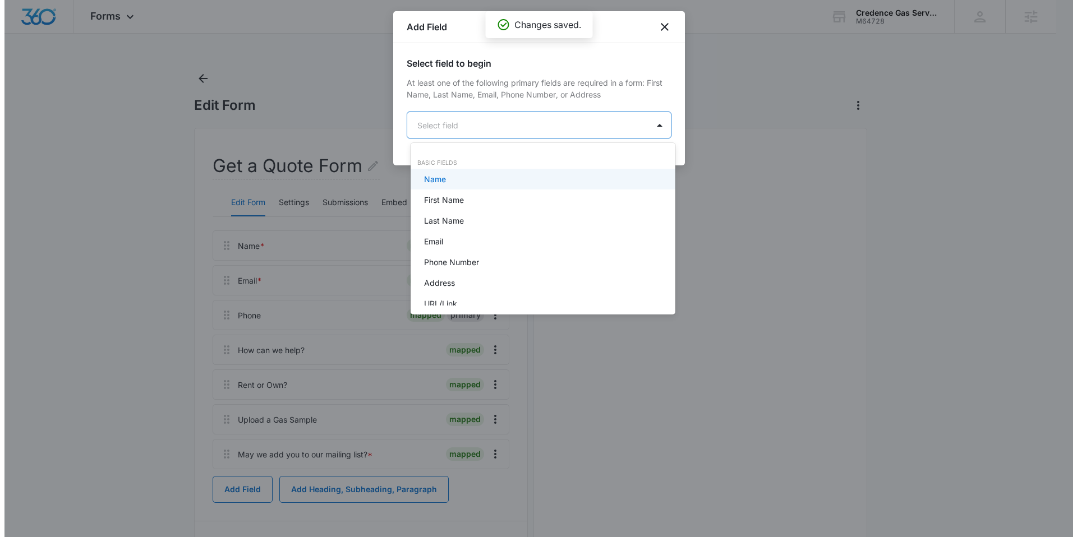
scroll to position [0, 0]
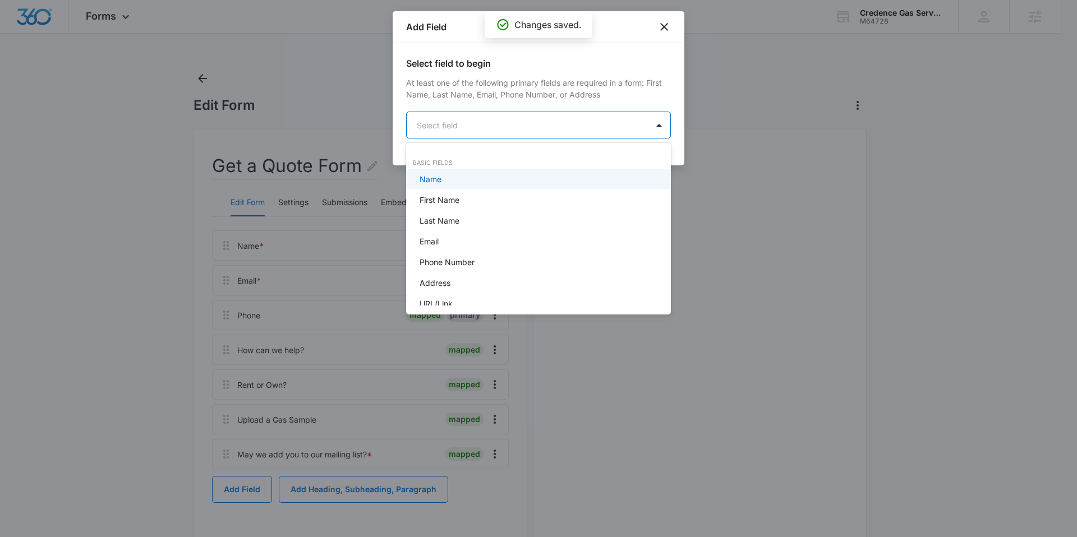
click at [452, 120] on body "Forms Apps Reputation Websites Forms CRM Email Social Content Ads Intelligence …" at bounding box center [538, 268] width 1077 height 537
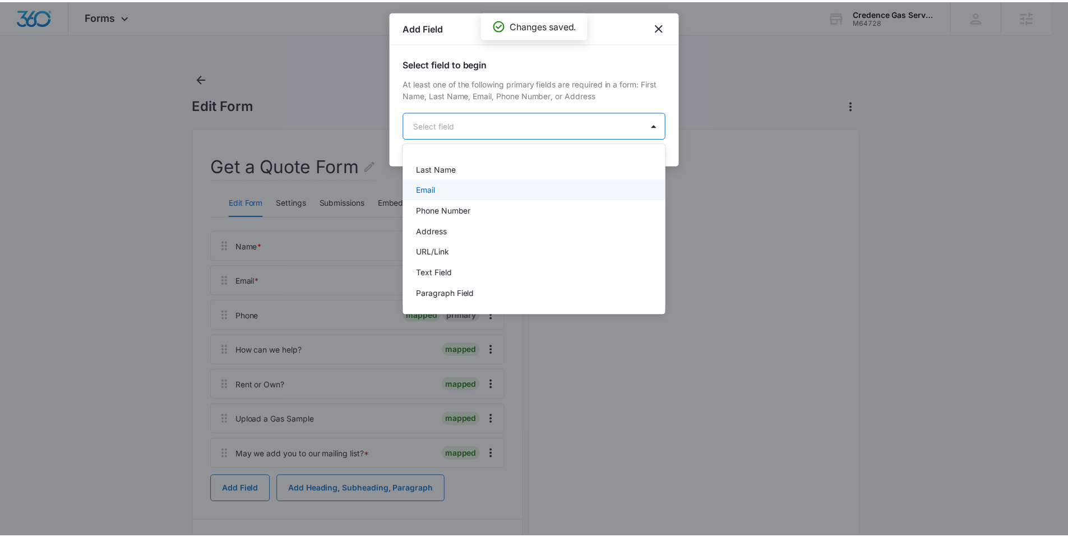
scroll to position [263, 0]
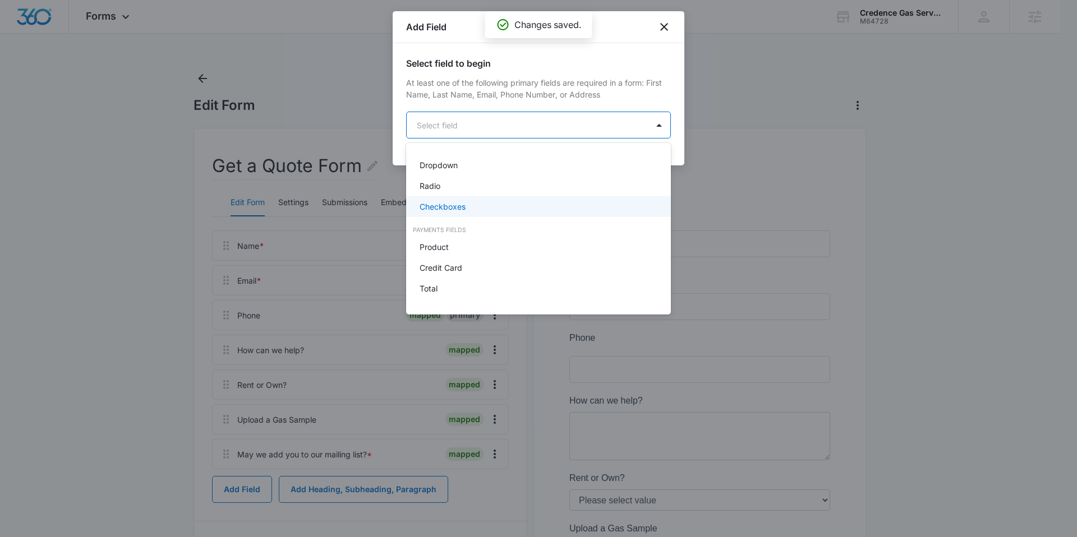
click at [449, 204] on p "Checkboxes" at bounding box center [442, 207] width 46 height 12
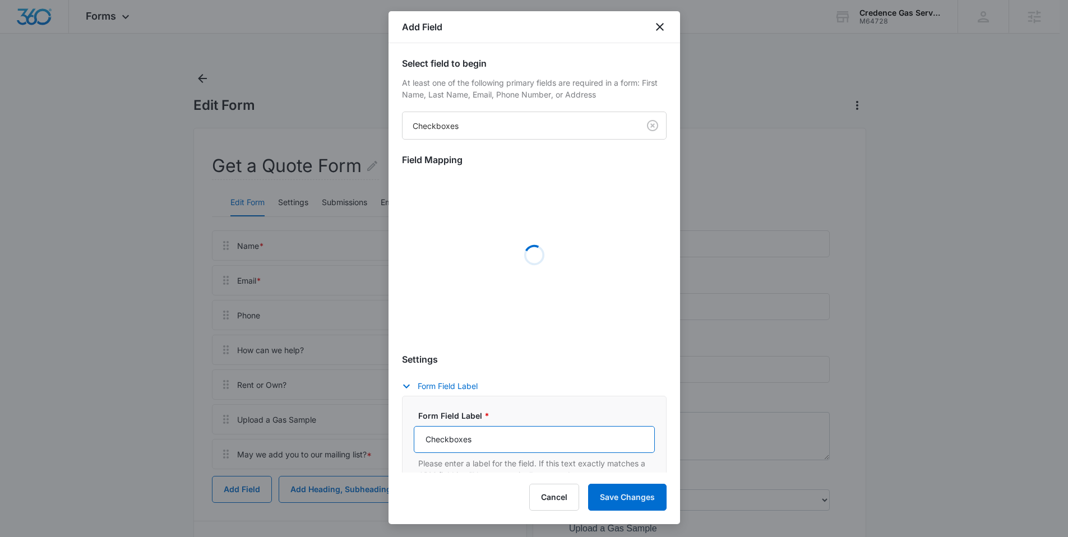
drag, startPoint x: 478, startPoint y: 437, endPoint x: 414, endPoint y: 436, distance: 63.9
click at [412, 437] on div "Form Field Label * Checkboxes Please enter a label for the field. If this text …" at bounding box center [534, 508] width 265 height 224
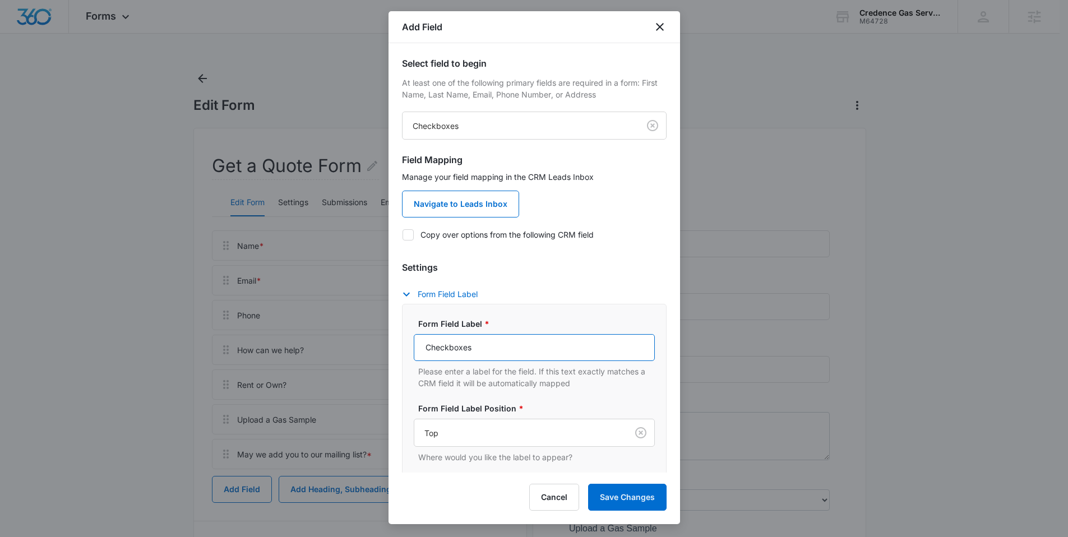
drag, startPoint x: 478, startPoint y: 347, endPoint x: 396, endPoint y: 353, distance: 82.1
click at [396, 353] on div "Select field to begin At least one of the following primary fields are required…" at bounding box center [535, 257] width 292 height 429
type input "What products are you interested in?"
click at [473, 227] on div "Manage your field mapping in the CRM Leads Inbox Navigate to Leads Inbox Copy o…" at bounding box center [534, 209] width 265 height 76
click at [475, 237] on label "Copy over options from the following CRM field" at bounding box center [534, 235] width 265 height 12
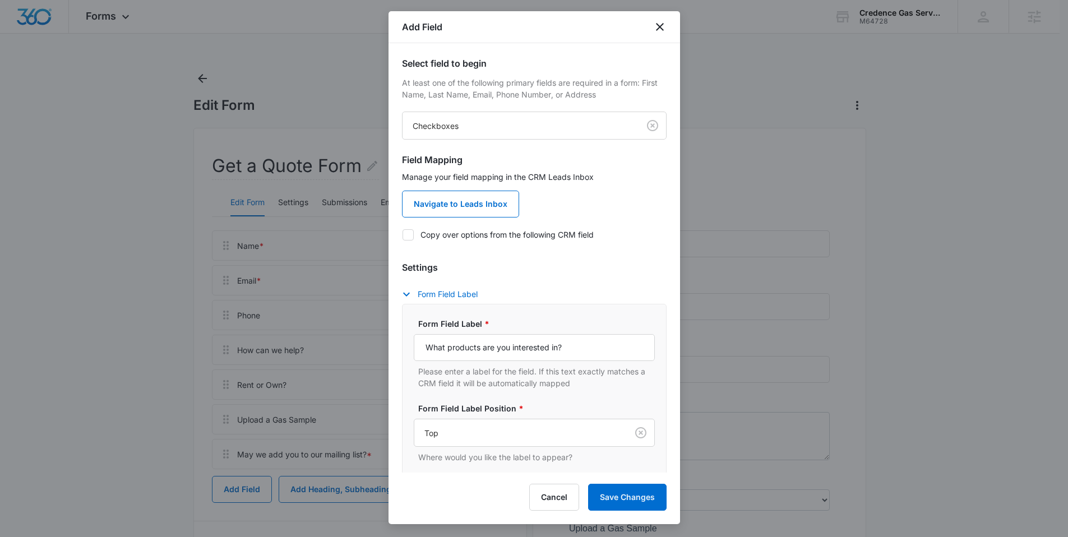
click at [403, 235] on input "Copy over options from the following CRM field" at bounding box center [402, 234] width 1 height 1
checkbox input "true"
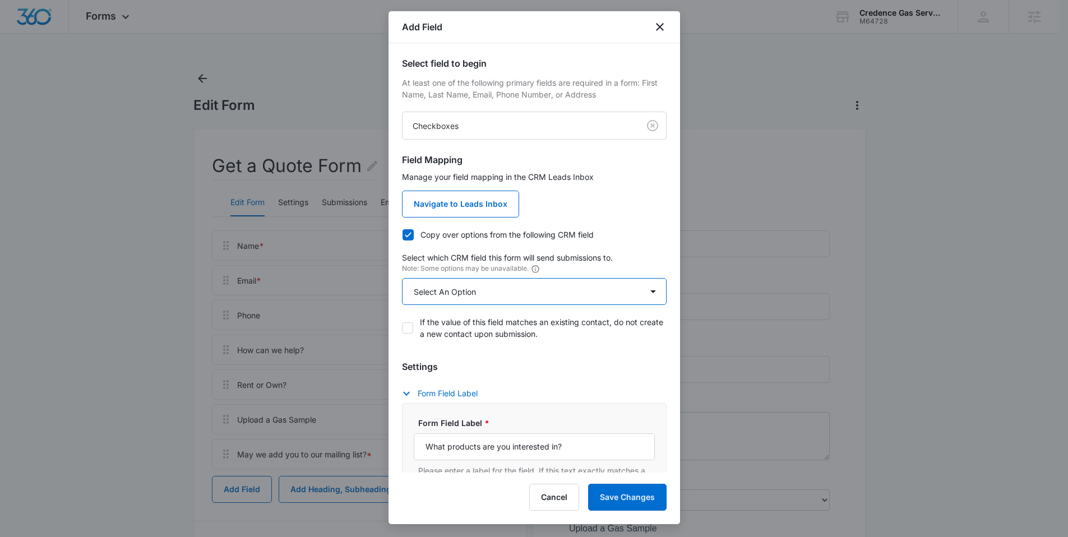
click at [469, 285] on select "Select An Option Select An Option Review Request Which products are you interes…" at bounding box center [534, 291] width 265 height 27
select select "363"
click at [402, 278] on select "Select An Option Select An Option Review Request Which products are you interes…" at bounding box center [534, 291] width 265 height 27
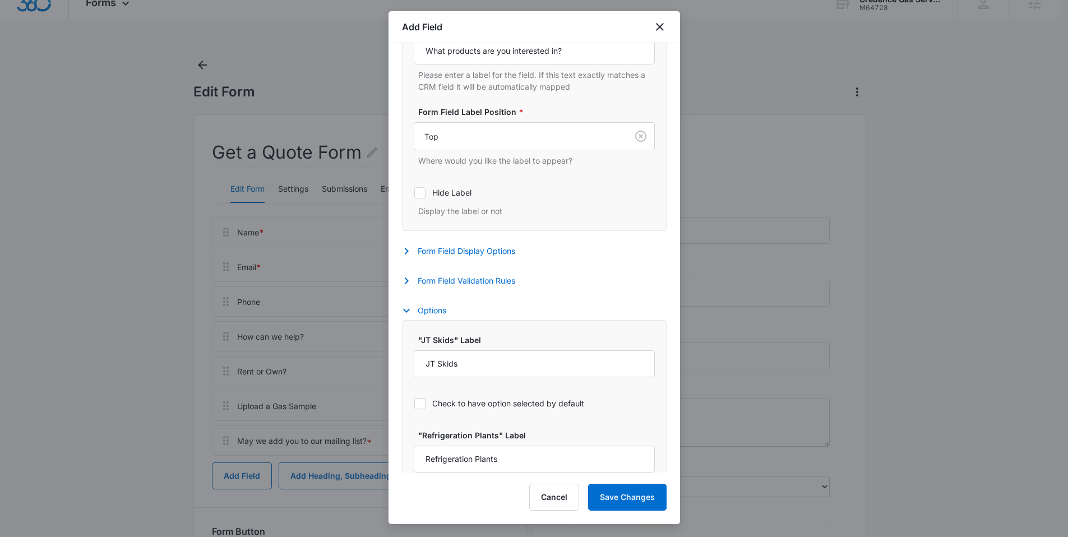
scroll to position [16, 0]
click at [628, 490] on button "Save Changes" at bounding box center [627, 497] width 78 height 27
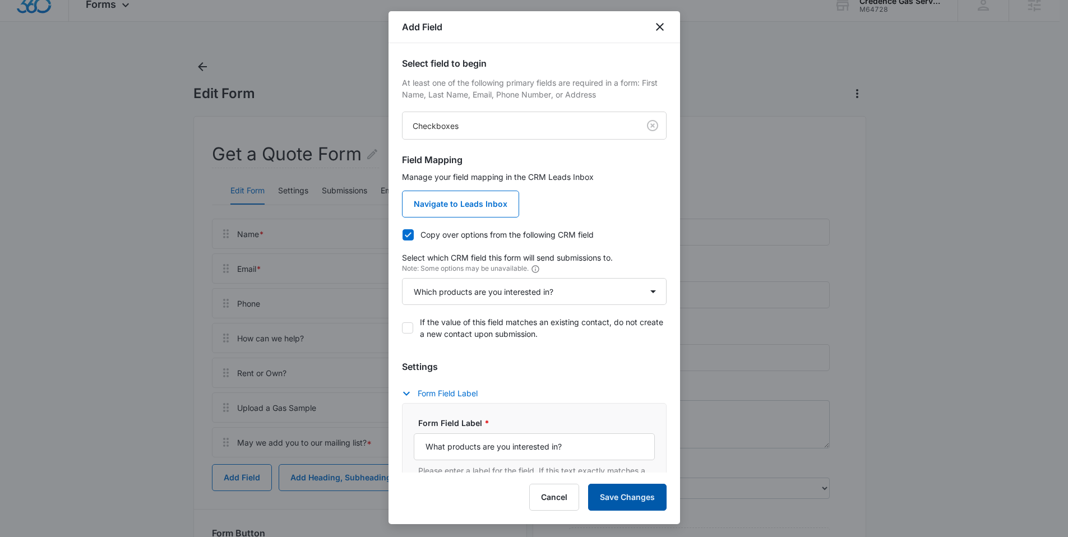
scroll to position [0, 0]
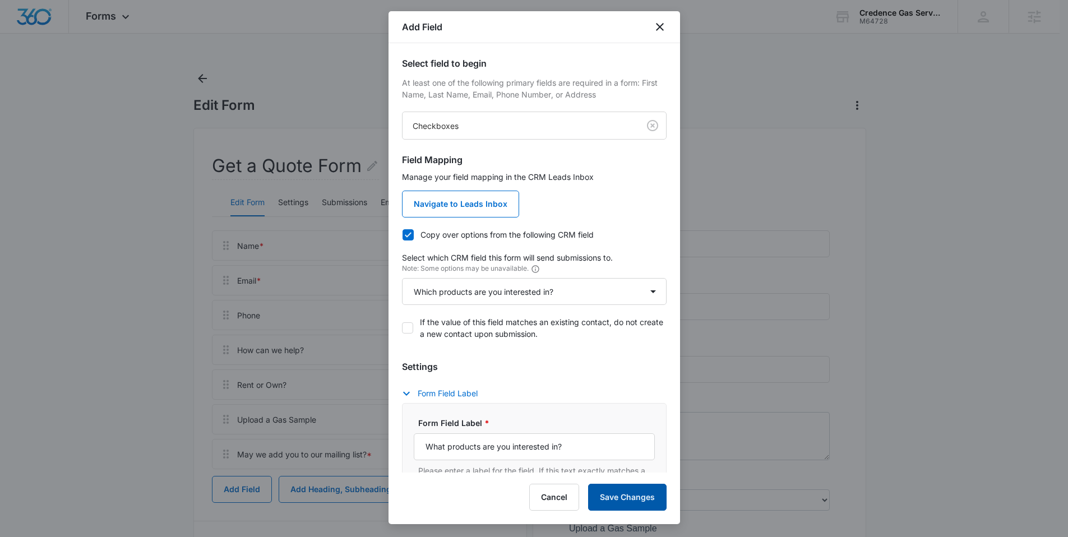
click at [635, 497] on button "Save Changes" at bounding box center [627, 497] width 78 height 27
click at [660, 29] on icon "close" at bounding box center [659, 26] width 13 height 13
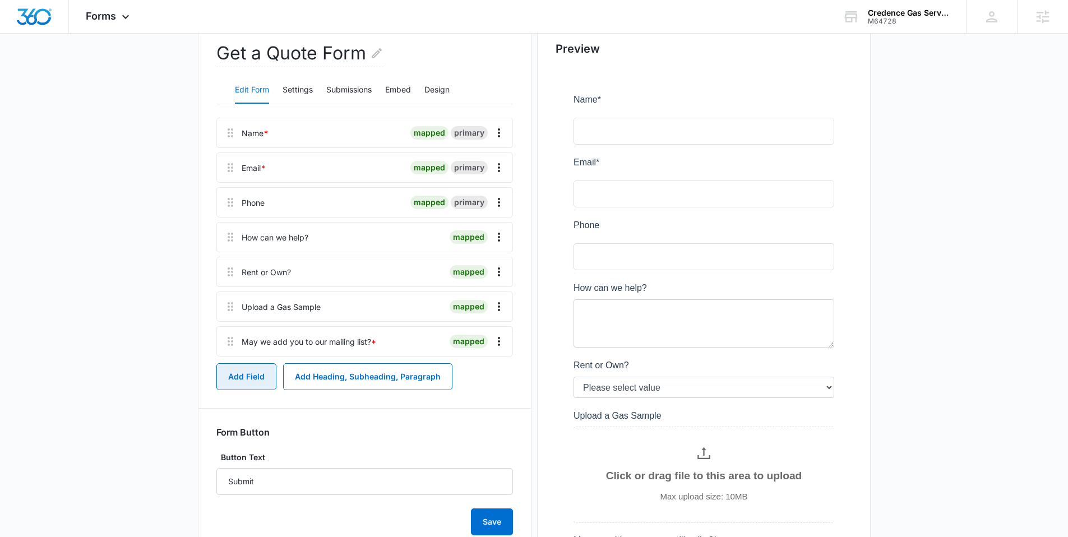
scroll to position [34, 0]
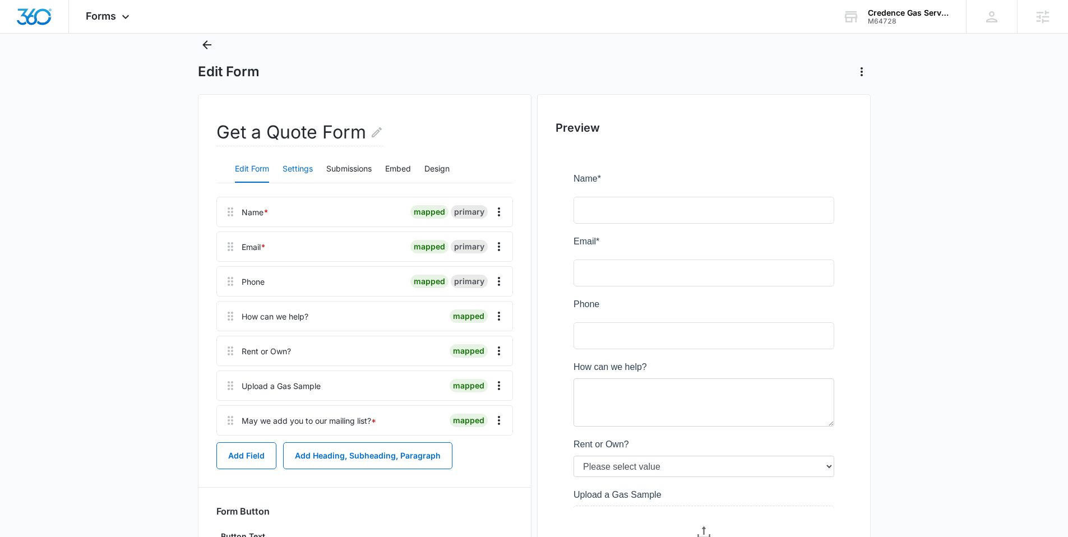
click at [301, 168] on button "Settings" at bounding box center [298, 169] width 30 height 27
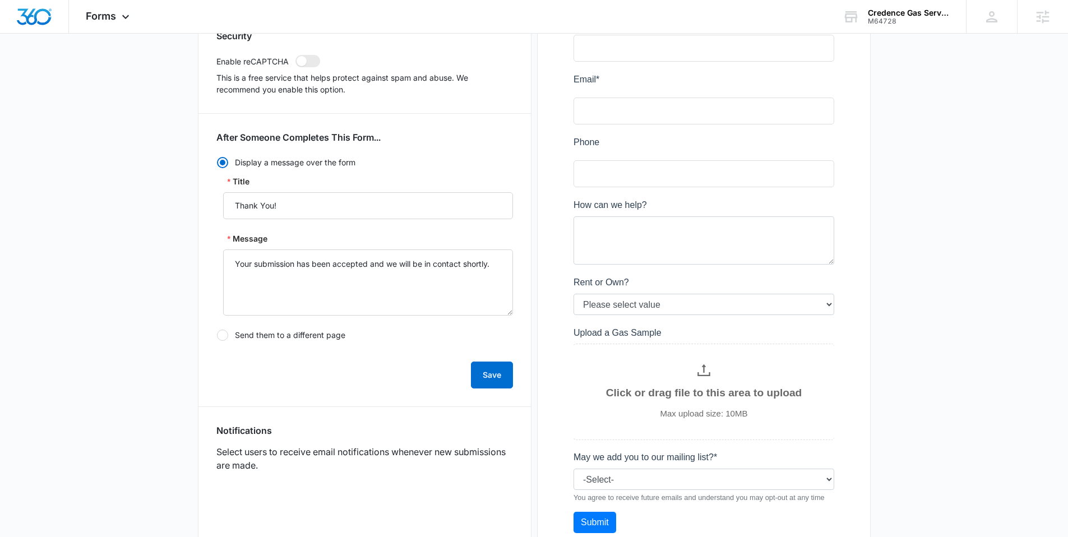
scroll to position [286, 0]
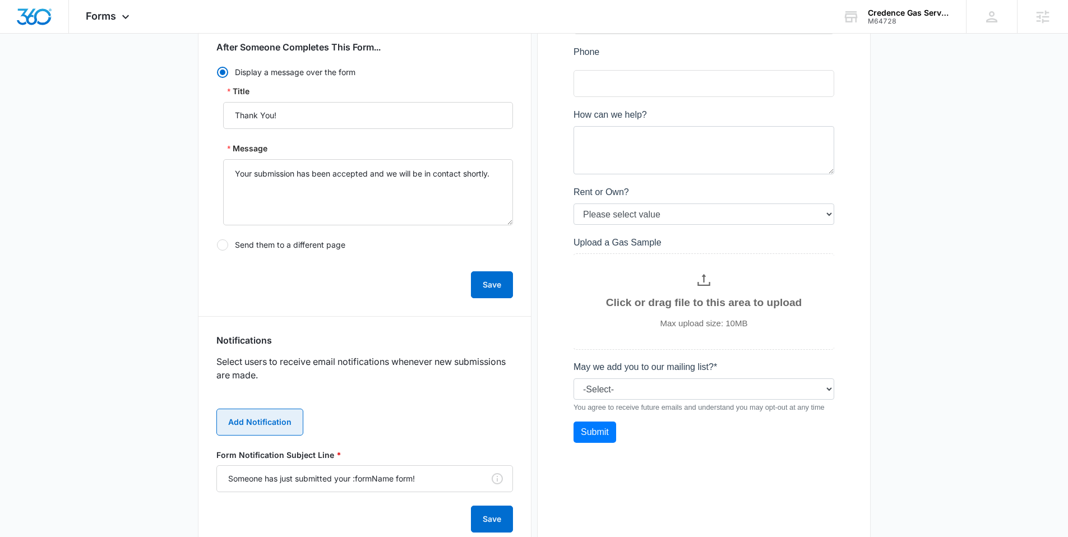
click at [261, 419] on button "Add Notification" at bounding box center [259, 422] width 87 height 27
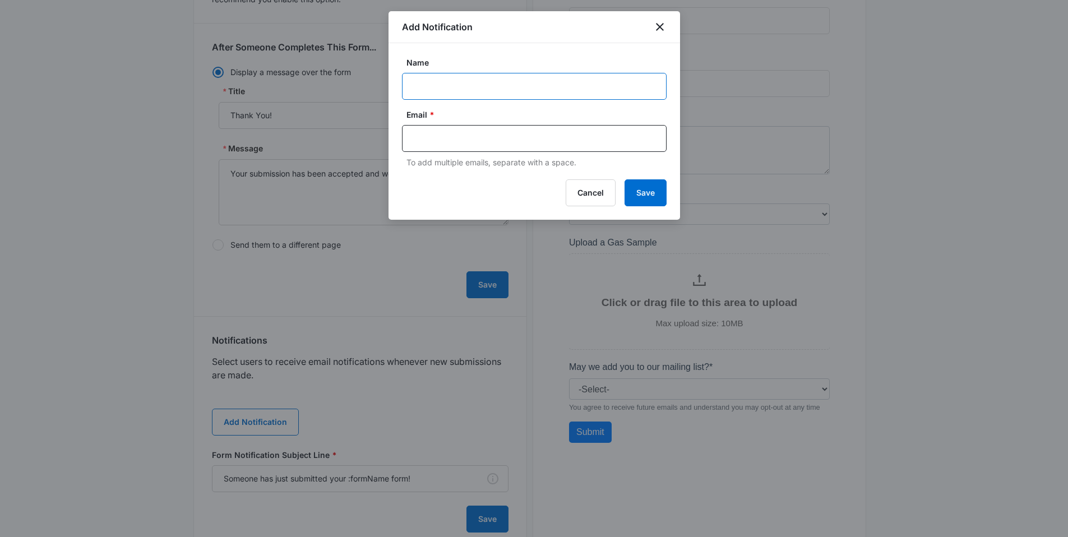
click at [429, 94] on input "Name" at bounding box center [534, 86] width 265 height 27
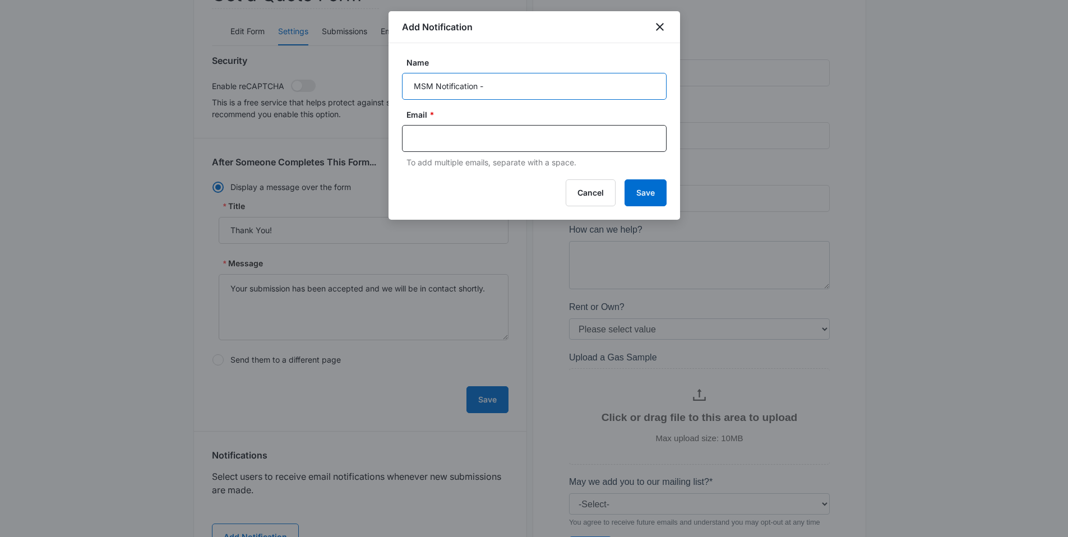
scroll to position [0, 0]
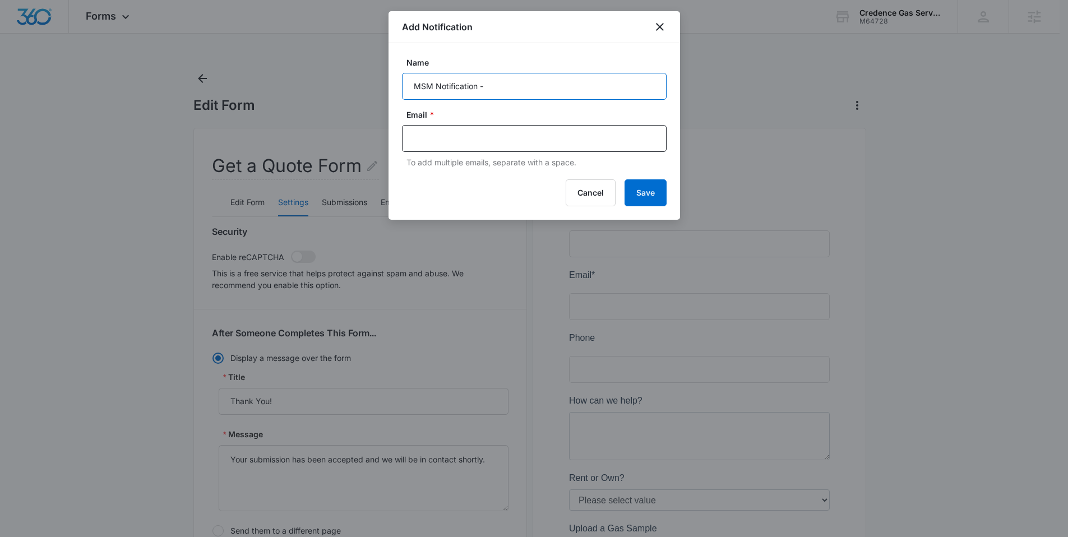
click at [503, 86] on input "MSM Notification -" at bounding box center [534, 86] width 265 height 27
type input "MSM Notification - M64728 Credence Gas Services"
click at [417, 131] on input "text" at bounding box center [535, 138] width 243 height 17
type input "ilham.naguro"
click at [473, 137] on icon "Remove" at bounding box center [472, 138] width 7 height 7
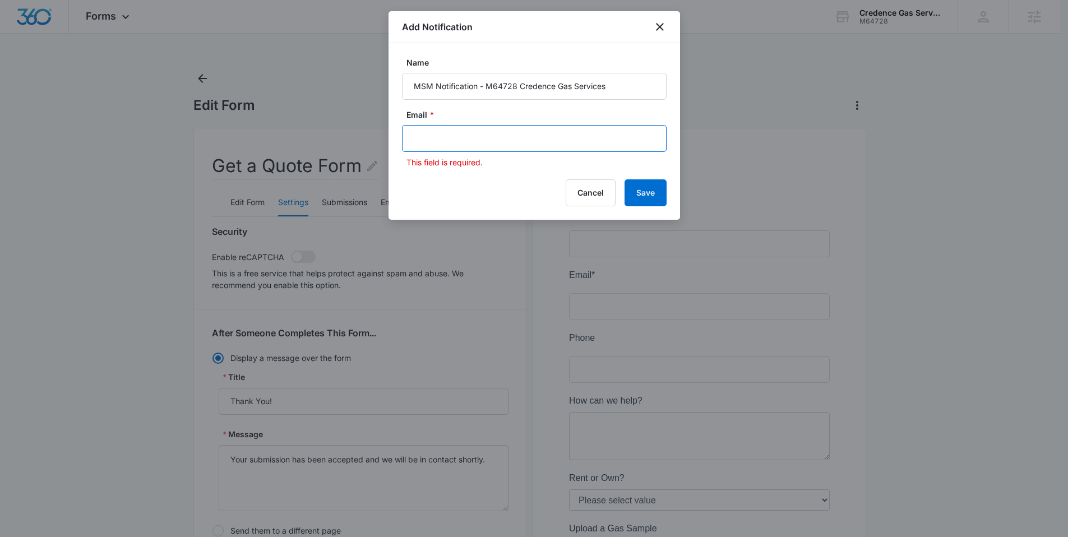
click at [474, 142] on input "text" at bounding box center [535, 138] width 243 height 17
type input "[EMAIL_ADDRESS][DOMAIN_NAME]"
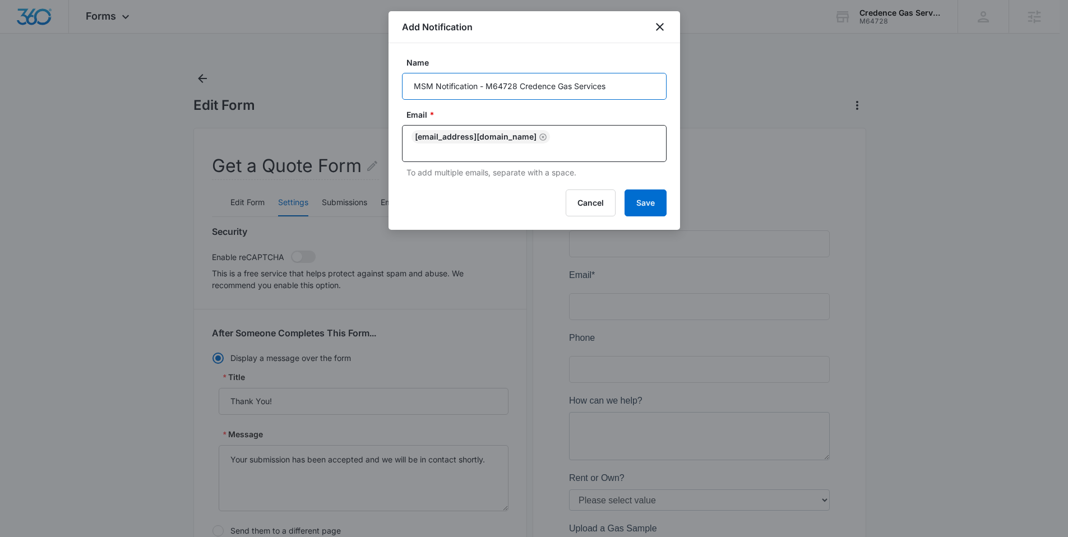
click at [614, 87] on input "MSM Notification - M64728 Credence Gas Services" at bounding box center [534, 86] width 265 height 27
type input "MSM Notification - M64728 Credence Gas Services Quote Form"
click at [639, 178] on div "Add Notification Name MSM Notification - M64728 Credence Gas Services Quote For…" at bounding box center [535, 120] width 292 height 219
click at [649, 190] on button "Save" at bounding box center [646, 203] width 42 height 27
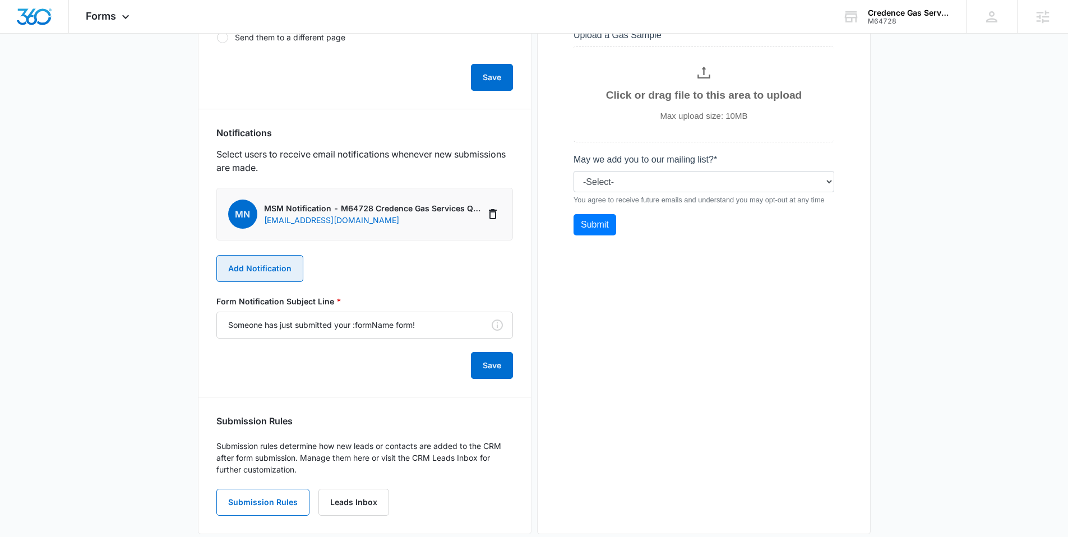
click at [273, 270] on button "Add Notification" at bounding box center [259, 268] width 87 height 27
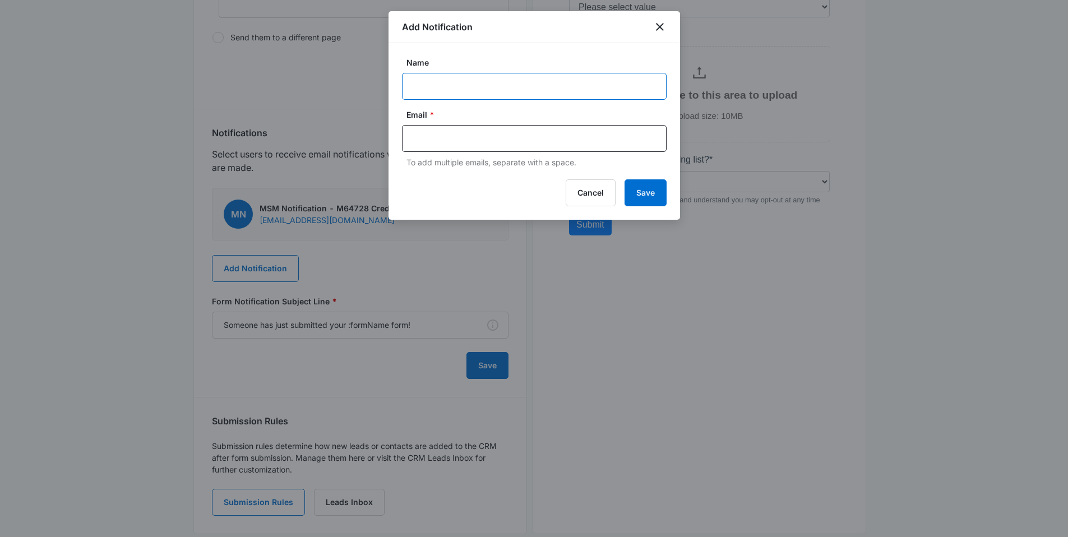
click at [445, 91] on input "Name" at bounding box center [534, 86] width 265 height 27
type input "Kylee - new quote form Credence Gas Services"
click at [472, 132] on input "text" at bounding box center [535, 138] width 243 height 17
paste input "[PERSON_NAME][EMAIL_ADDRESS][DOMAIN_NAME]"
type input "[PERSON_NAME][EMAIL_ADDRESS][DOMAIN_NAME]"
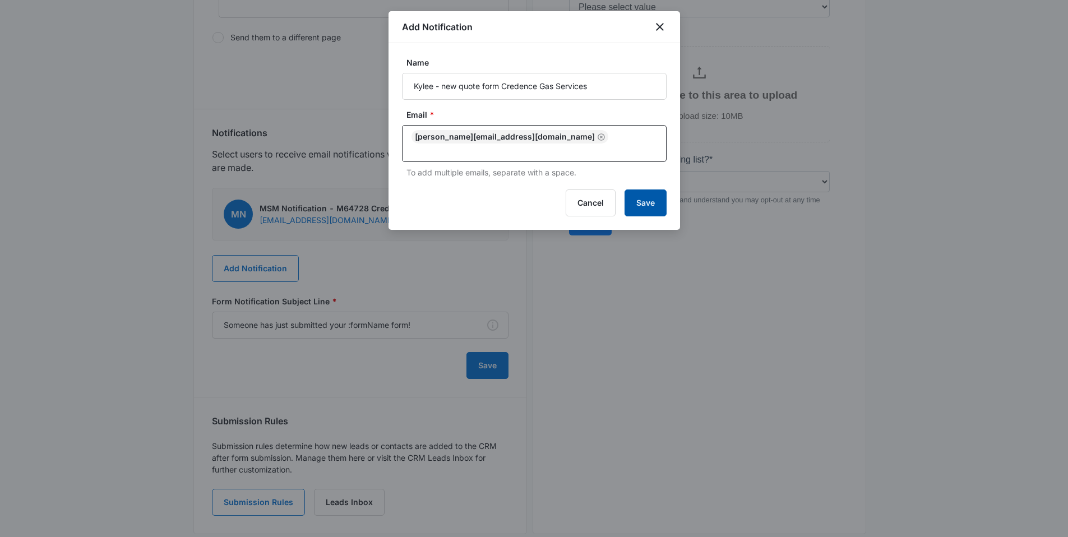
click at [649, 190] on button "Save" at bounding box center [646, 203] width 42 height 27
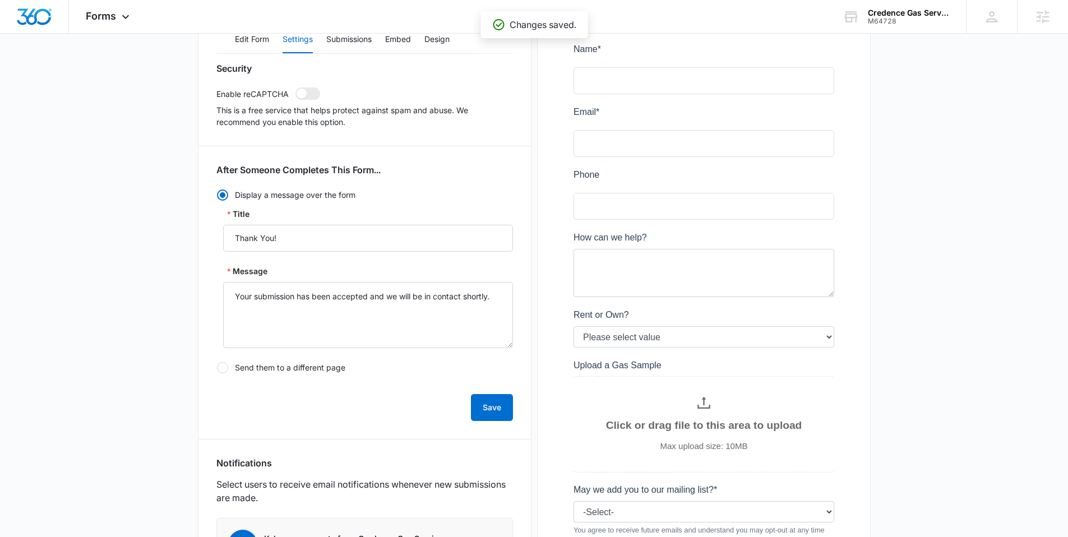
scroll to position [0, 0]
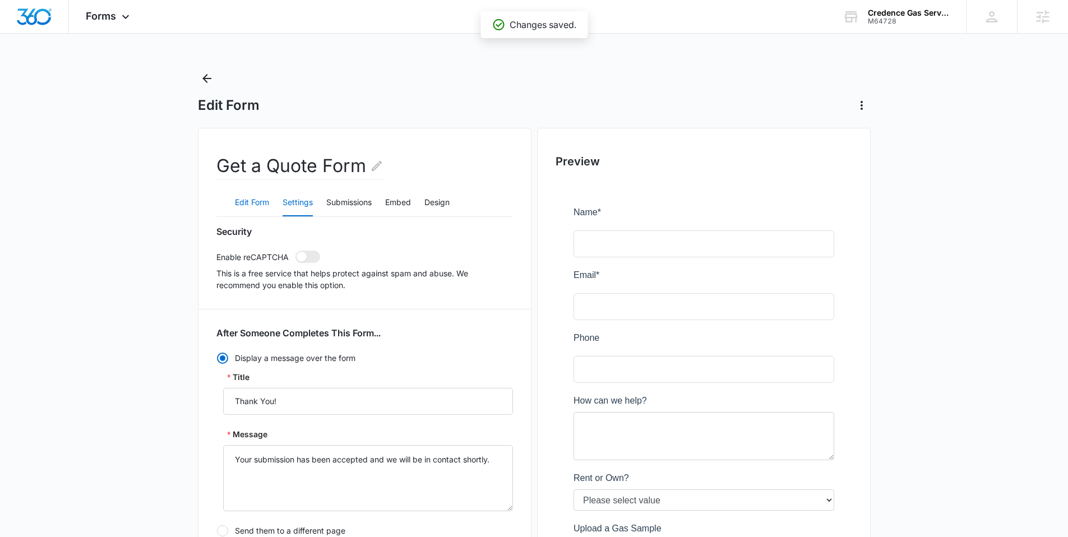
click at [252, 204] on button "Edit Form" at bounding box center [252, 203] width 34 height 27
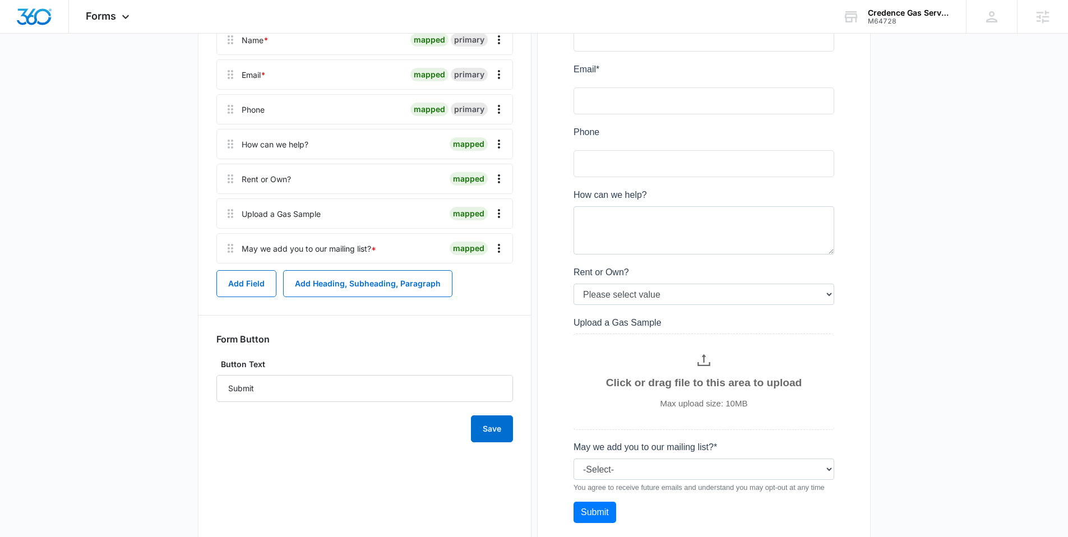
scroll to position [164, 0]
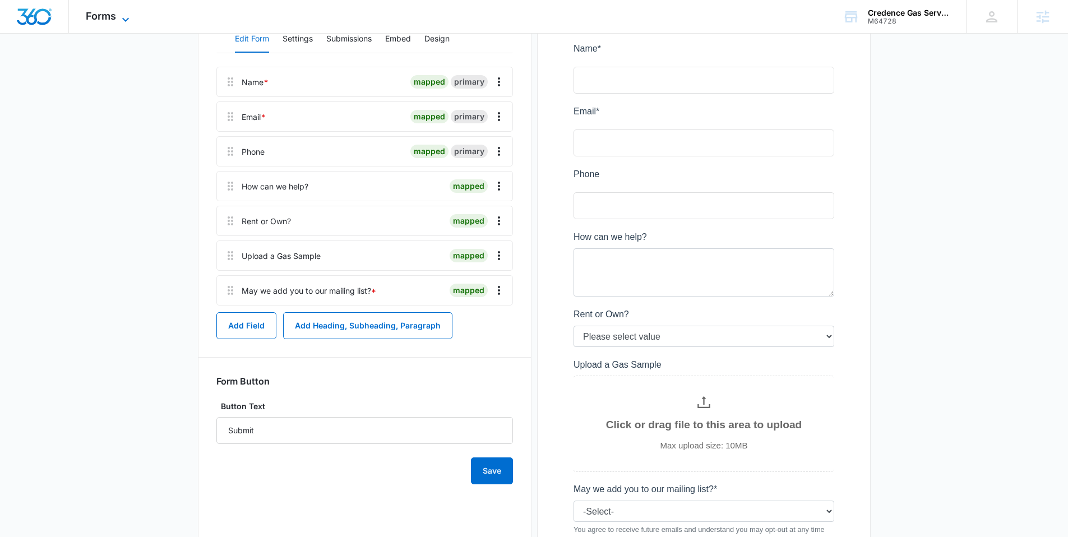
click at [115, 19] on span "Forms" at bounding box center [101, 16] width 30 height 12
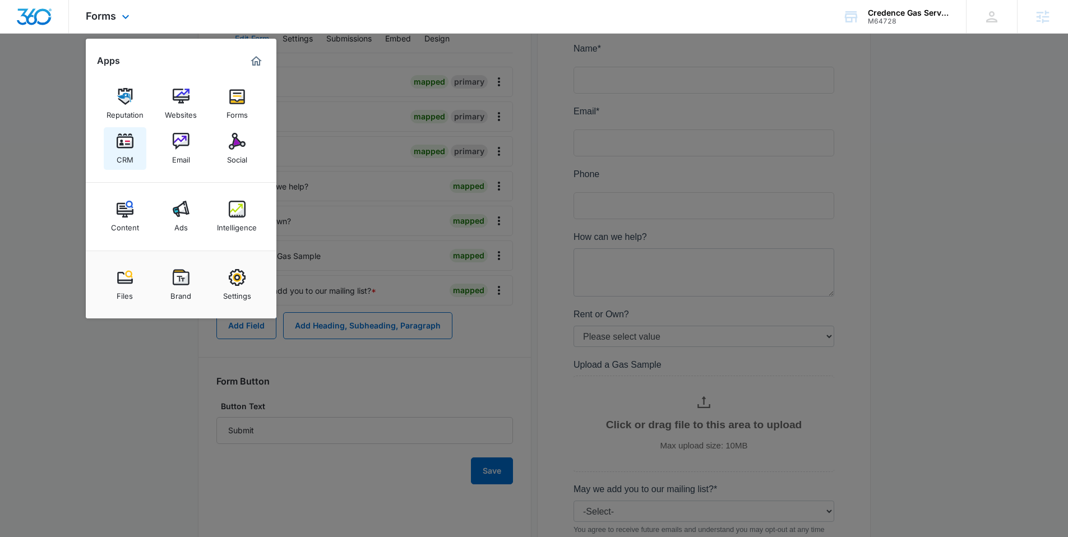
click at [128, 145] on img at bounding box center [125, 141] width 17 height 17
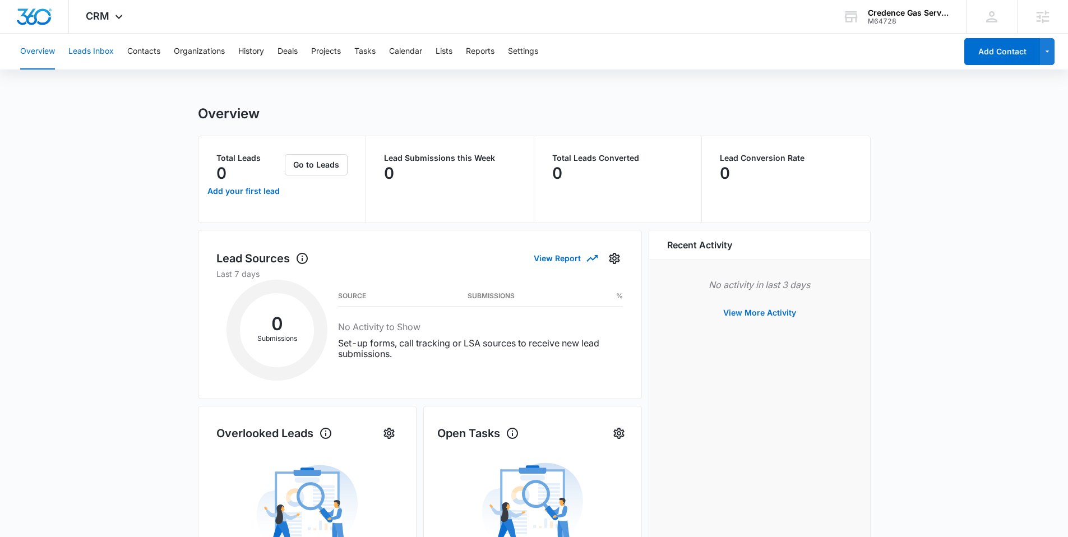
click at [106, 50] on button "Leads Inbox" at bounding box center [90, 52] width 45 height 36
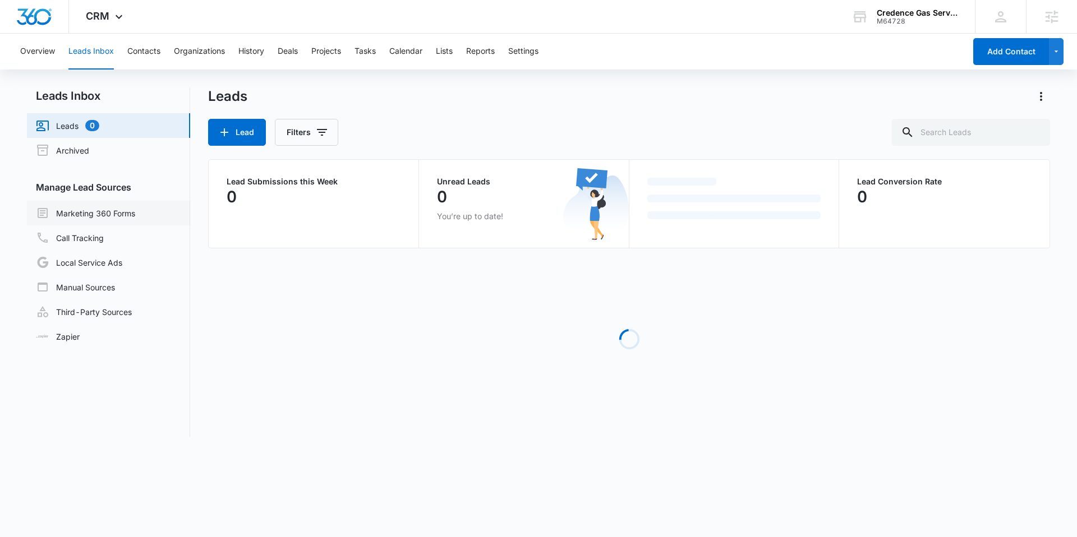
click at [119, 206] on link "Marketing 360 Forms" at bounding box center [85, 212] width 99 height 13
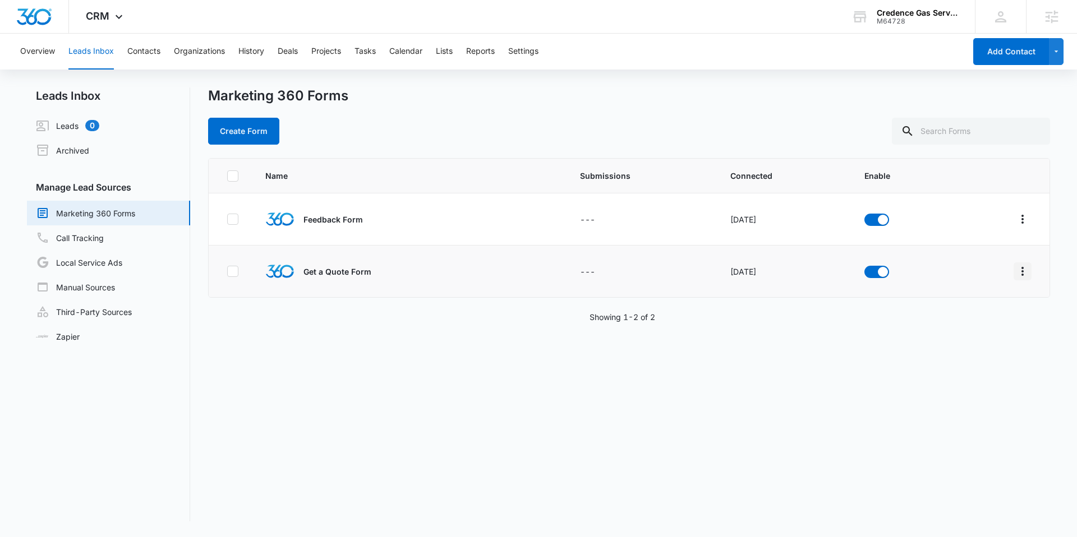
click at [1015, 269] on icon "Overflow Menu" at bounding box center [1021, 271] width 13 height 13
click at [964, 328] on button "Field Mapping" at bounding box center [970, 336] width 104 height 17
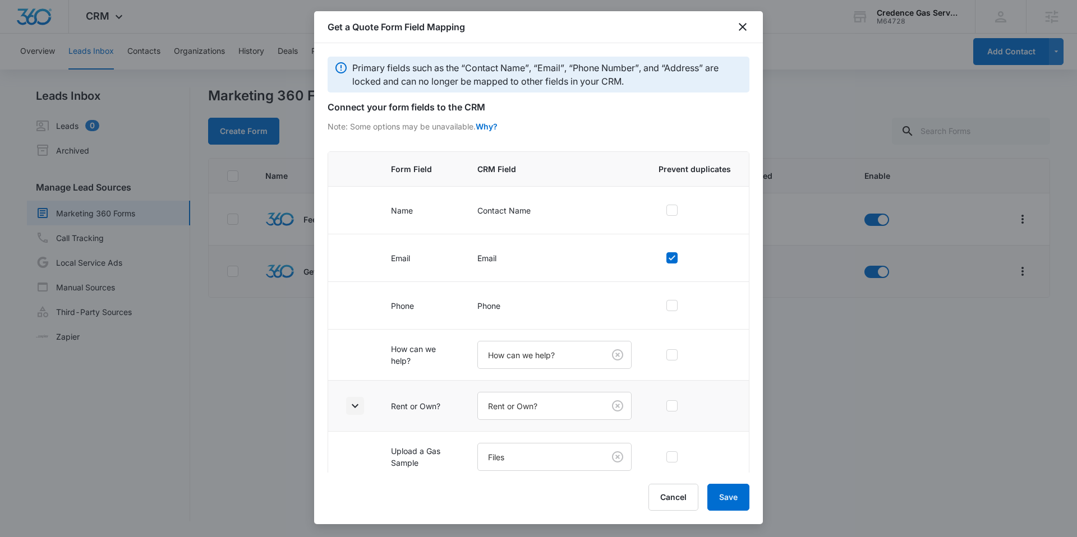
click at [353, 404] on icon "button" at bounding box center [354, 405] width 13 height 13
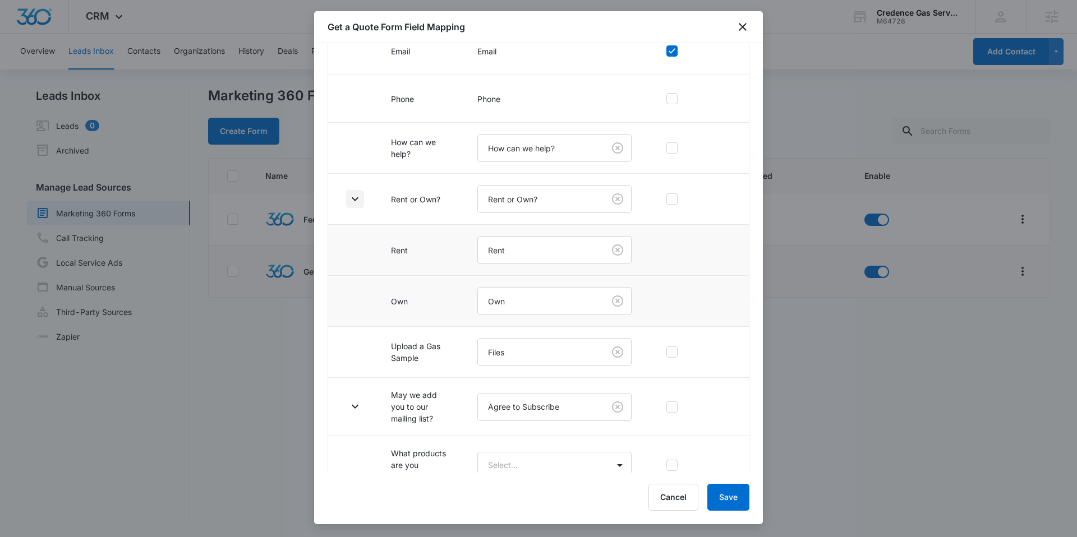
scroll to position [211, 0]
click at [352, 187] on button "button" at bounding box center [355, 195] width 18 height 18
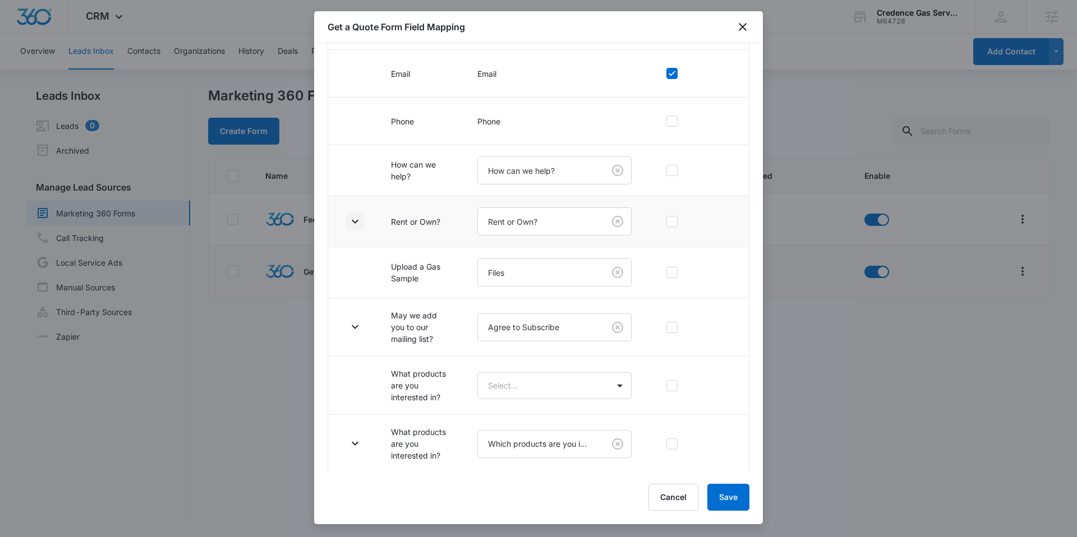
scroll to position [185, 0]
click at [527, 392] on body "CRM Apps Reputation Websites Forms CRM Email Social Content Ads Intelligence Fi…" at bounding box center [538, 268] width 1077 height 537
click at [513, 447] on p "Which products are you interested in?" at bounding box center [550, 452] width 118 height 24
click at [352, 381] on icon "button" at bounding box center [354, 384] width 13 height 13
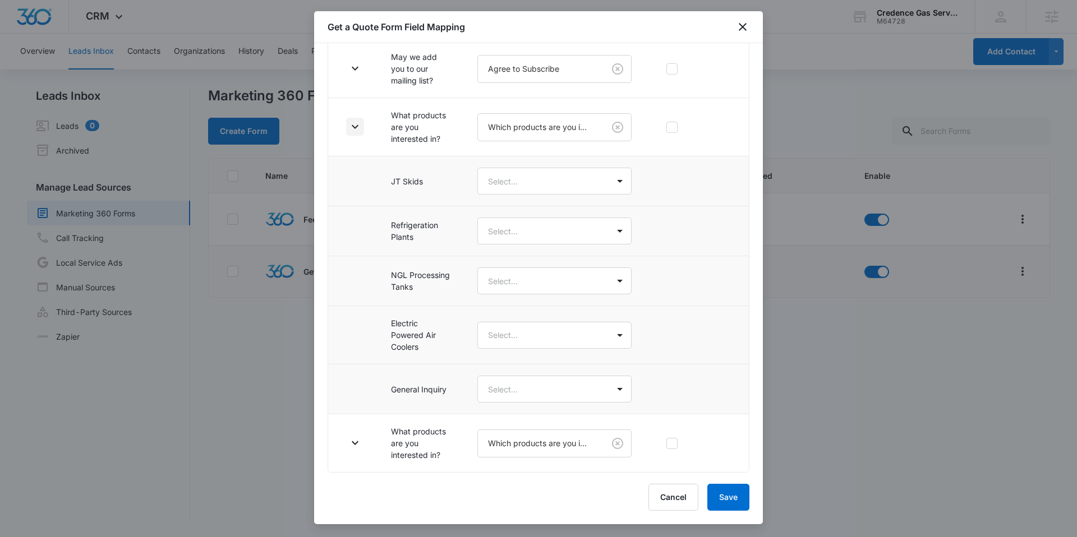
scroll to position [451, 0]
click at [552, 171] on body "CRM Apps Reputation Websites Forms CRM Email Social Content Ads Intelligence Fi…" at bounding box center [538, 268] width 1077 height 537
click at [525, 218] on div "JT Skids" at bounding box center [550, 212] width 118 height 12
click at [523, 220] on body "CRM Apps Reputation Websites Forms CRM Email Social Content Ads Intelligence Fi…" at bounding box center [538, 268] width 1077 height 537
click at [517, 282] on p "Refrigeration Plants" at bounding box center [527, 284] width 72 height 12
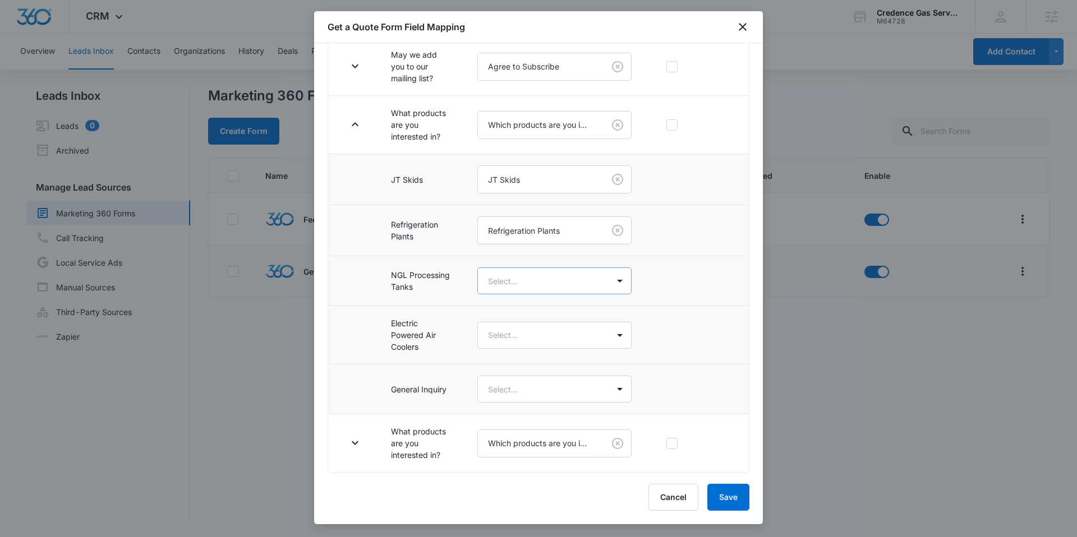
click at [513, 278] on body "CRM Apps Reputation Websites Forms CRM Email Social Content Ads Intelligence Fi…" at bounding box center [538, 268] width 1077 height 537
click at [509, 354] on p "NGL Processing Tanks" at bounding box center [532, 360] width 83 height 12
click at [506, 337] on body "CRM Apps Reputation Websites Forms CRM Email Social Content Ads Intelligence Fi…" at bounding box center [538, 268] width 1077 height 537
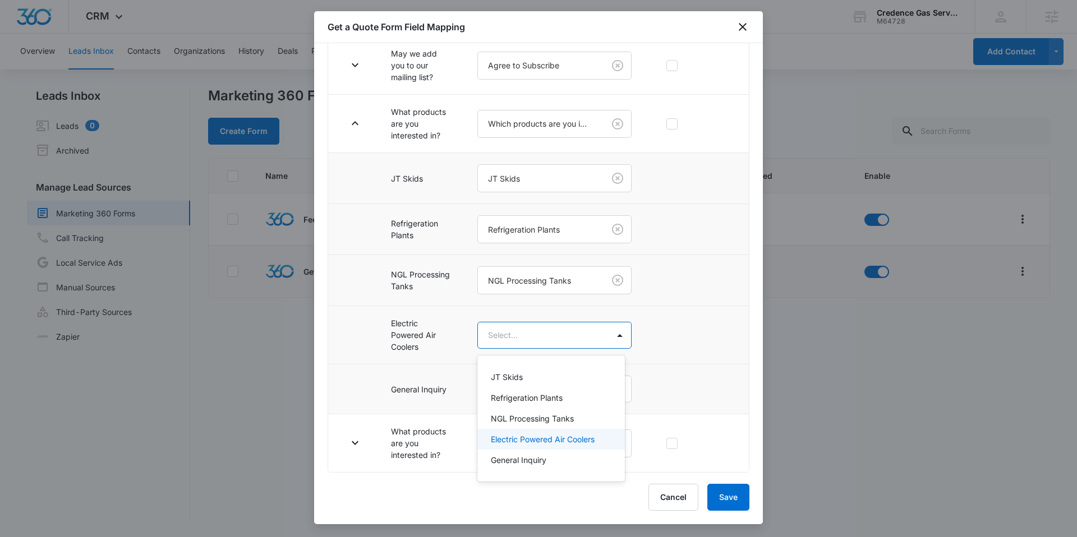
click at [527, 437] on p "Electric Powered Air Coolers" at bounding box center [543, 439] width 104 height 12
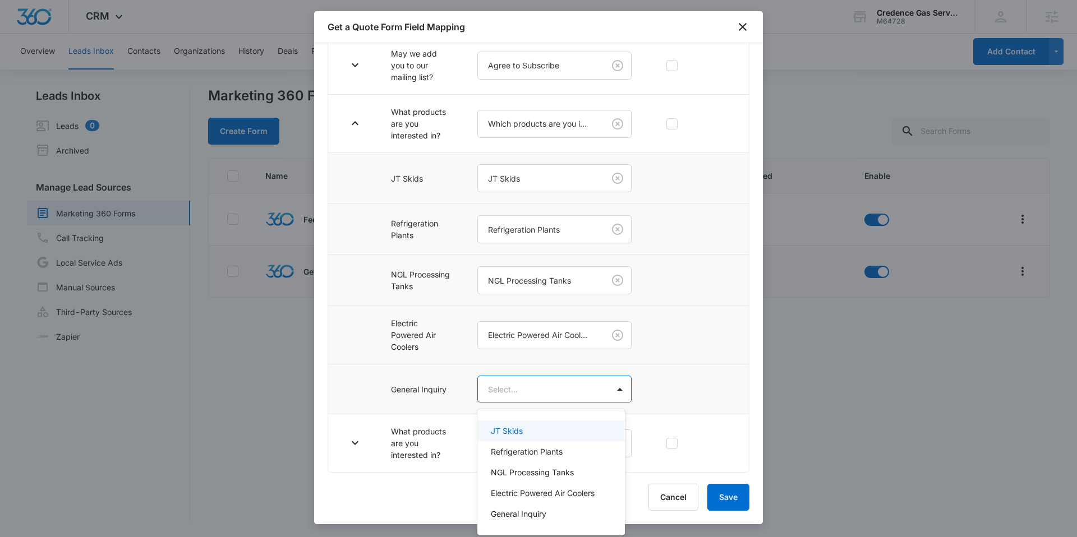
click at [512, 395] on body "CRM Apps Reputation Websites Forms CRM Email Social Content Ads Intelligence Fi…" at bounding box center [538, 268] width 1077 height 537
click at [519, 516] on p "General Inquiry" at bounding box center [519, 514] width 56 height 12
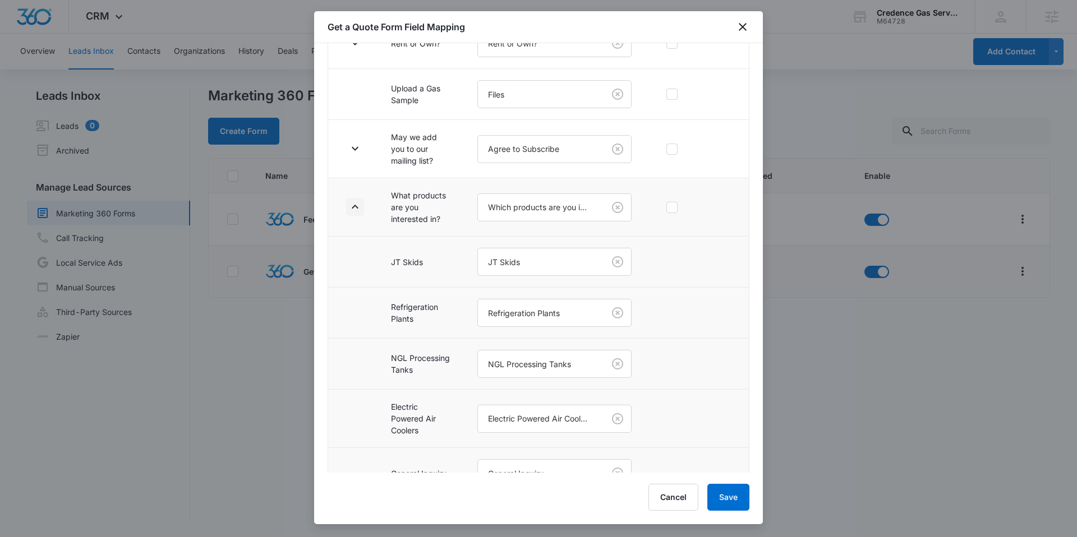
click at [353, 204] on icon "button" at bounding box center [354, 206] width 13 height 13
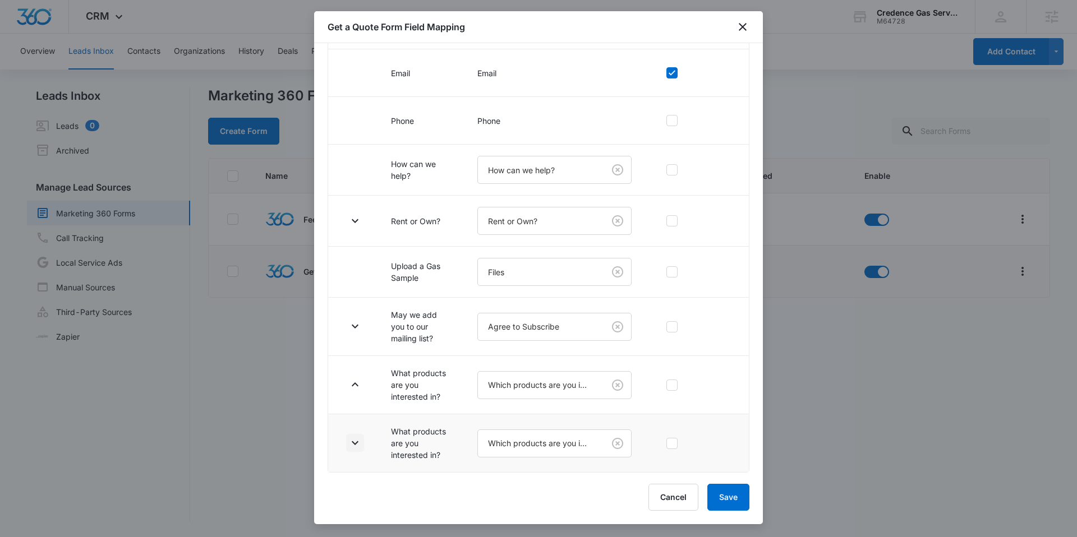
click at [356, 440] on icon "button" at bounding box center [354, 442] width 13 height 13
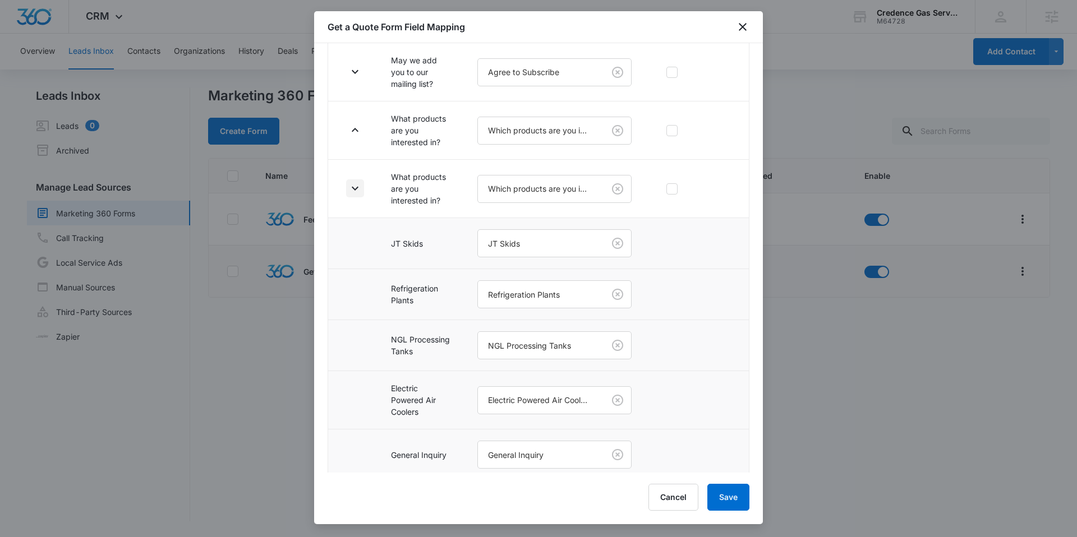
scroll to position [455, 0]
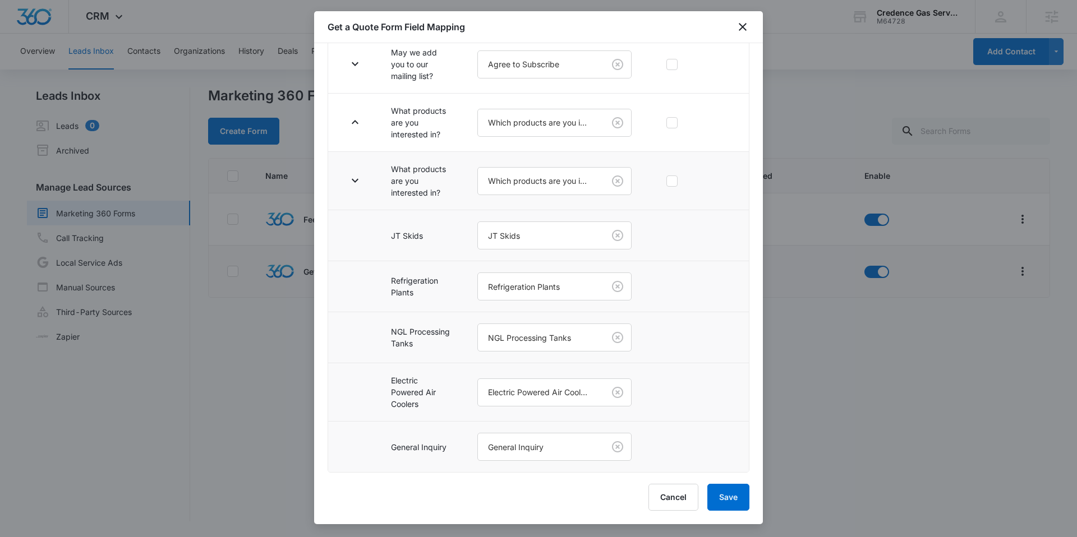
click at [362, 163] on td at bounding box center [352, 181] width 49 height 58
click at [359, 174] on icon "button" at bounding box center [354, 180] width 13 height 13
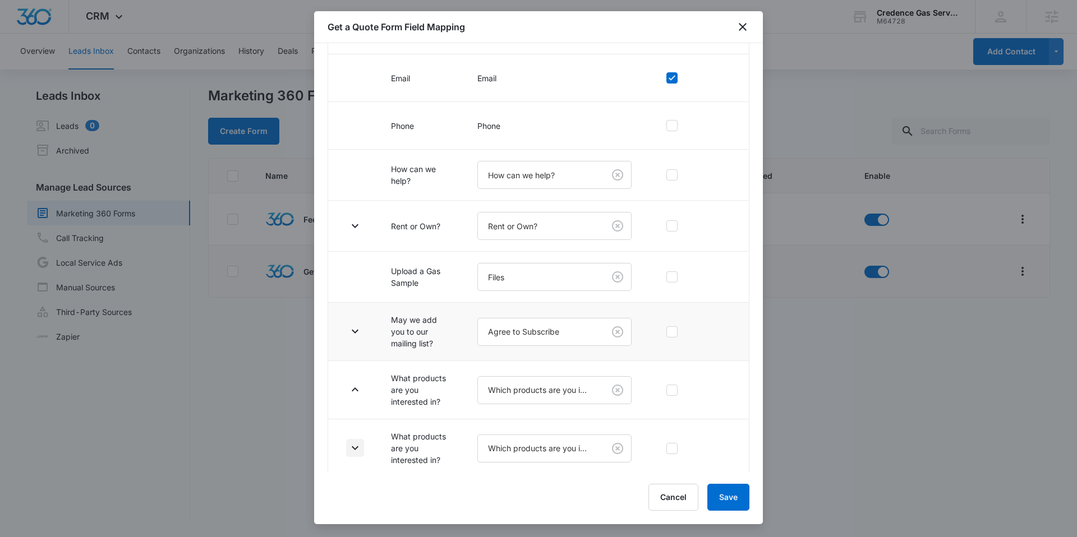
scroll to position [185, 0]
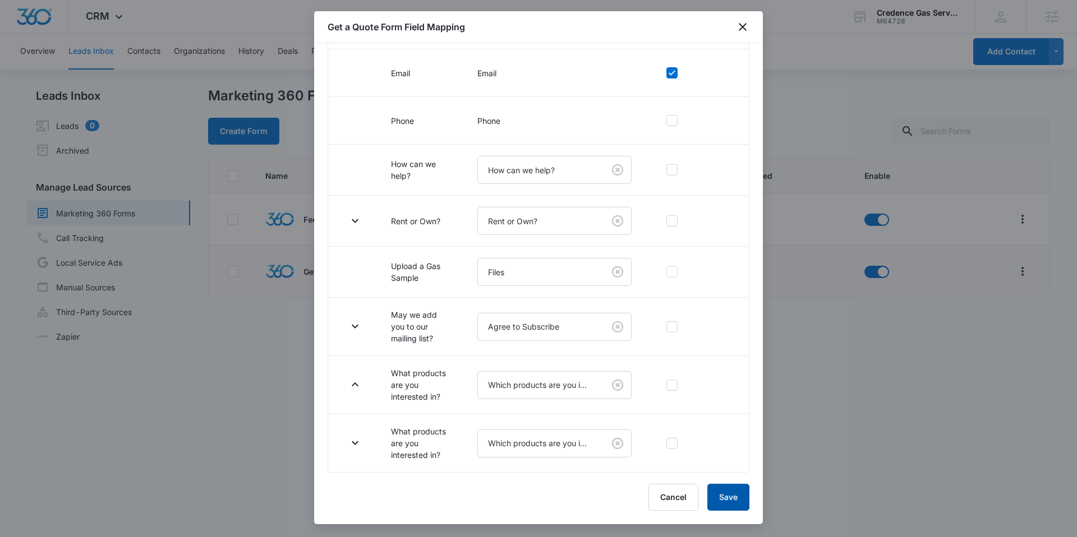
click at [730, 496] on button "Save" at bounding box center [728, 497] width 42 height 27
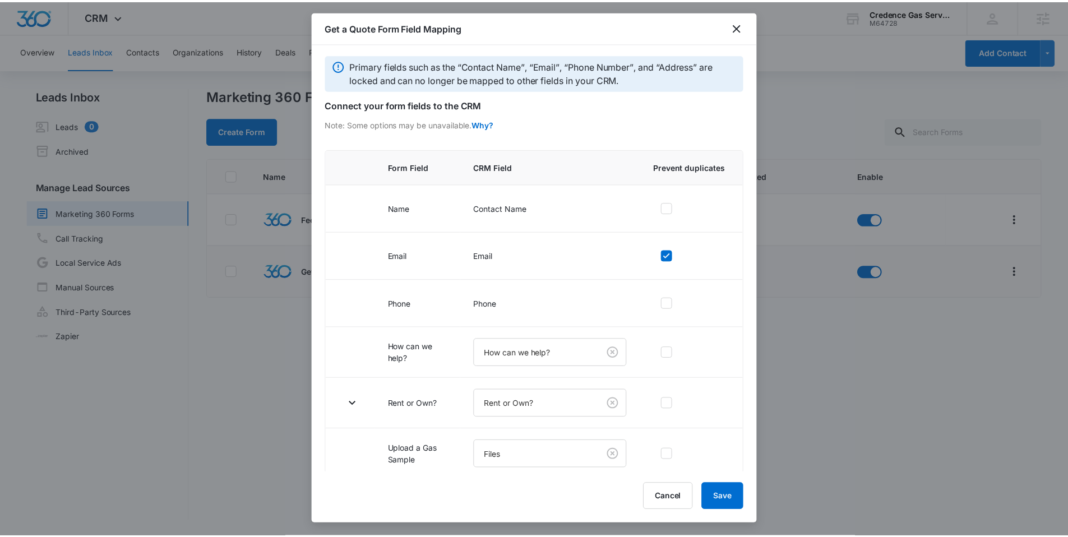
scroll to position [0, 0]
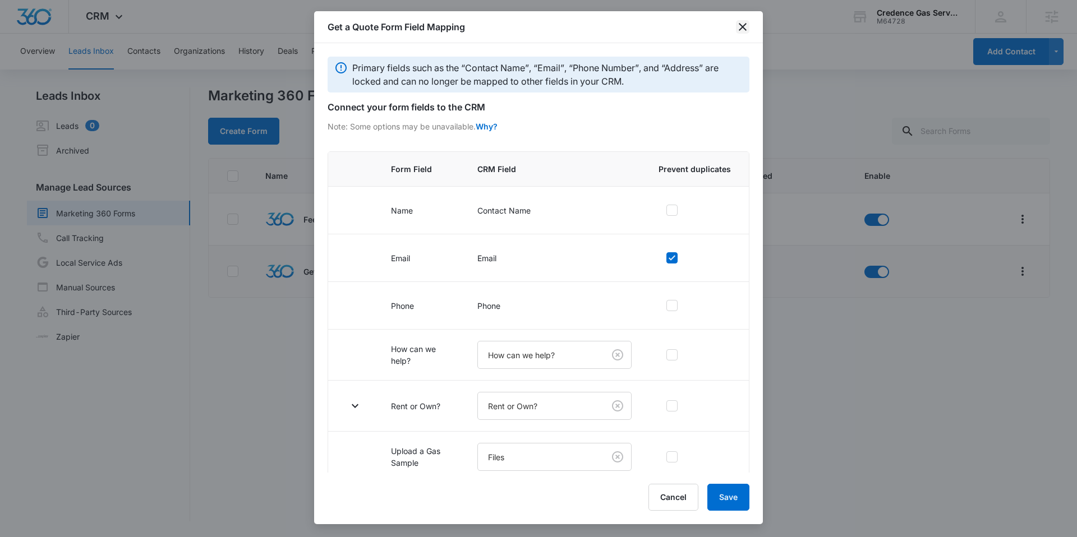
click at [742, 27] on icon "close" at bounding box center [742, 26] width 13 height 13
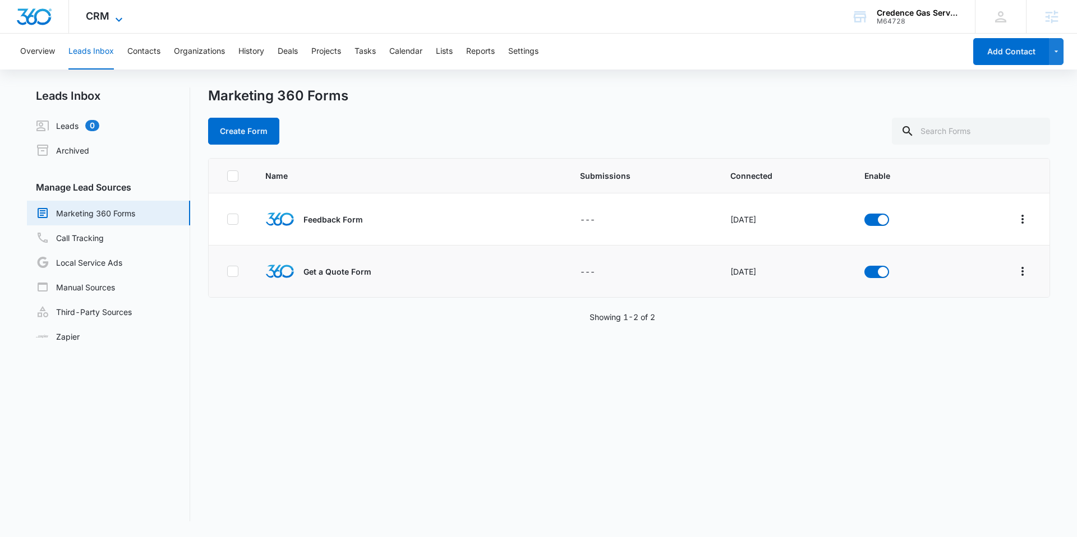
click at [114, 17] on icon at bounding box center [118, 19] width 13 height 13
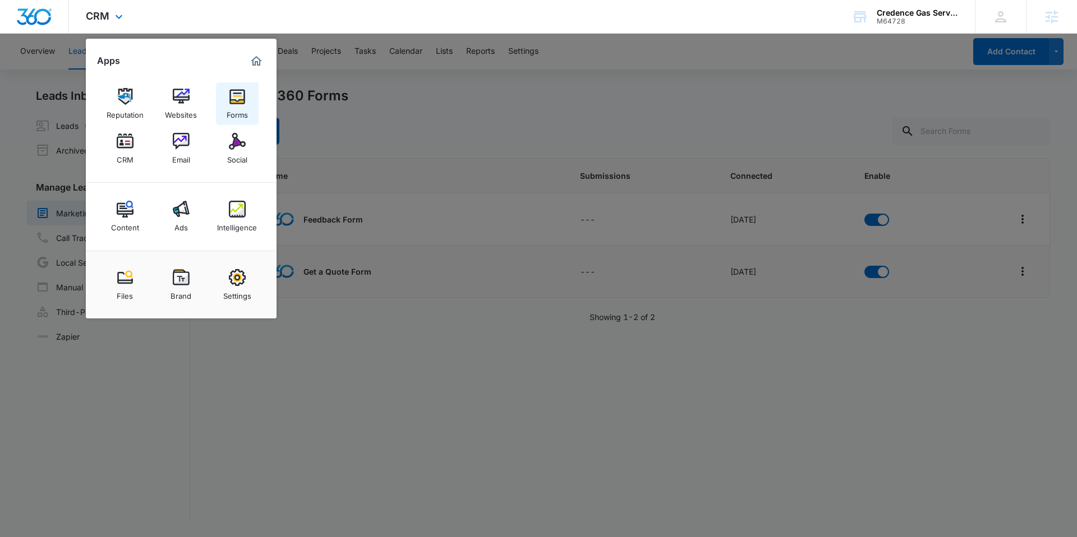
click at [238, 104] on img at bounding box center [237, 96] width 17 height 17
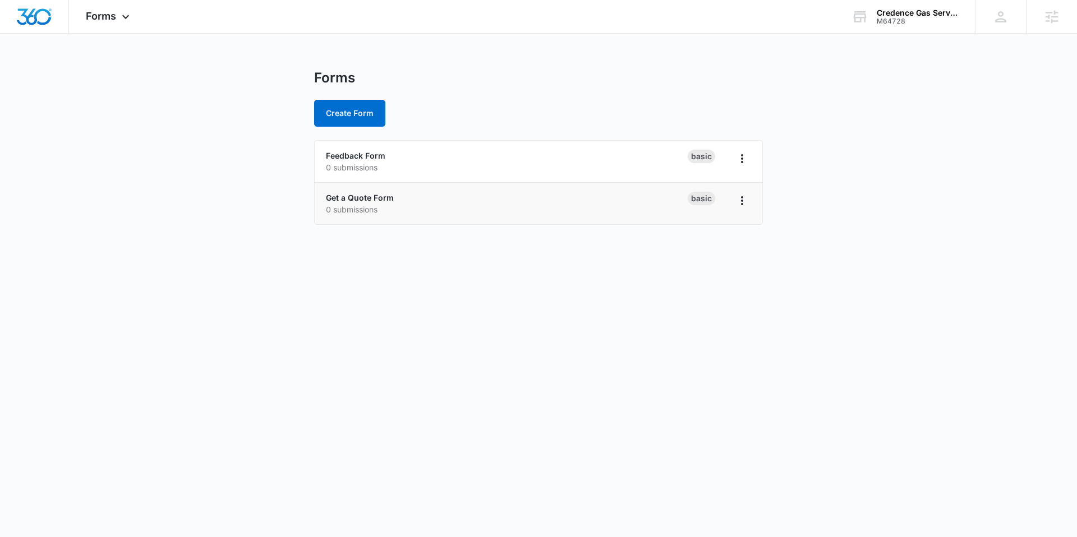
click at [353, 203] on div "Get a Quote Form 0 submissions" at bounding box center [507, 204] width 362 height 24
click at [368, 196] on link "Get a Quote Form" at bounding box center [360, 198] width 68 height 10
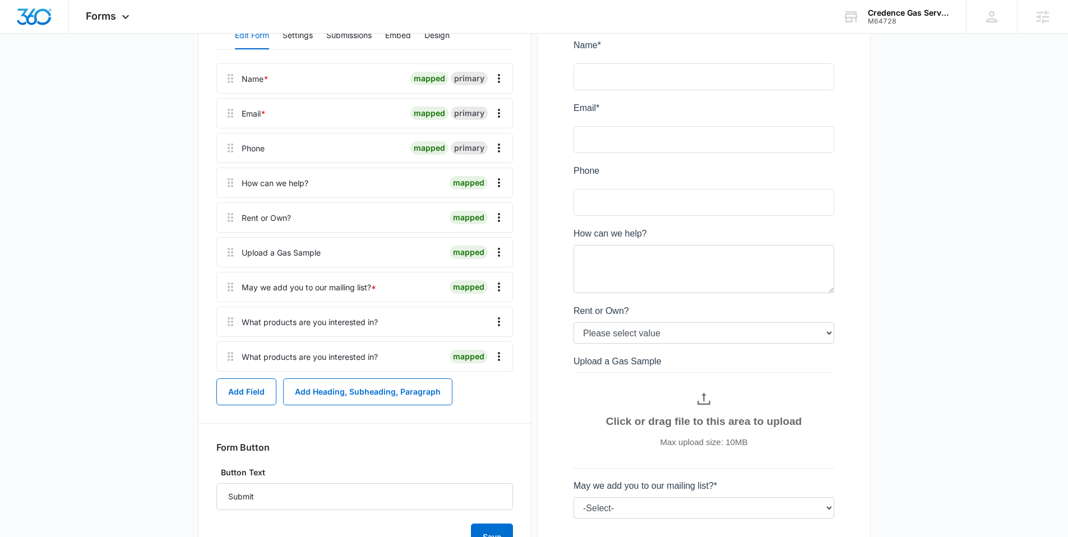
scroll to position [190, 0]
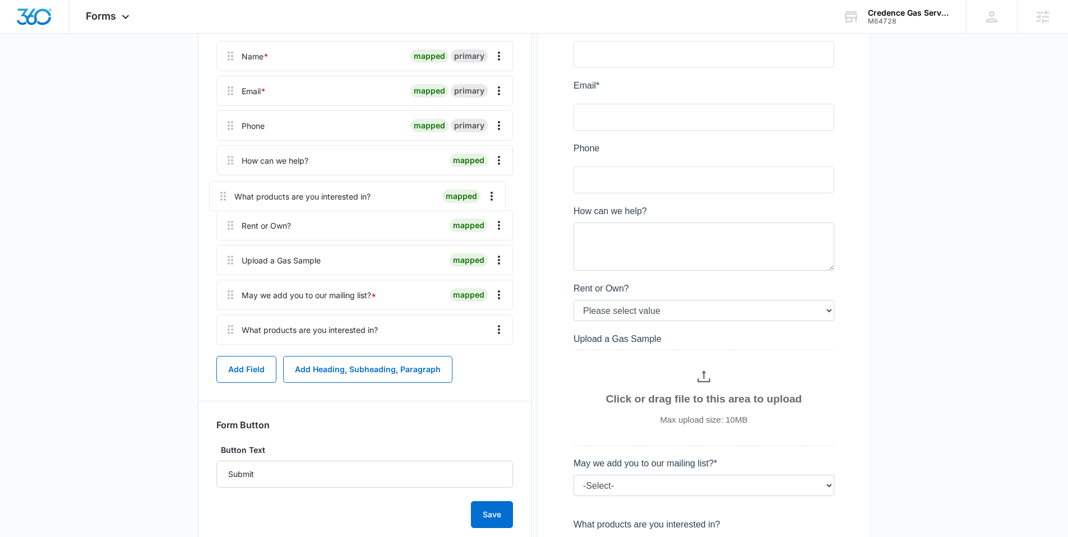
drag, startPoint x: 233, startPoint y: 340, endPoint x: 227, endPoint y: 194, distance: 145.9
click at [227, 194] on div "Name * mapped primary Email * mapped primary Phone mapped primary How can we he…" at bounding box center [364, 195] width 297 height 308
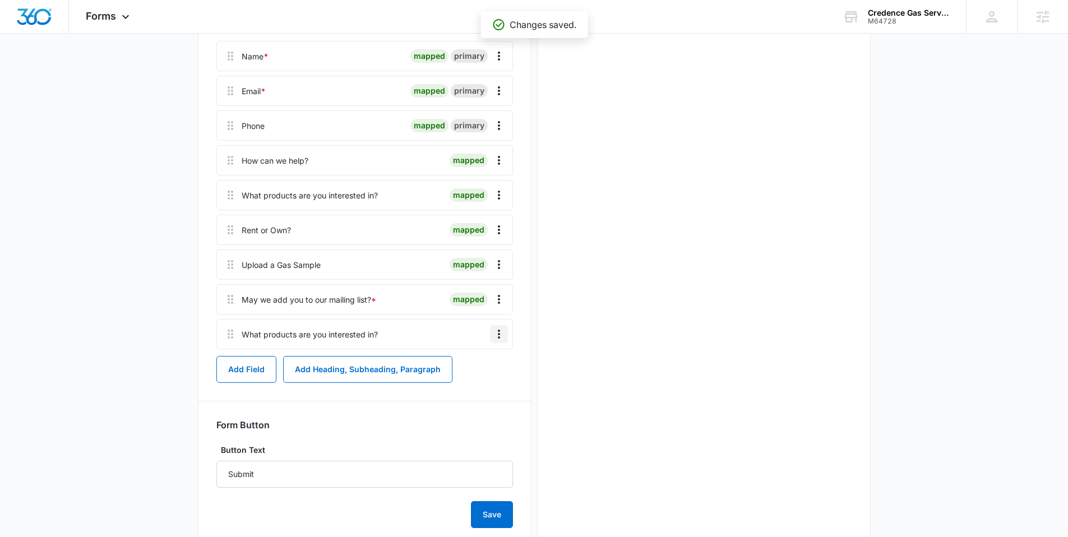
scroll to position [0, 0]
click at [501, 333] on icon "Overflow Menu" at bounding box center [498, 333] width 13 height 13
click at [469, 384] on div "Delete" at bounding box center [469, 382] width 24 height 8
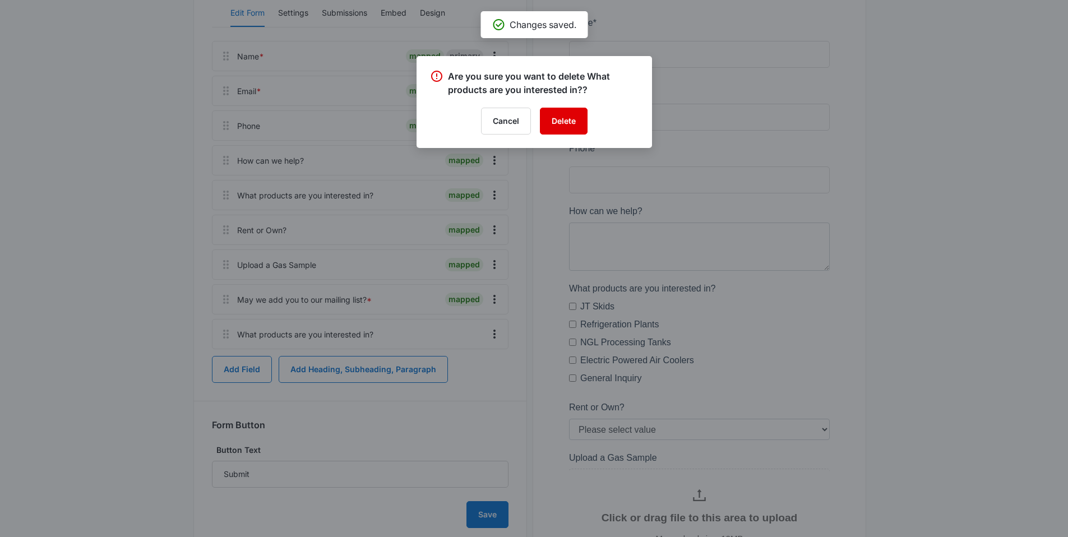
click at [576, 118] on button "Delete" at bounding box center [564, 121] width 48 height 27
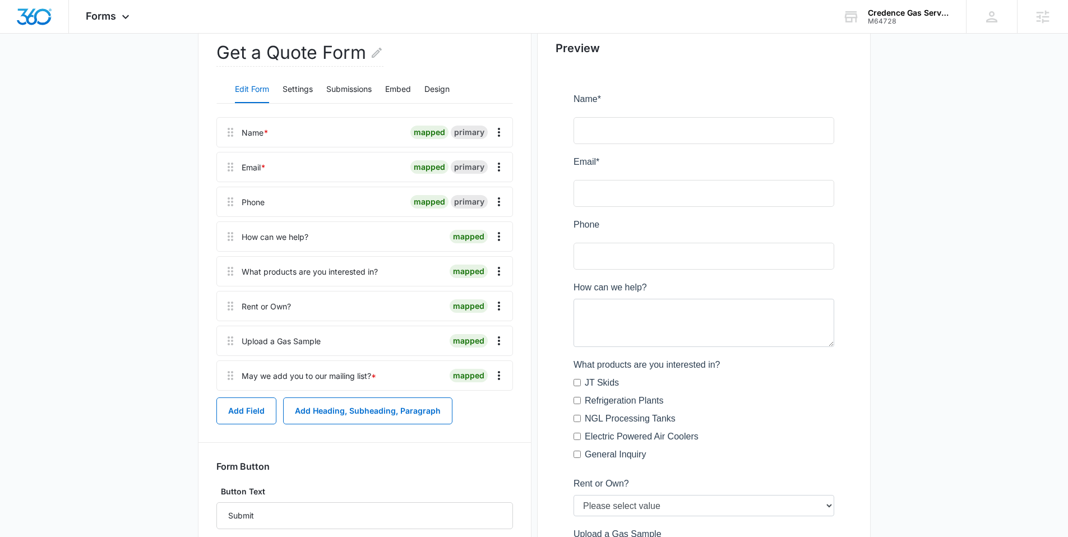
scroll to position [101, 0]
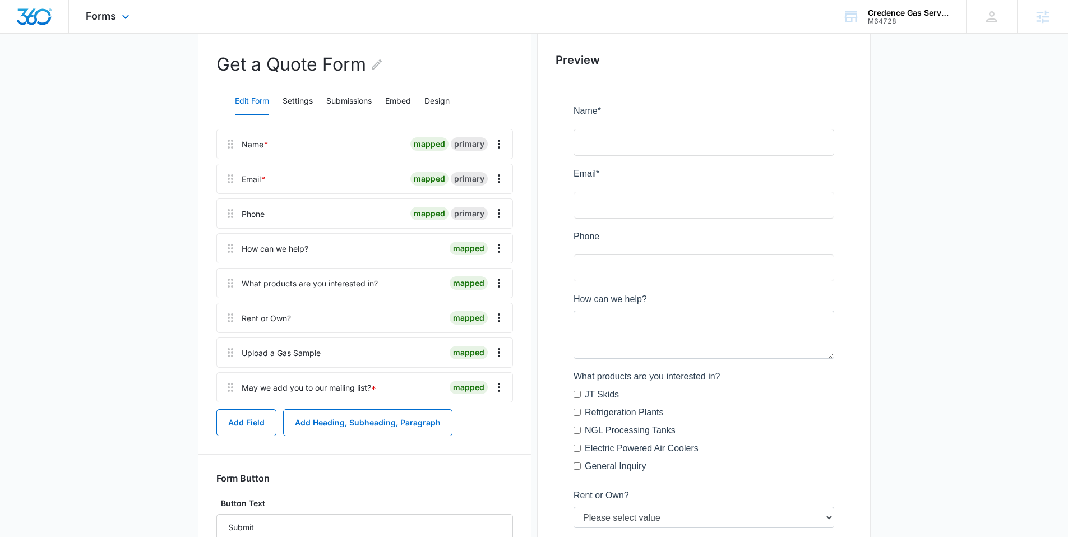
click at [118, 9] on div "Forms Apps Reputation Websites Forms CRM Email Social Content Ads Intelligence …" at bounding box center [109, 16] width 80 height 33
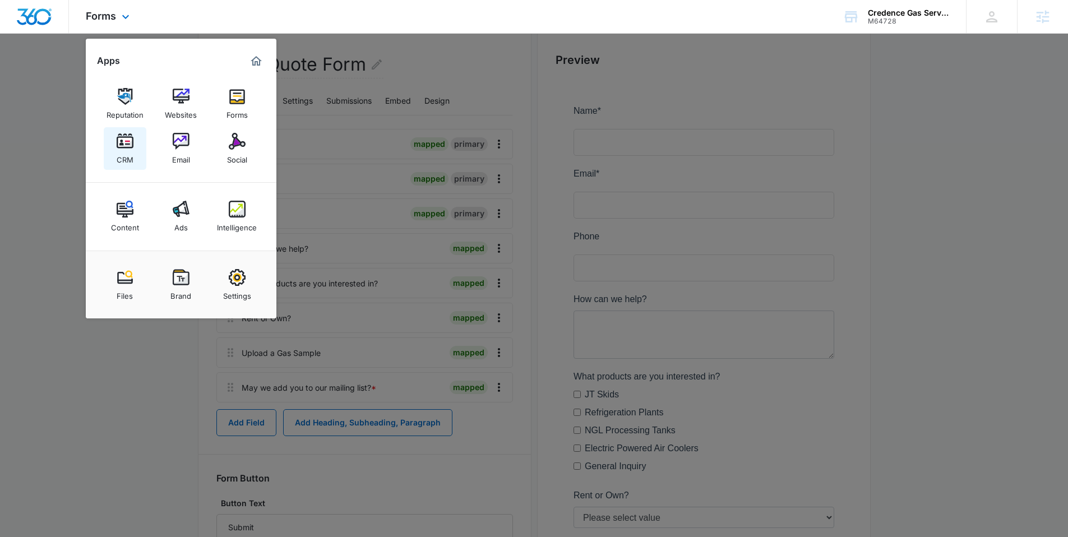
click at [140, 144] on link "CRM" at bounding box center [125, 148] width 43 height 43
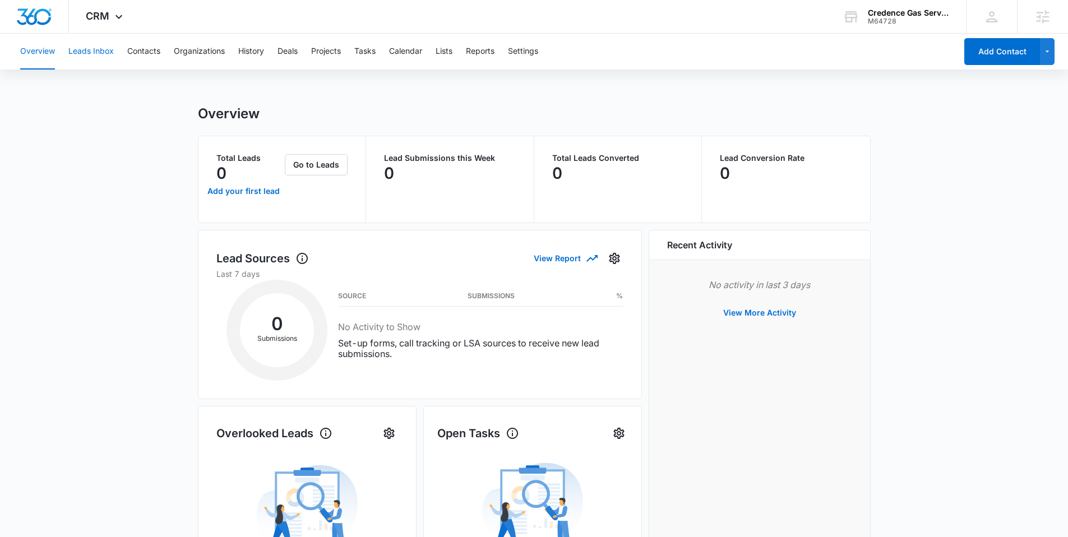
click at [99, 54] on button "Leads Inbox" at bounding box center [90, 52] width 45 height 36
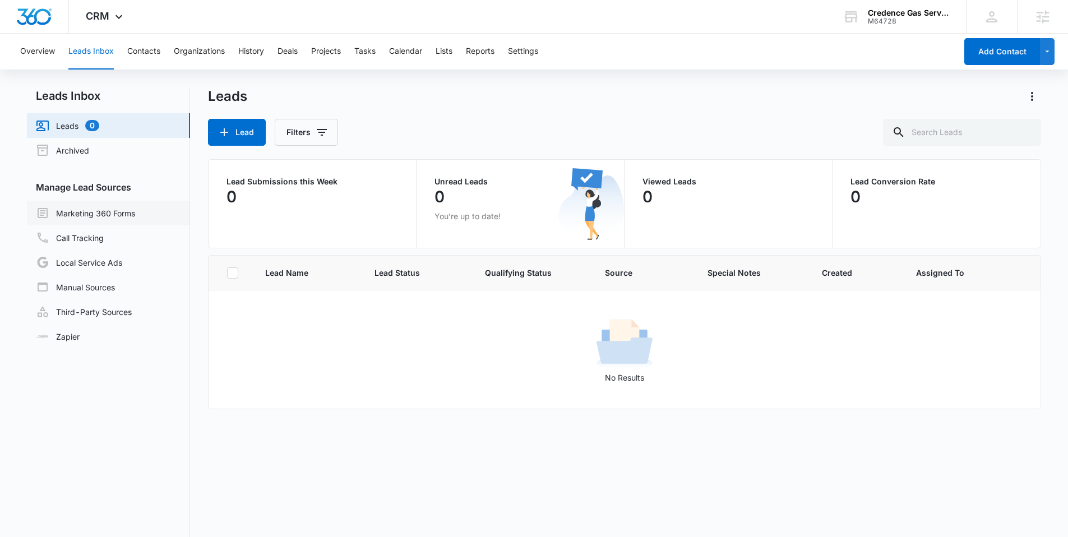
click at [118, 206] on link "Marketing 360 Forms" at bounding box center [85, 212] width 99 height 13
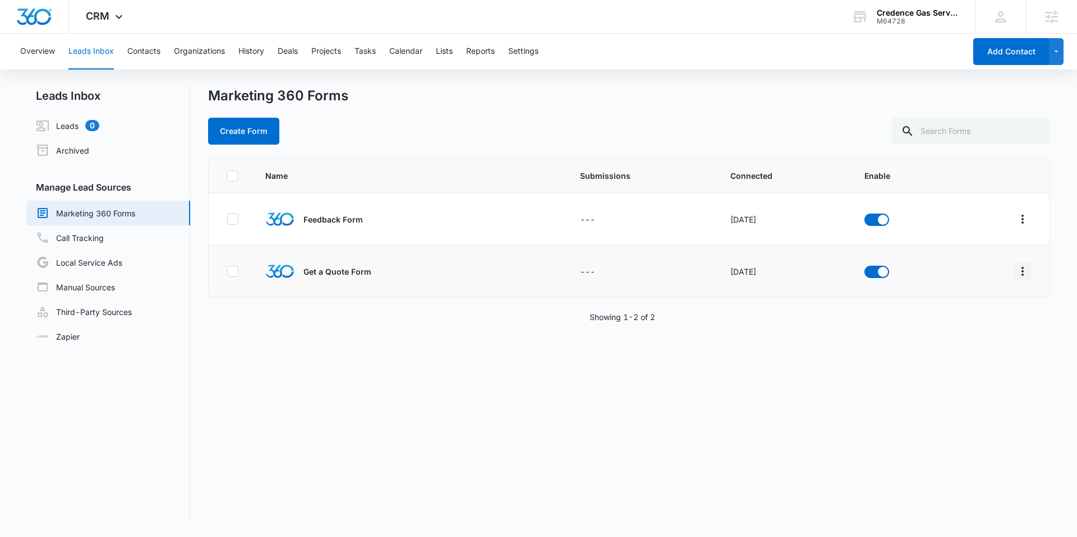
click at [1015, 270] on icon "Overflow Menu" at bounding box center [1021, 271] width 13 height 13
click at [970, 333] on div "Field Mapping" at bounding box center [963, 336] width 63 height 8
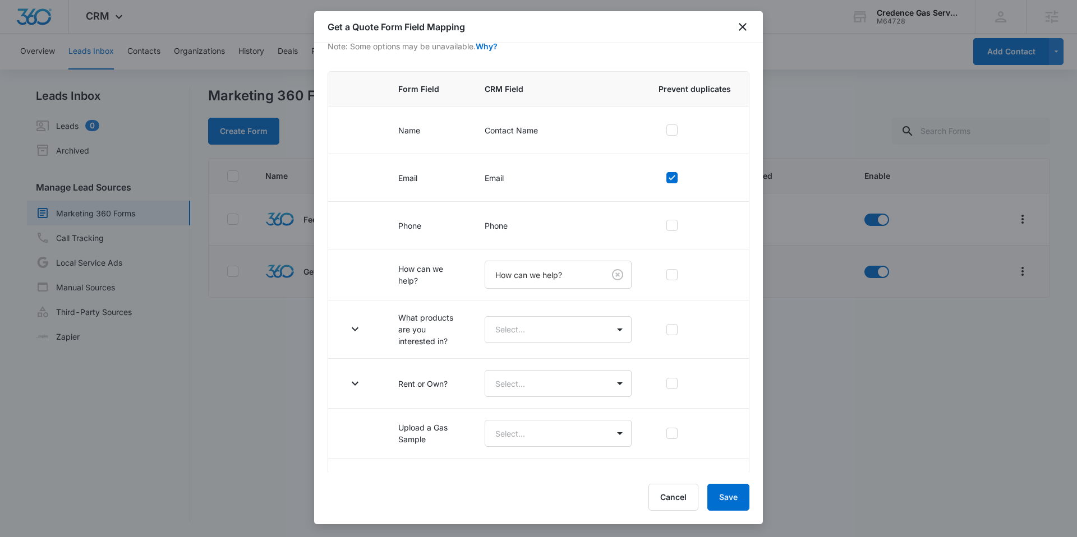
scroll to position [90, 0]
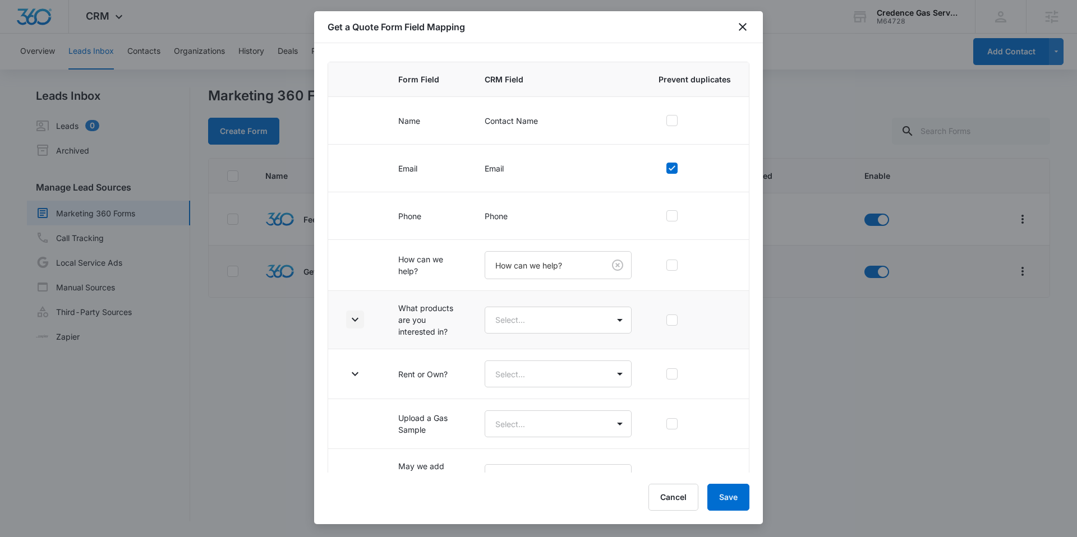
click at [359, 316] on icon "button" at bounding box center [354, 319] width 13 height 13
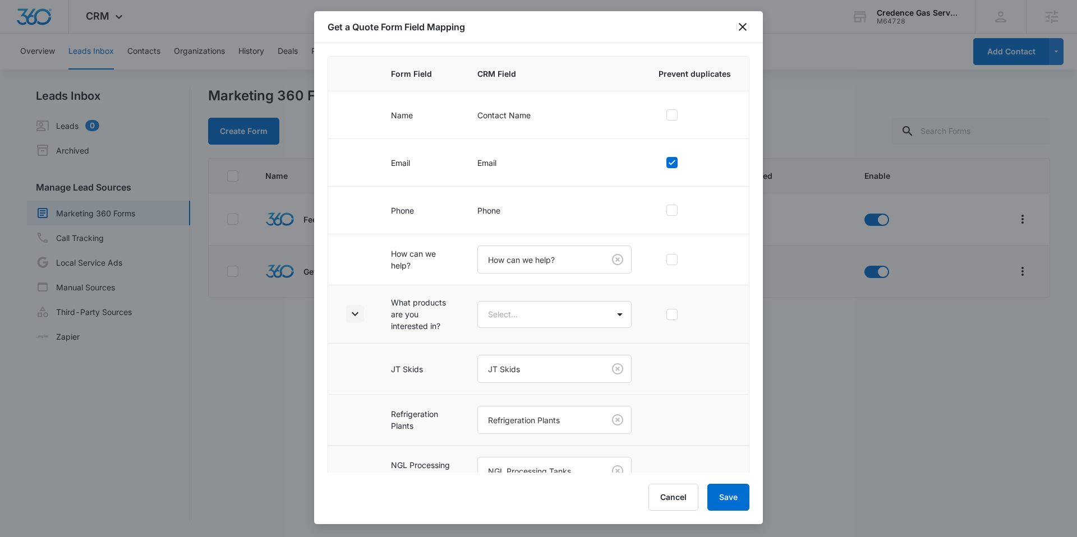
scroll to position [96, 0]
click at [531, 308] on body "CRM Apps Reputation Websites Forms CRM Email Social Content Ads Intelligence Fi…" at bounding box center [538, 268] width 1077 height 537
click at [526, 371] on p "Which products are you interested in?" at bounding box center [550, 380] width 118 height 24
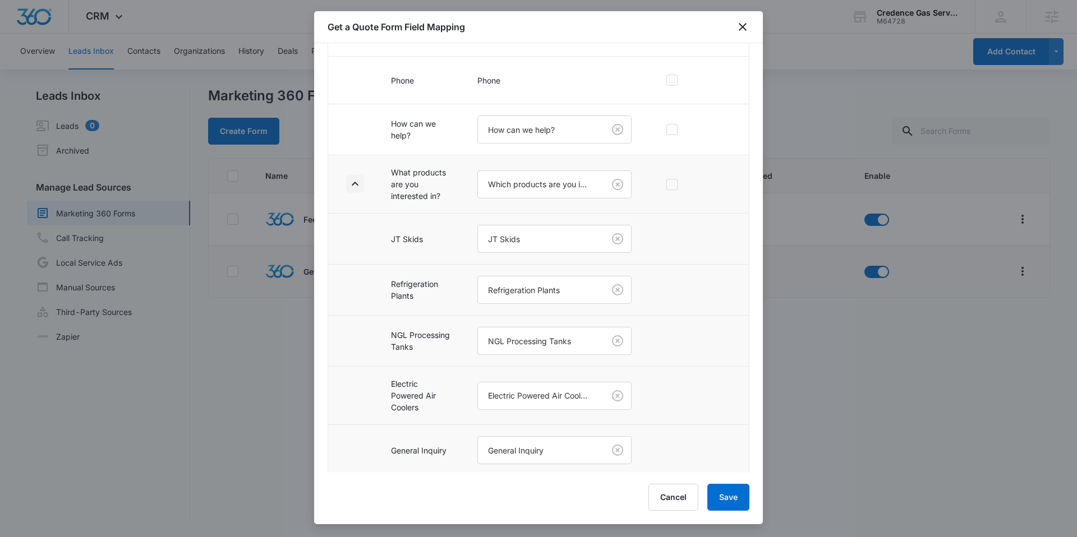
click at [354, 187] on icon "button" at bounding box center [354, 183] width 13 height 13
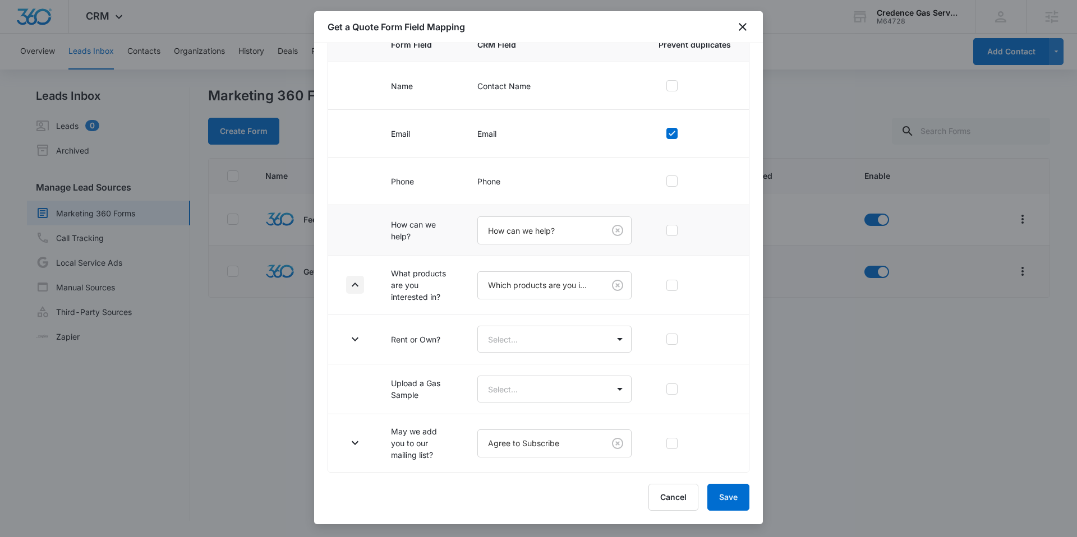
scroll to position [124, 0]
click at [359, 333] on icon "button" at bounding box center [354, 338] width 13 height 13
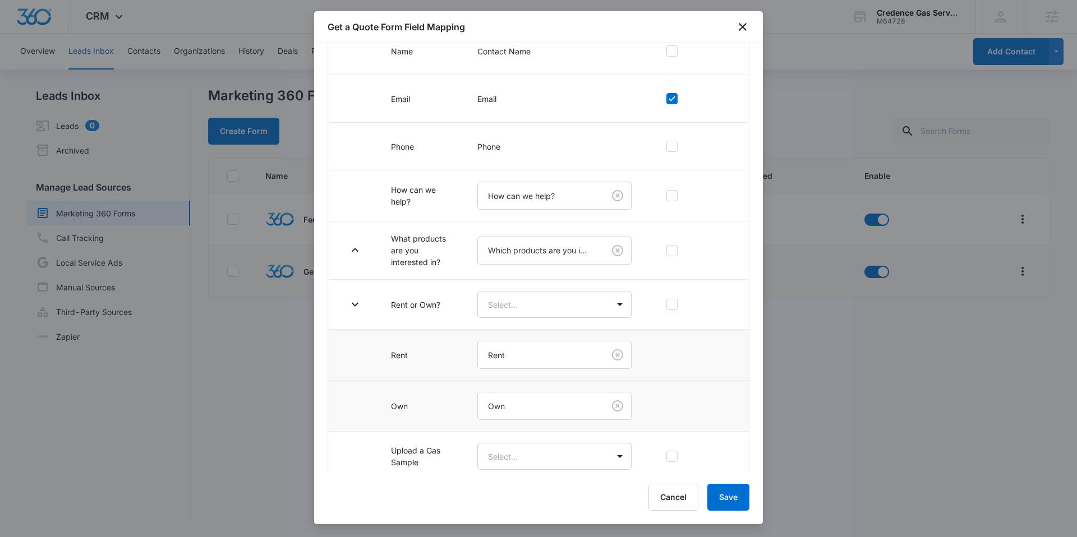
click at [533, 332] on td "Rent" at bounding box center [554, 355] width 181 height 51
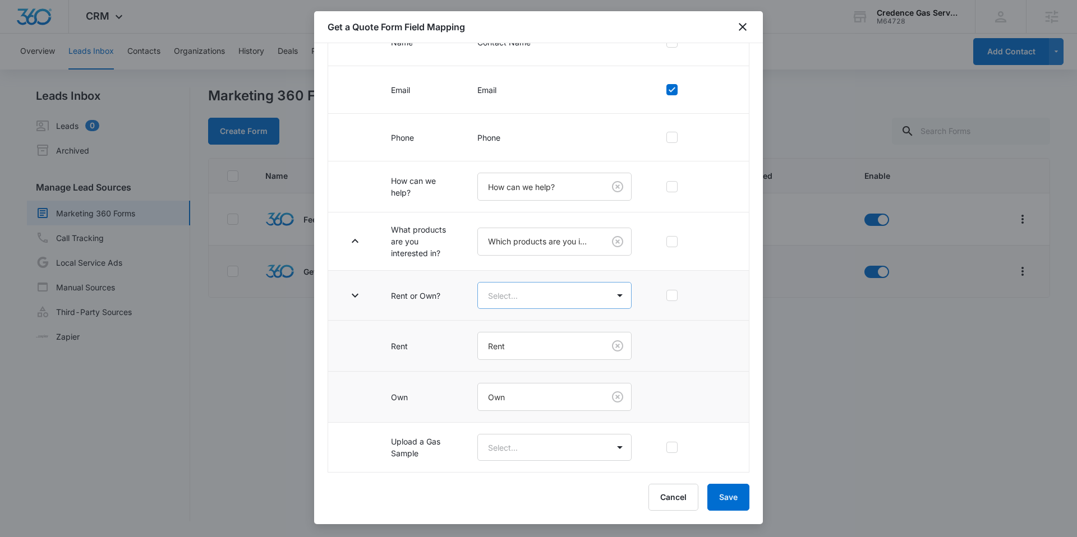
click at [538, 307] on body "CRM Apps Reputation Websites Forms CRM Email Social Content Ads Intelligence Fi…" at bounding box center [538, 268] width 1077 height 537
click at [523, 332] on p "Rent or Own?" at bounding box center [515, 335] width 49 height 12
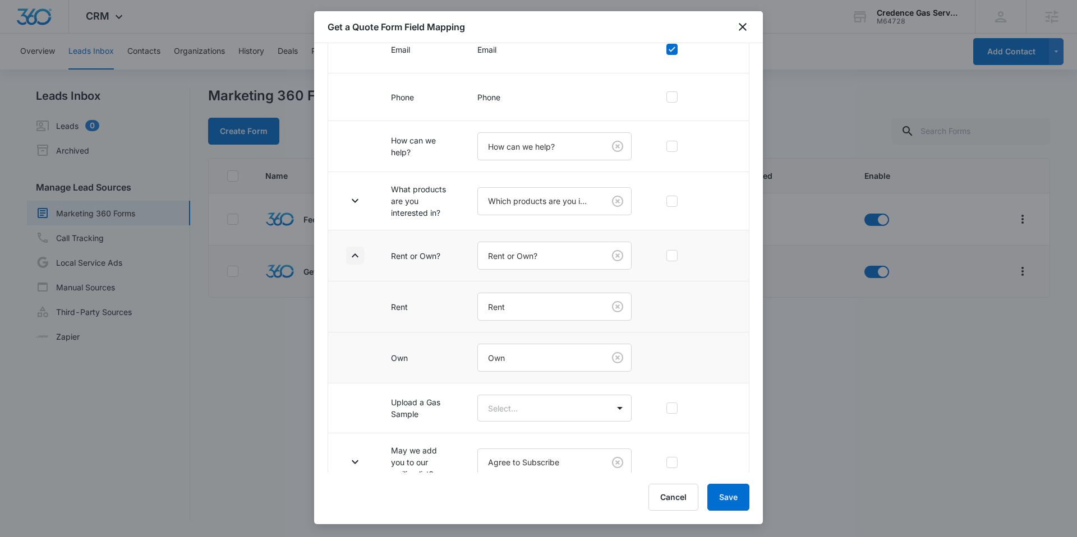
click at [355, 252] on icon "button" at bounding box center [354, 255] width 13 height 13
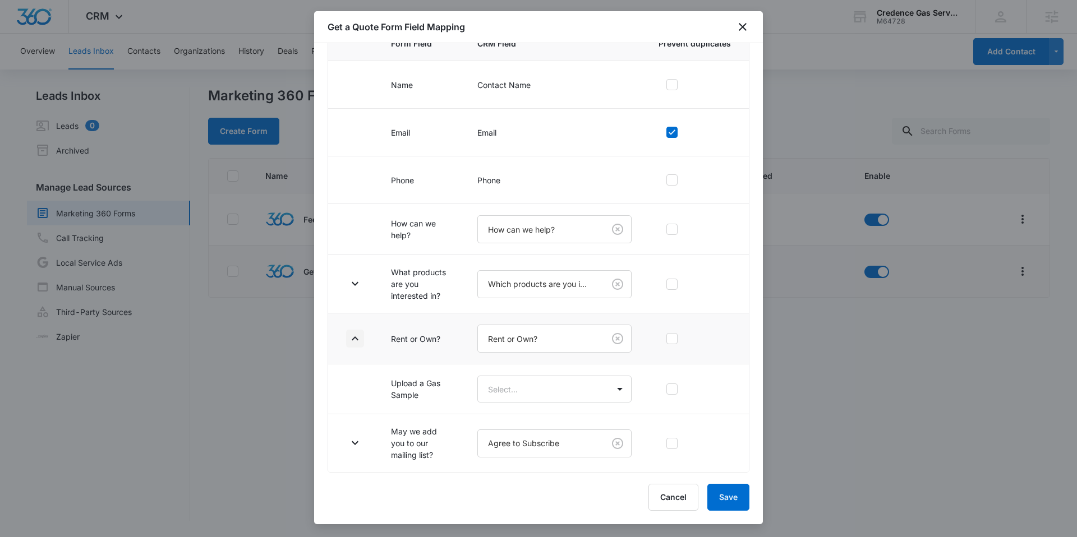
scroll to position [126, 0]
click at [530, 376] on body "CRM Apps Reputation Websites Forms CRM Email Social Content Ads Intelligence Fi…" at bounding box center [538, 268] width 1077 height 537
click at [513, 417] on div "Files" at bounding box center [550, 428] width 147 height 25
click at [511, 424] on div "Files" at bounding box center [550, 429] width 118 height 12
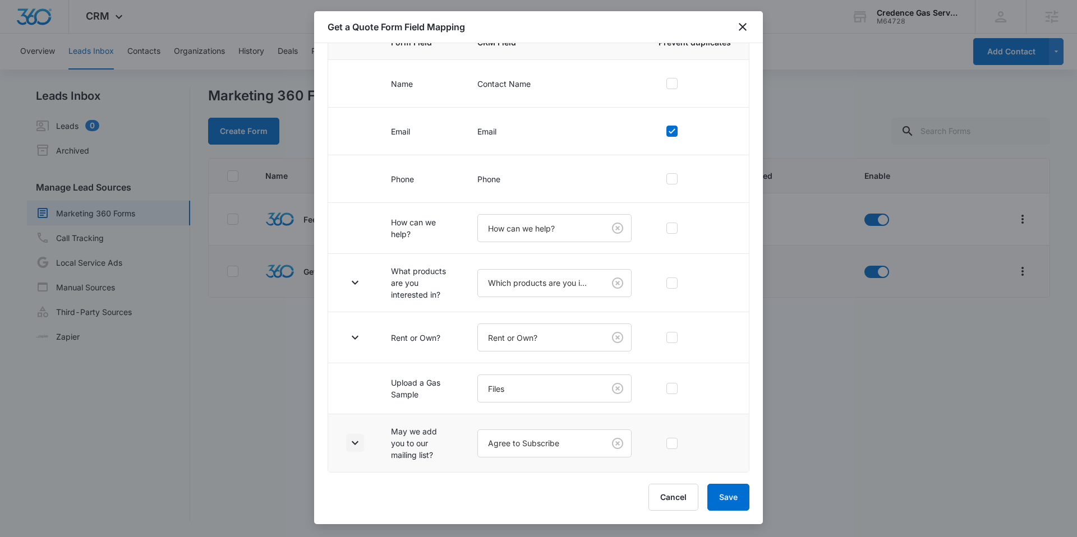
click at [362, 441] on button "button" at bounding box center [355, 443] width 18 height 18
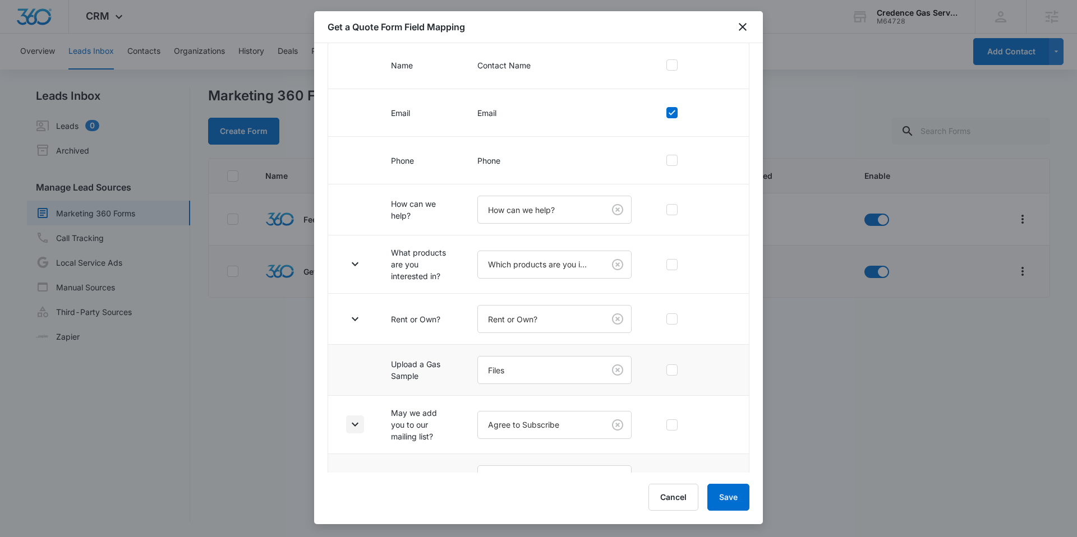
scroll to position [227, 0]
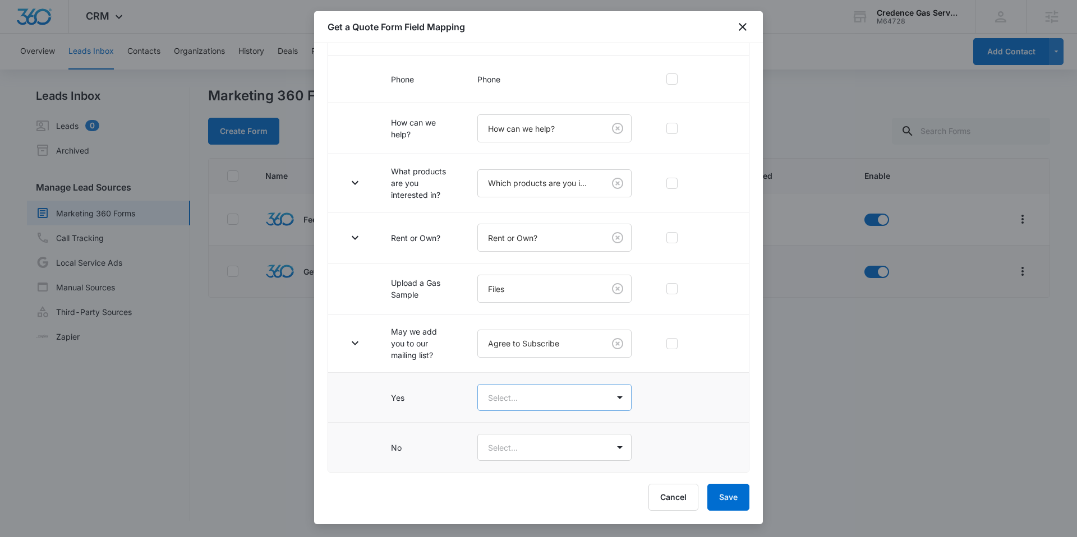
click at [533, 400] on body "CRM Apps Reputation Websites Forms CRM Email Social Content Ads Intelligence Fi…" at bounding box center [538, 268] width 1077 height 537
click at [525, 431] on div "Yes" at bounding box center [550, 437] width 147 height 21
click at [511, 446] on body "CRM Apps Reputation Websites Forms CRM Email Social Content Ads Intelligence Fi…" at bounding box center [538, 268] width 1077 height 537
click at [501, 506] on div "No" at bounding box center [550, 509] width 118 height 12
click at [739, 499] on button "Save" at bounding box center [728, 497] width 42 height 27
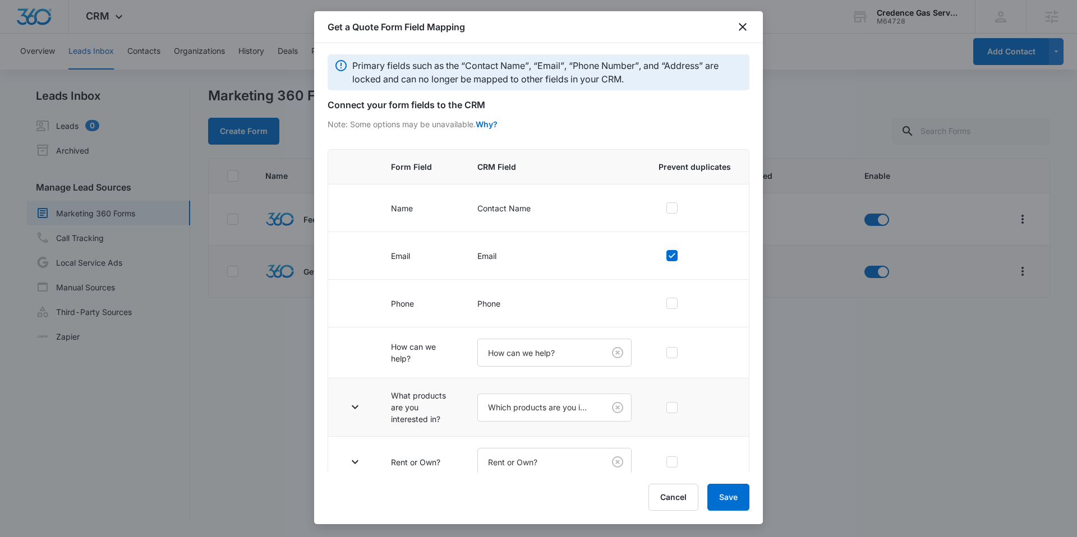
scroll to position [0, 0]
click at [725, 500] on button "Save" at bounding box center [728, 497] width 42 height 27
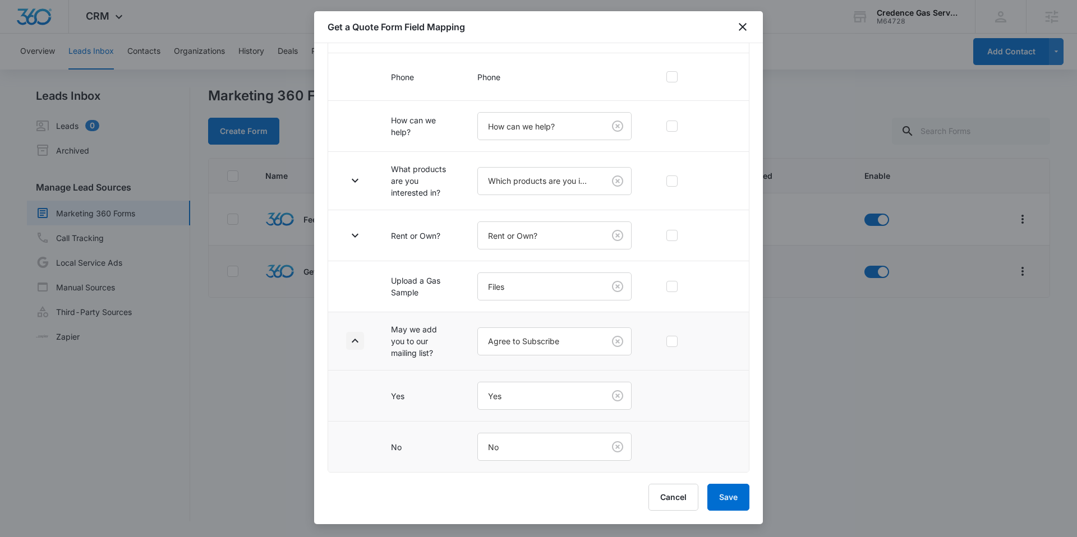
click at [354, 336] on icon "button" at bounding box center [354, 340] width 13 height 13
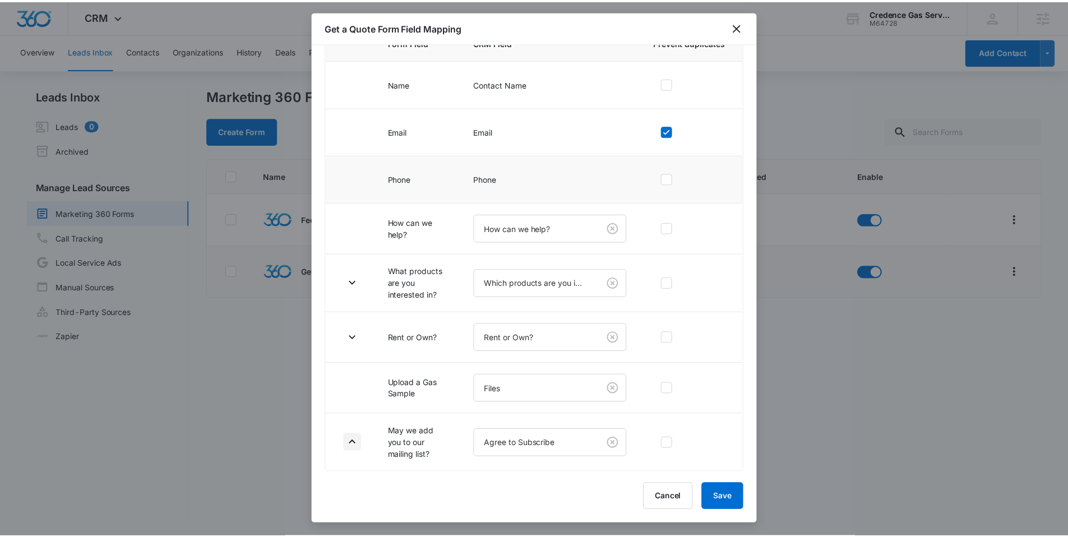
scroll to position [127, 0]
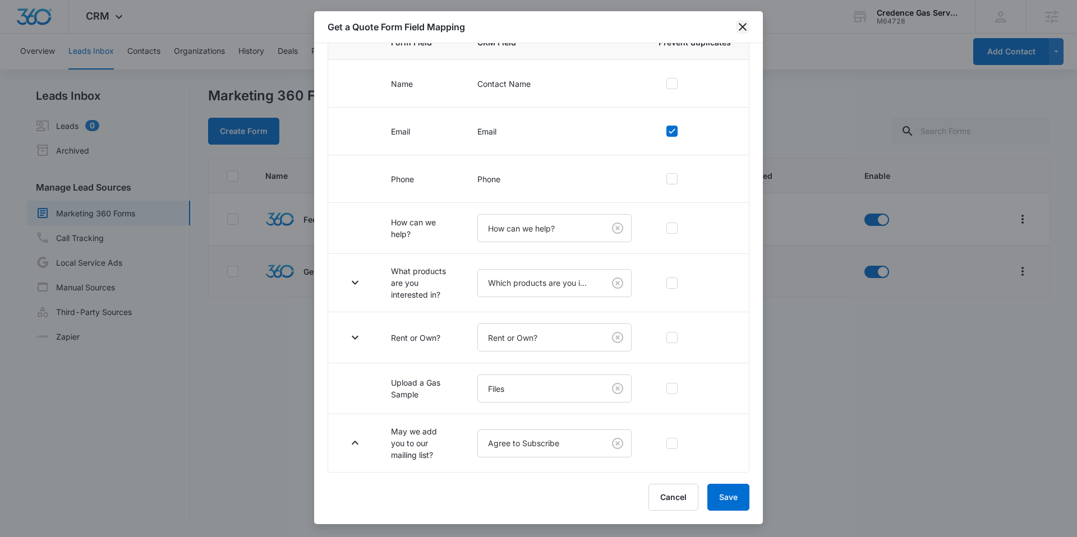
click at [742, 25] on icon "close" at bounding box center [742, 26] width 13 height 13
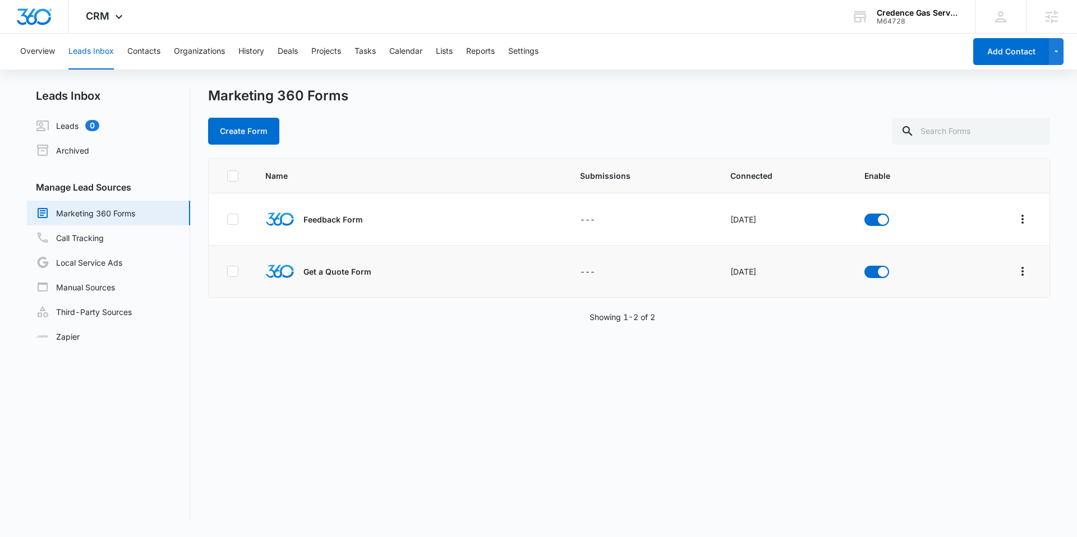
click at [456, 54] on div "Overview Leads Inbox Contacts Organizations History Deals Projects Tasks Calend…" at bounding box center [488, 52] width 951 height 36
click at [443, 46] on button "Lists" at bounding box center [444, 52] width 17 height 36
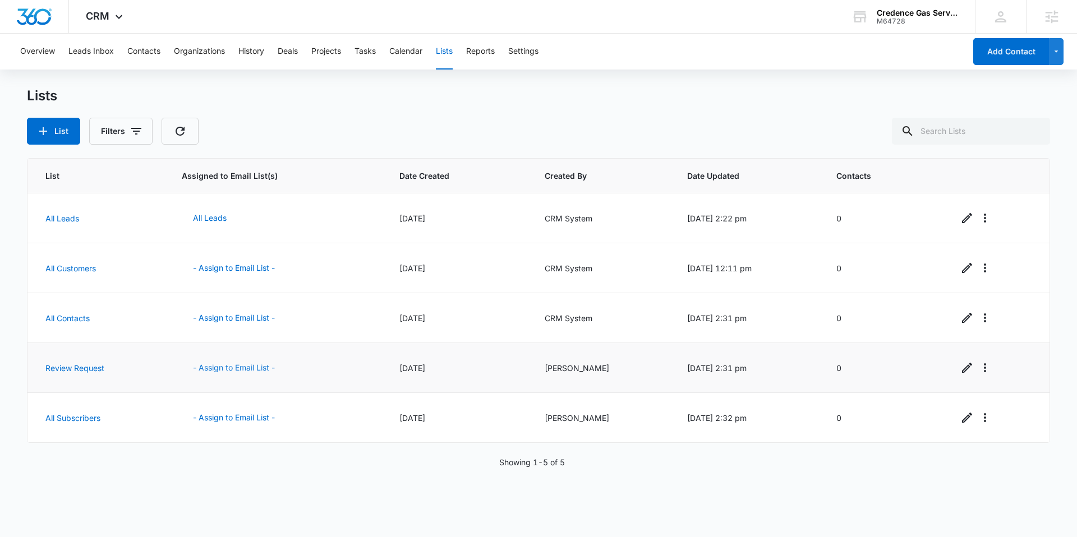
click at [212, 363] on button "- Assign to Email List -" at bounding box center [234, 367] width 104 height 27
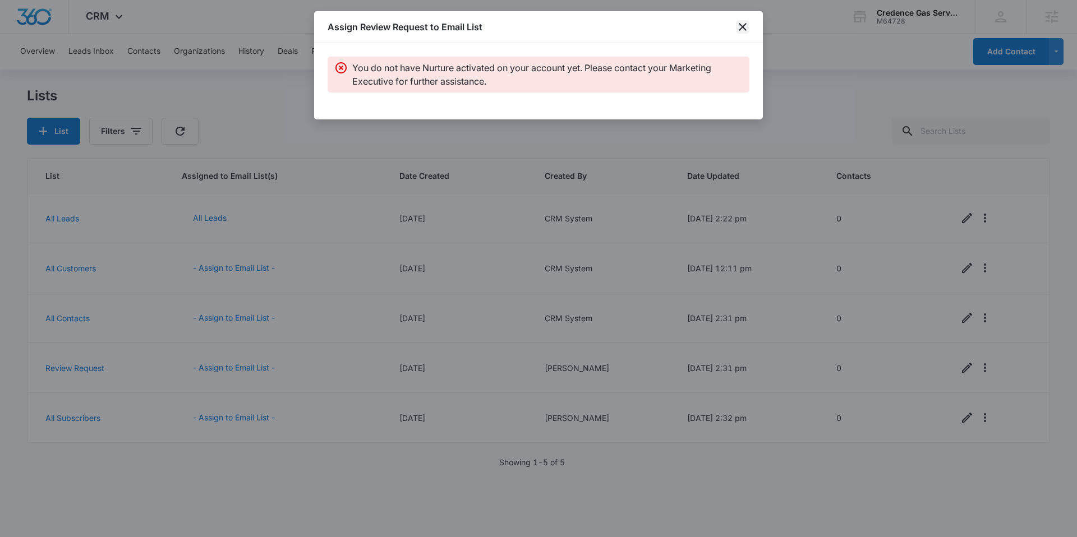
click at [741, 22] on icon "close" at bounding box center [742, 26] width 13 height 13
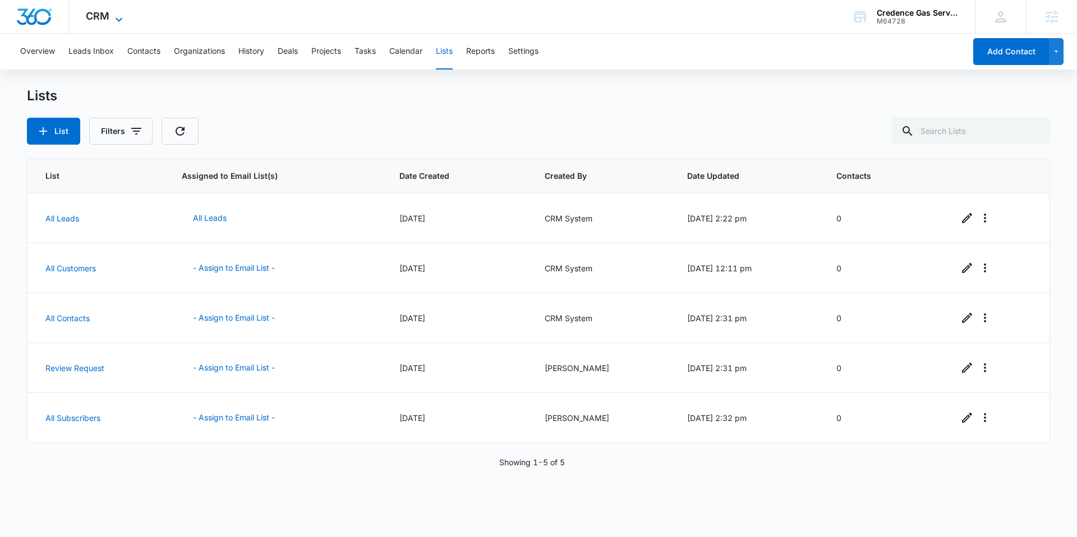
click at [112, 22] on icon at bounding box center [118, 19] width 13 height 13
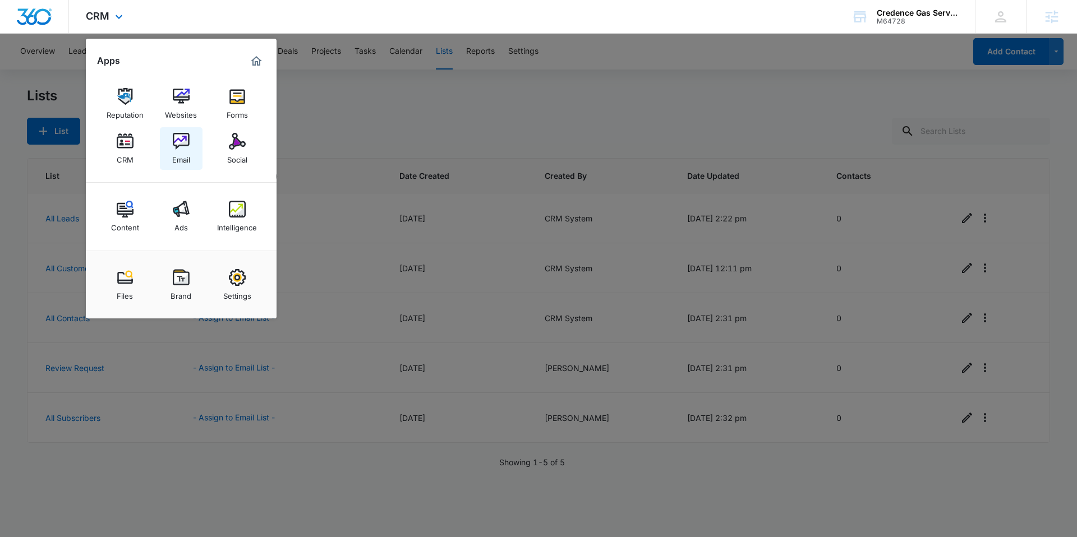
click at [186, 146] on img at bounding box center [181, 141] width 17 height 17
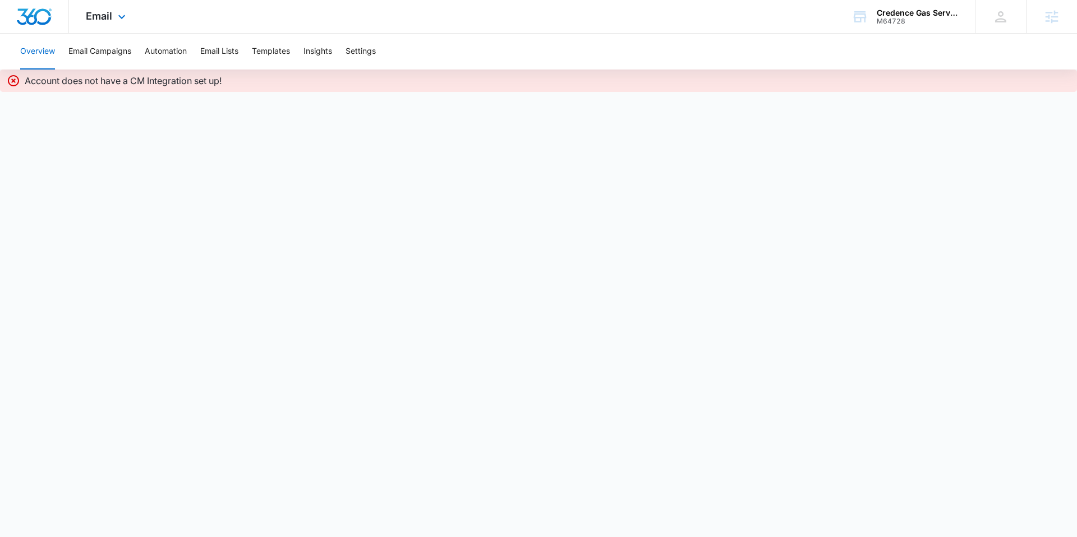
click at [36, 11] on img "Dashboard" at bounding box center [34, 16] width 36 height 17
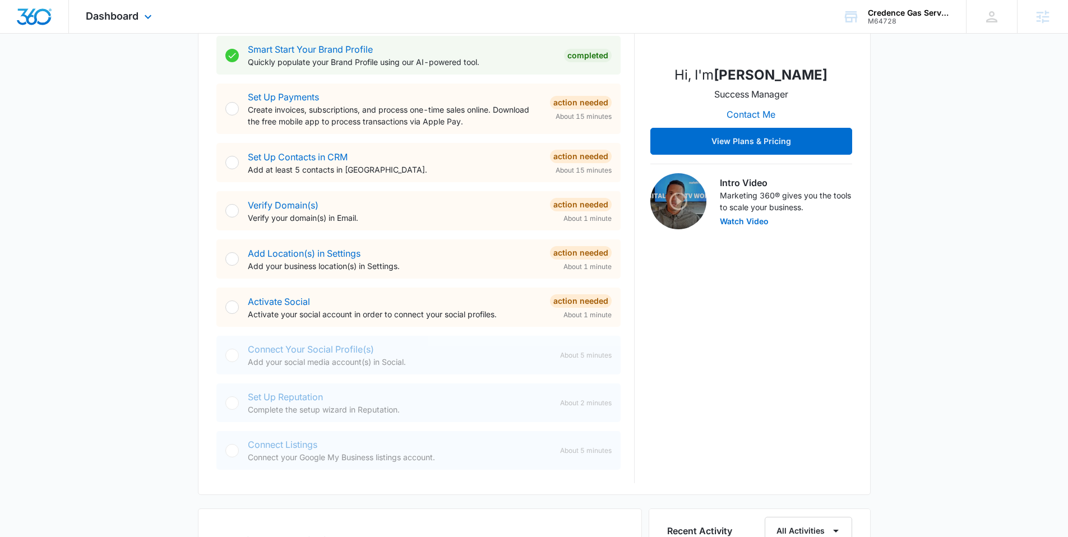
scroll to position [224, 0]
click at [110, 21] on span "Dashboard" at bounding box center [112, 16] width 53 height 12
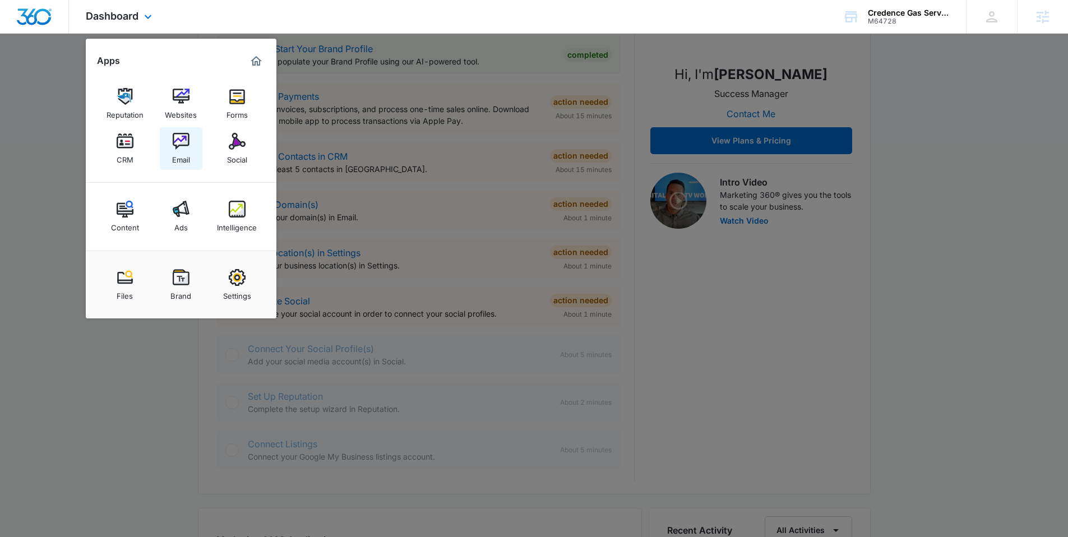
click at [181, 137] on img at bounding box center [181, 141] width 17 height 17
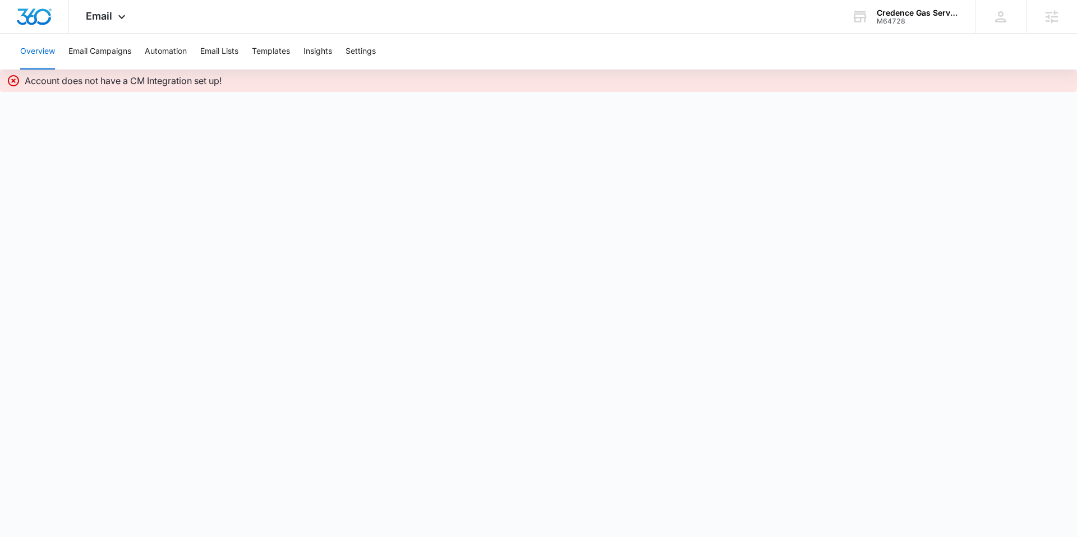
click at [278, 158] on body "Email Apps Reputation Websites Forms CRM Email Social Content Ads Intelligence …" at bounding box center [538, 268] width 1077 height 537
click at [33, 18] on img "Dashboard" at bounding box center [34, 16] width 36 height 17
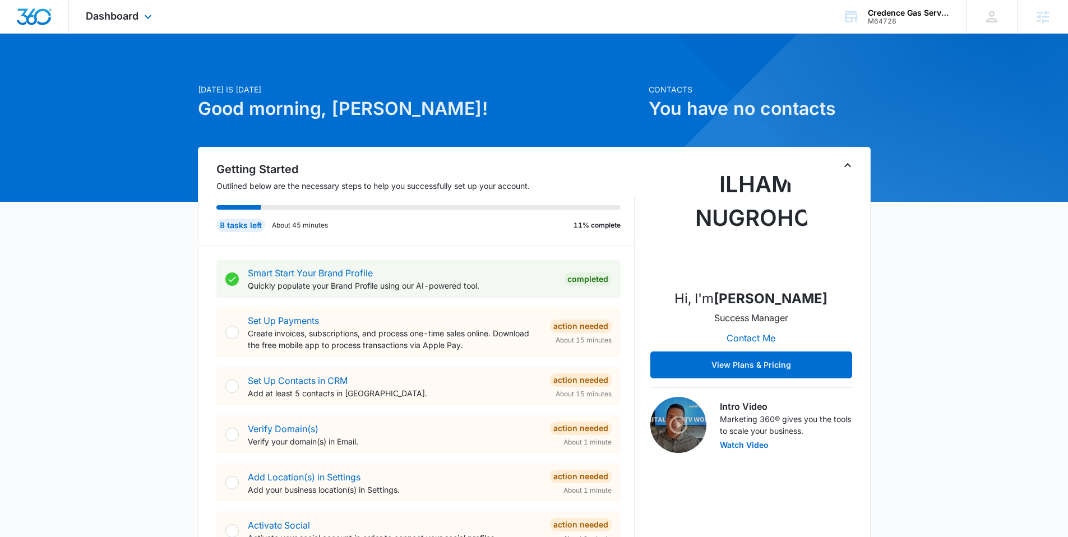
click at [37, 19] on img "Dashboard" at bounding box center [34, 16] width 36 height 17
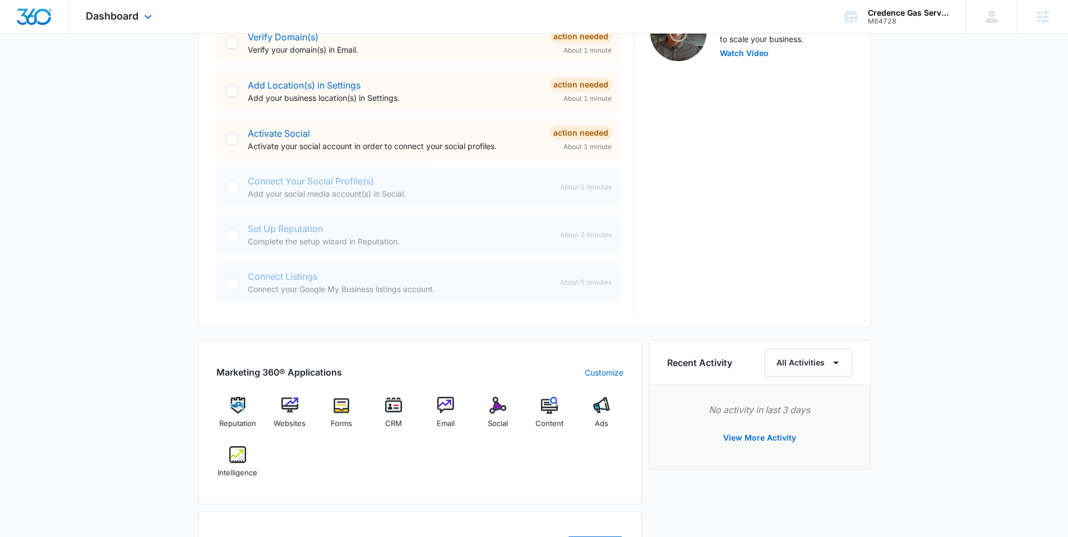
scroll to position [410, 0]
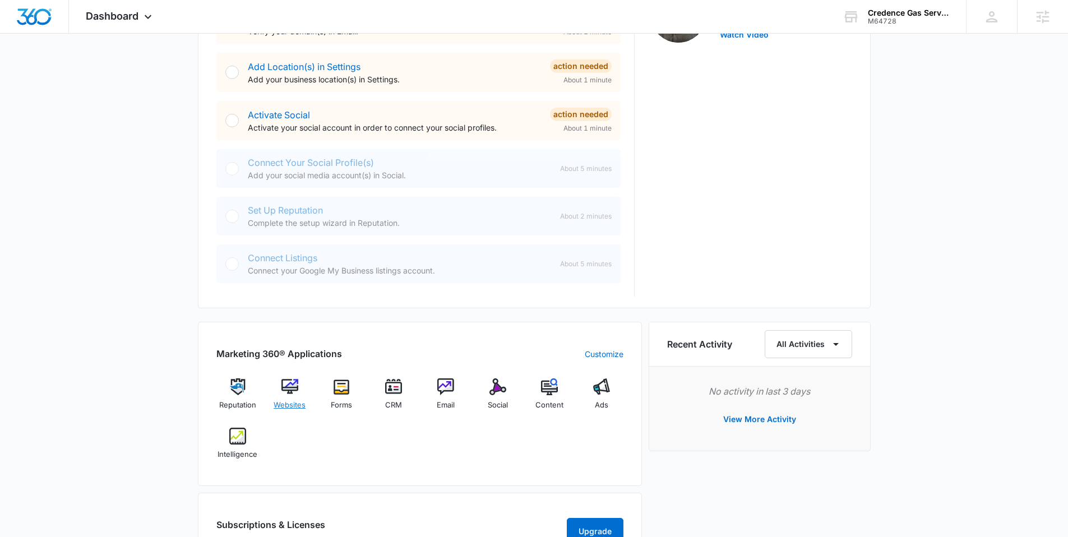
click at [294, 386] on img at bounding box center [289, 386] width 17 height 17
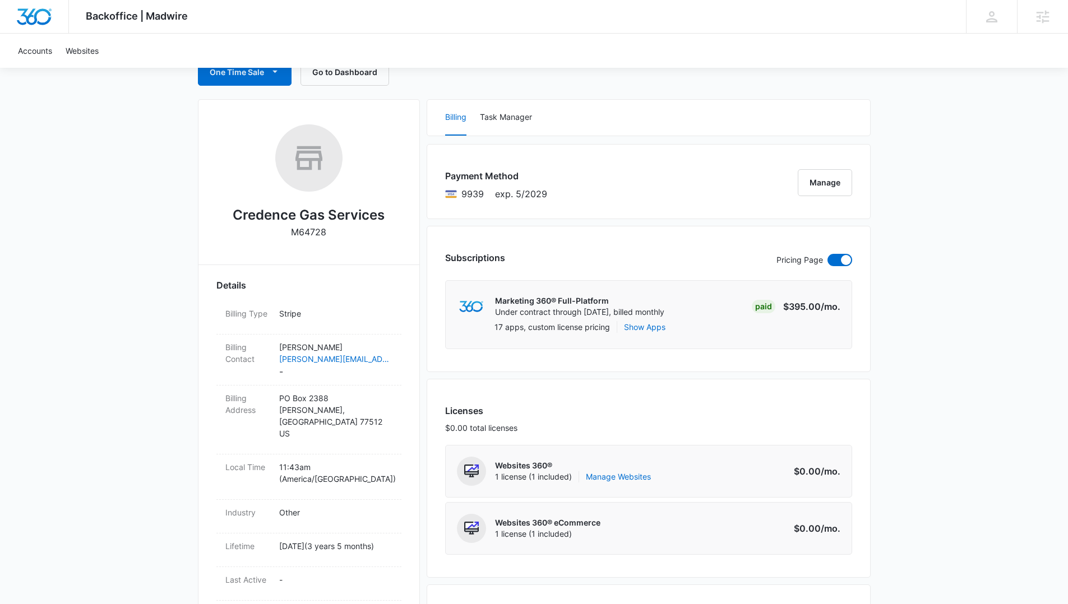
scroll to position [126, 0]
click at [623, 465] on p "Websites 360®" at bounding box center [573, 464] width 156 height 11
click at [623, 470] on link "Manage Websites" at bounding box center [618, 475] width 65 height 11
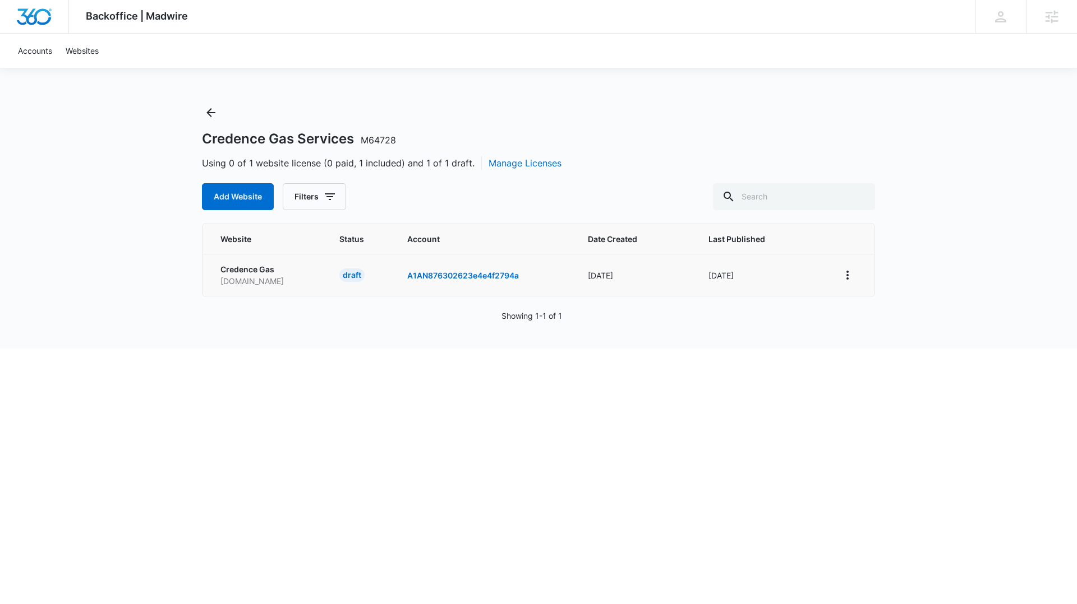
click at [837, 271] on td at bounding box center [849, 275] width 49 height 42
click at [843, 272] on icon "View More" at bounding box center [846, 275] width 13 height 13
click at [889, 354] on div "Activate Draft" at bounding box center [885, 357] width 67 height 8
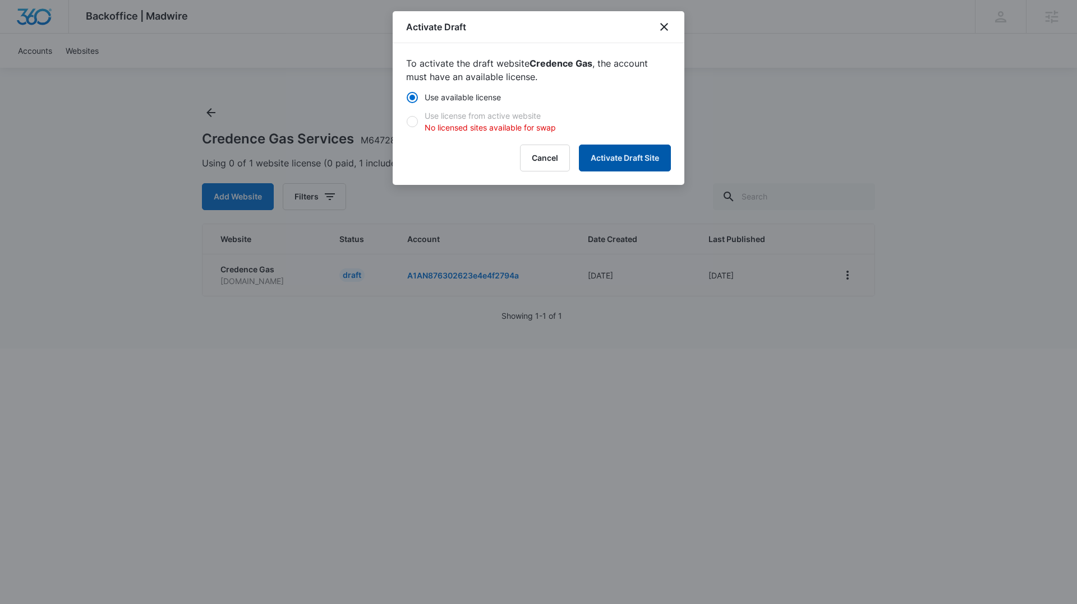
click at [606, 147] on button "Activate Draft Site" at bounding box center [625, 158] width 92 height 27
